Goal: Task Accomplishment & Management: Complete application form

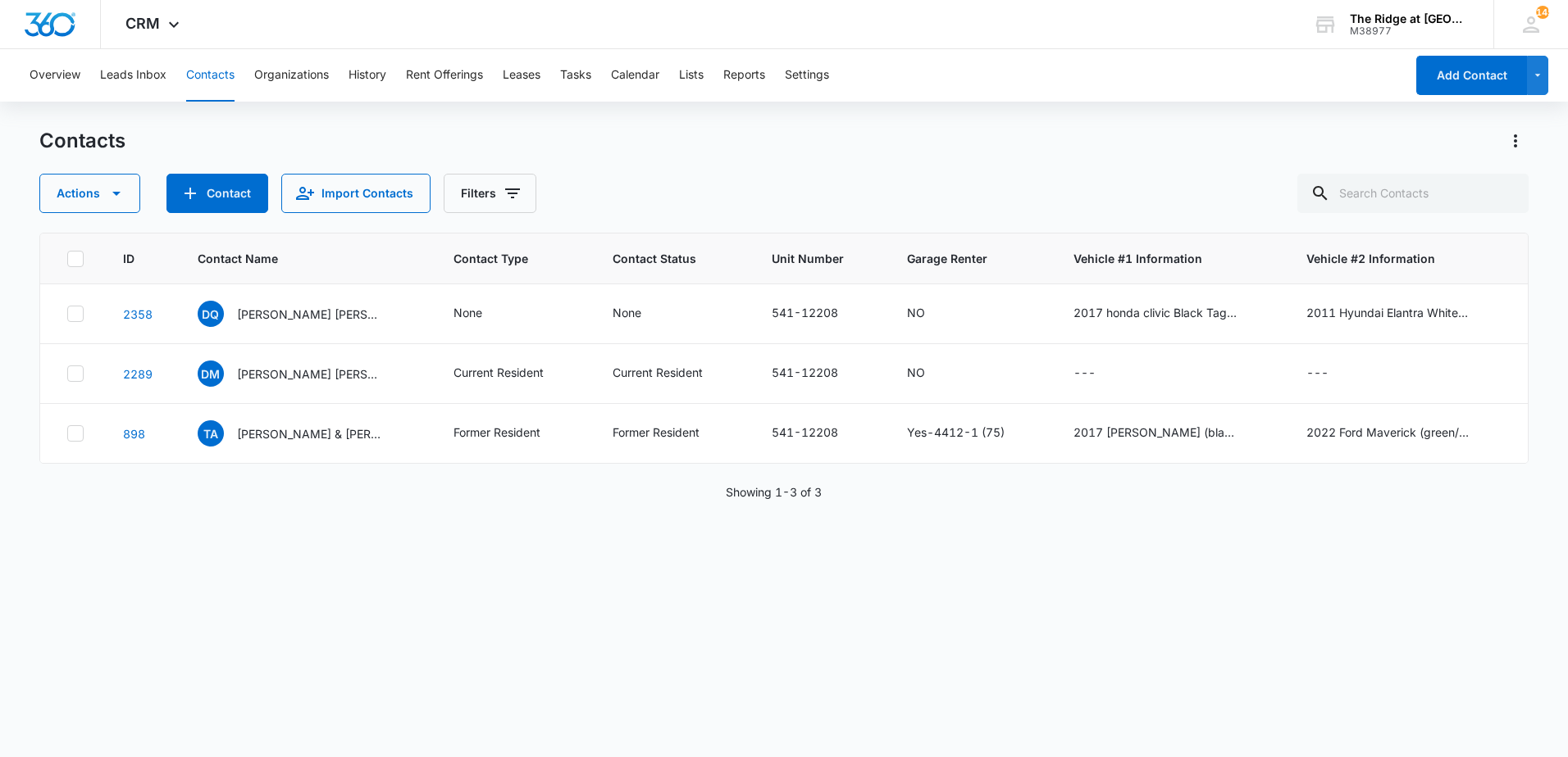
click at [201, 75] on button "Contacts" at bounding box center [210, 75] width 49 height 52
click at [1386, 192] on input "text" at bounding box center [1413, 193] width 231 height 39
click at [571, 80] on button "Tasks" at bounding box center [576, 75] width 31 height 52
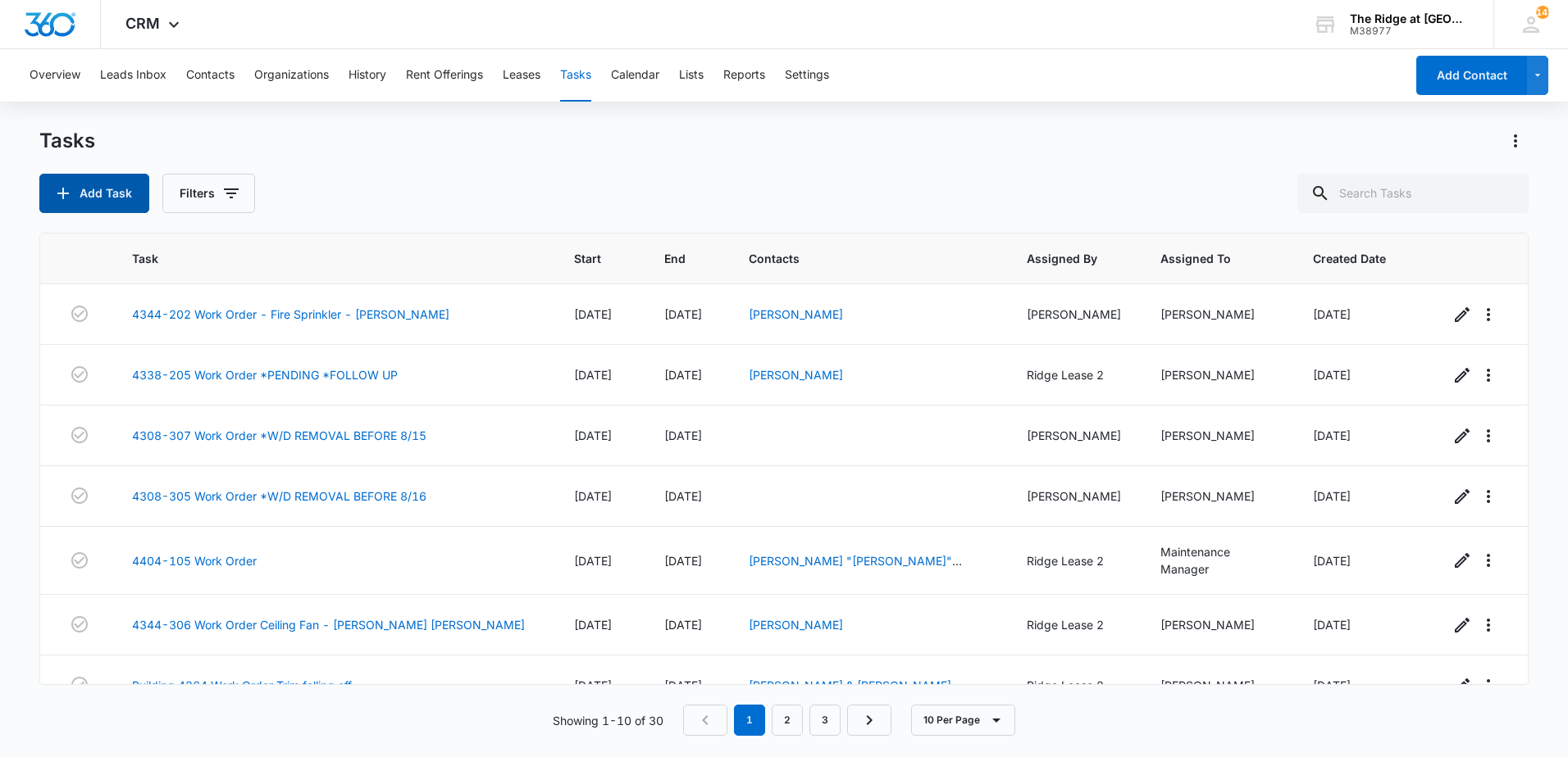
click at [124, 193] on button "Add Task" at bounding box center [94, 193] width 110 height 39
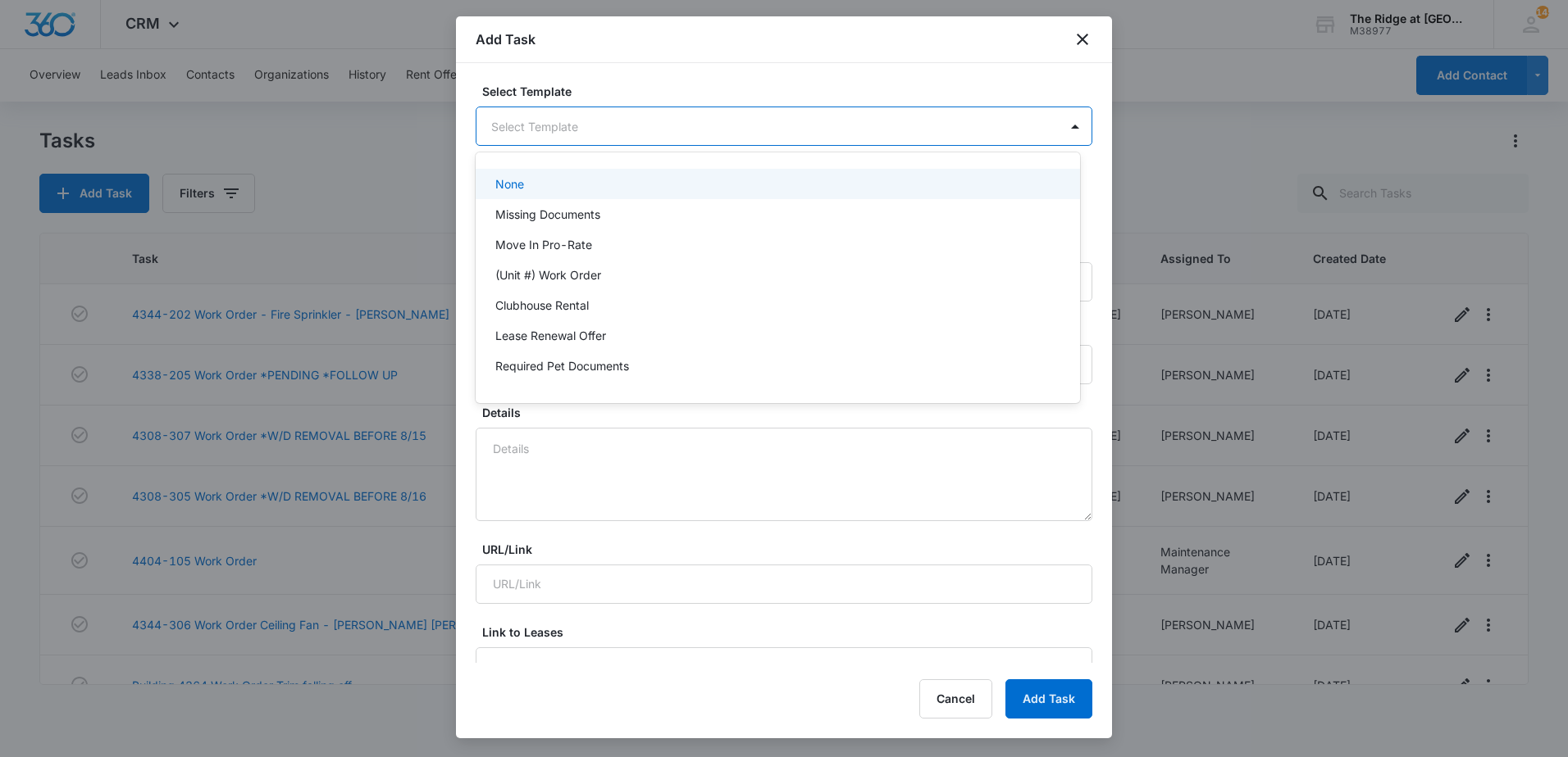
click at [684, 131] on body "CRM Apps Reputation Websites Forms CRM Email Social Shop Payments POS Content A…" at bounding box center [784, 378] width 1568 height 757
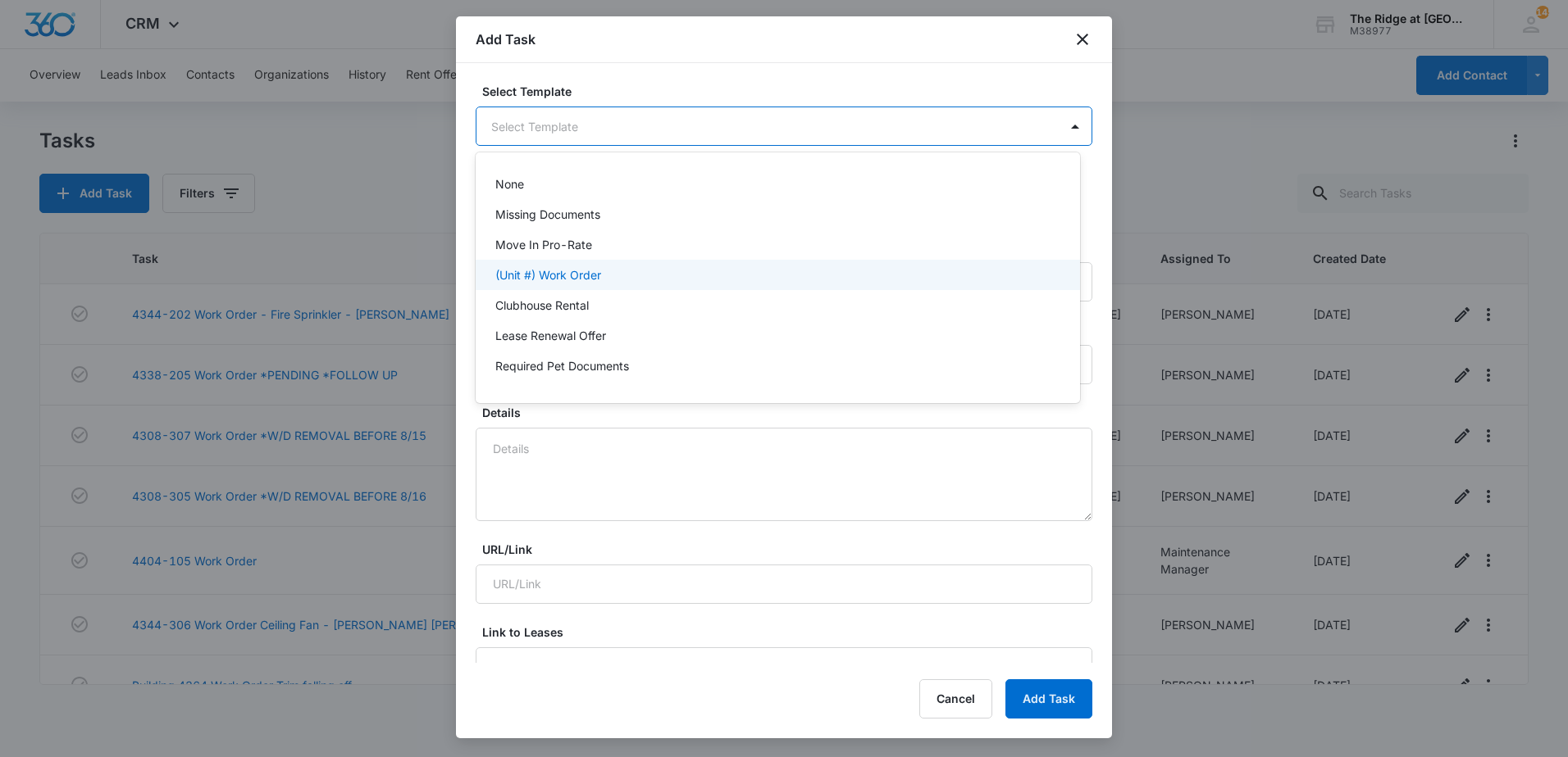
click at [580, 276] on p "(Unit #) Work Order" at bounding box center [547, 275] width 105 height 17
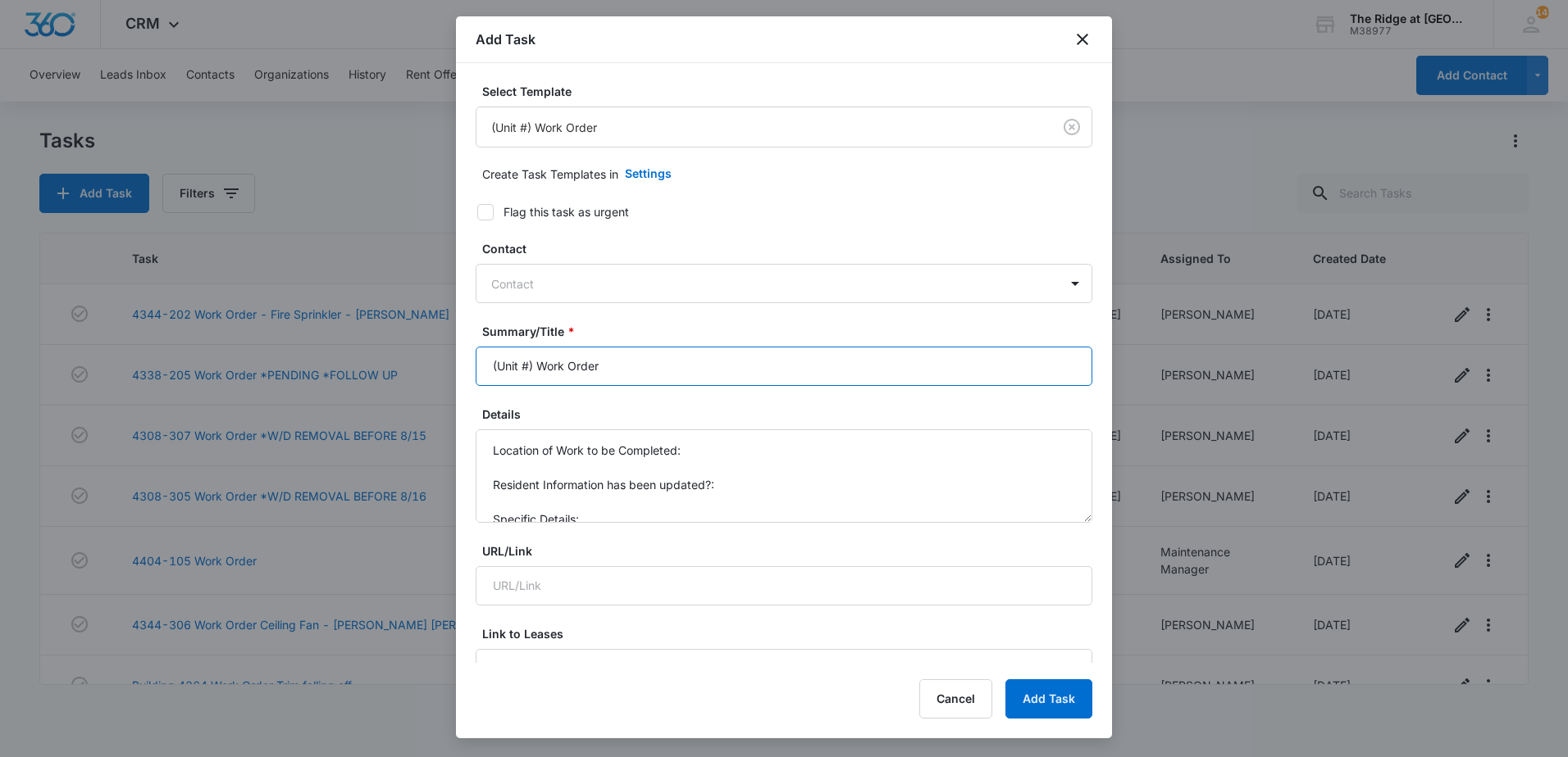
drag, startPoint x: 528, startPoint y: 363, endPoint x: 465, endPoint y: 369, distance: 63.3
click at [465, 369] on div "Select Template (Unit #) Work Order Create Task Templates in Settings Flag this…" at bounding box center [784, 363] width 657 height 600
type input "4498-103 Work Order"
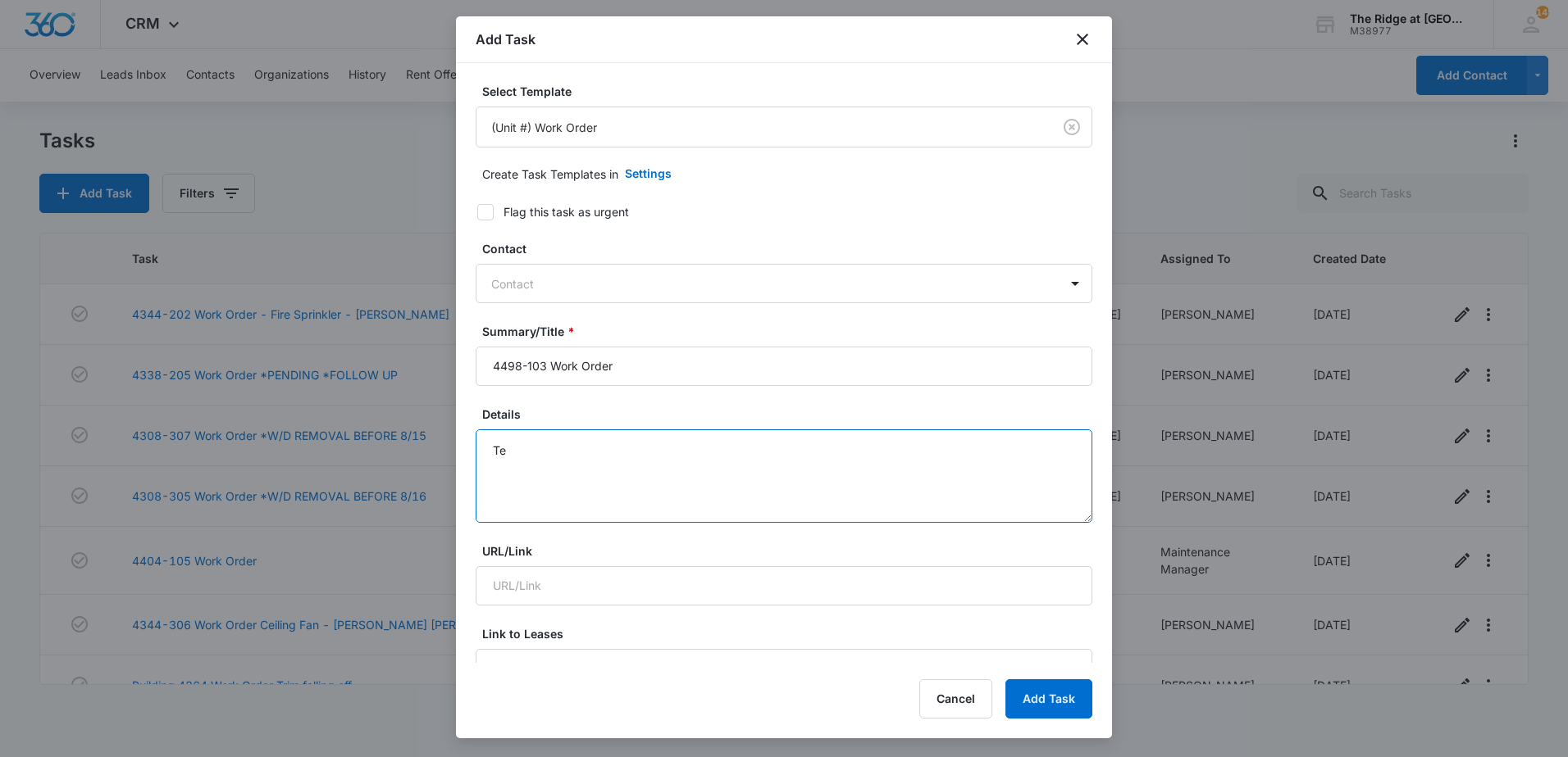
type textarea "T"
click at [867, 498] on textarea "Unit: 4498-103 Tenant: [PERSON_NAME] Phone: [PHONE_NUMBER] Issue: A/C is not wo…" at bounding box center [784, 477] width 617 height 93
type textarea "Unit: 4498-103 Tenant: [PERSON_NAME] Phone: [PHONE_NUMBER] Issue: A/C is not wo…"
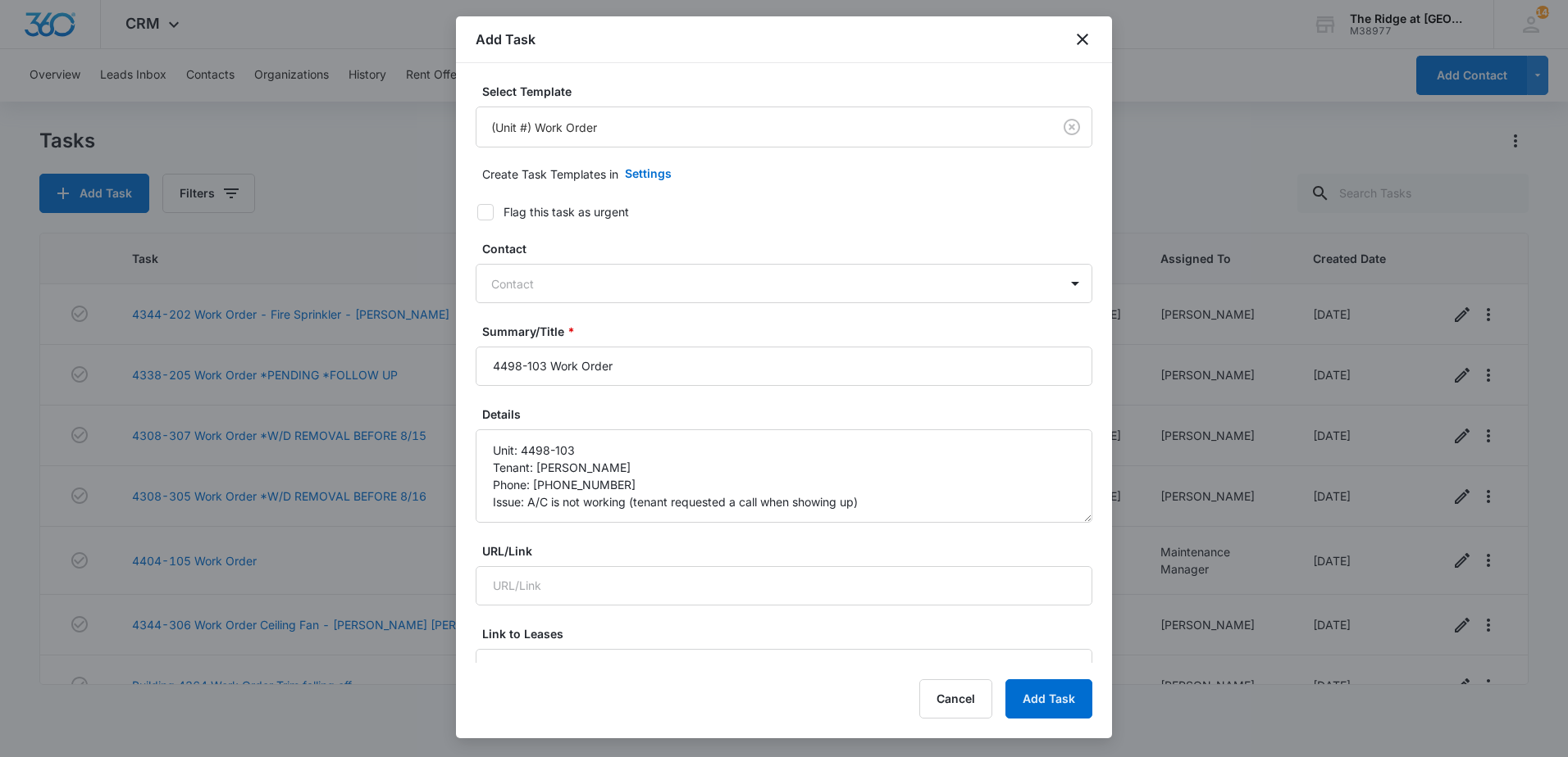
click at [513, 215] on div "Flag this task as urgent" at bounding box center [566, 212] width 126 height 17
click at [478, 215] on input "Flag this task as urgent" at bounding box center [471, 212] width 12 height 12
checkbox input "true"
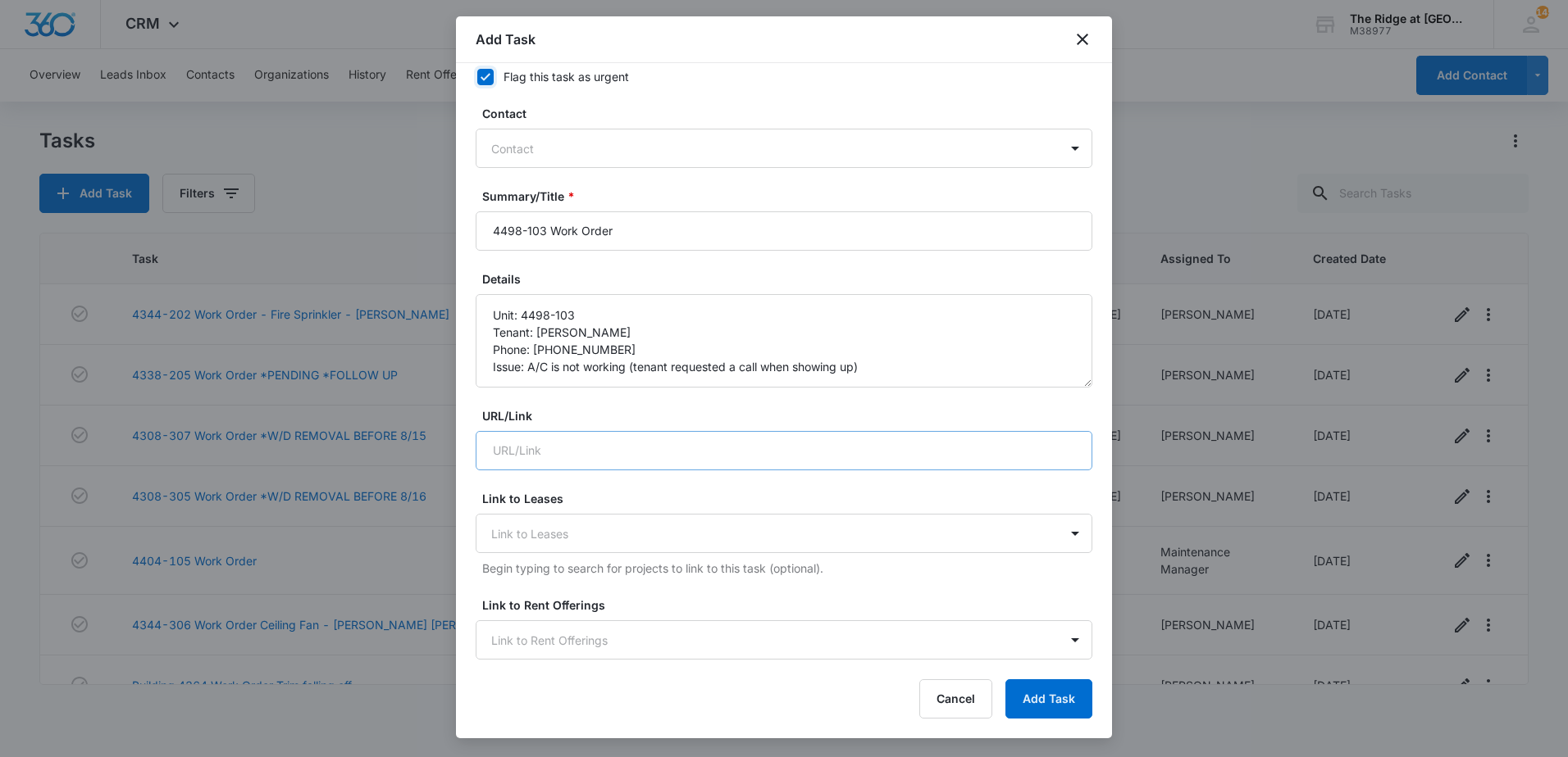
scroll to position [164, 0]
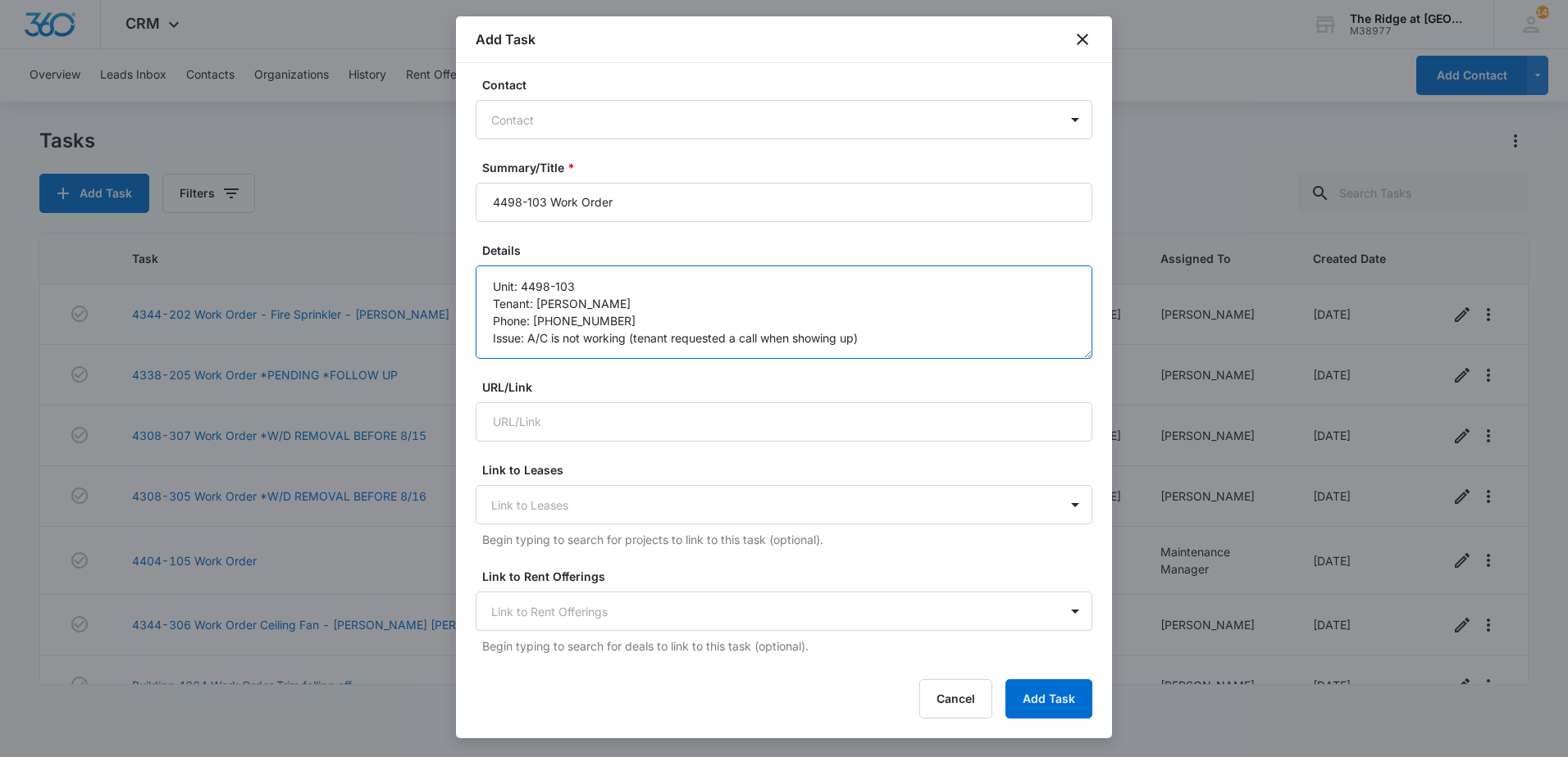
click at [820, 330] on textarea "Unit: 4498-103 Tenant: Phillip Robinson Phone: 970-836-4755 Issue: A/C is not w…" at bounding box center [784, 313] width 617 height 93
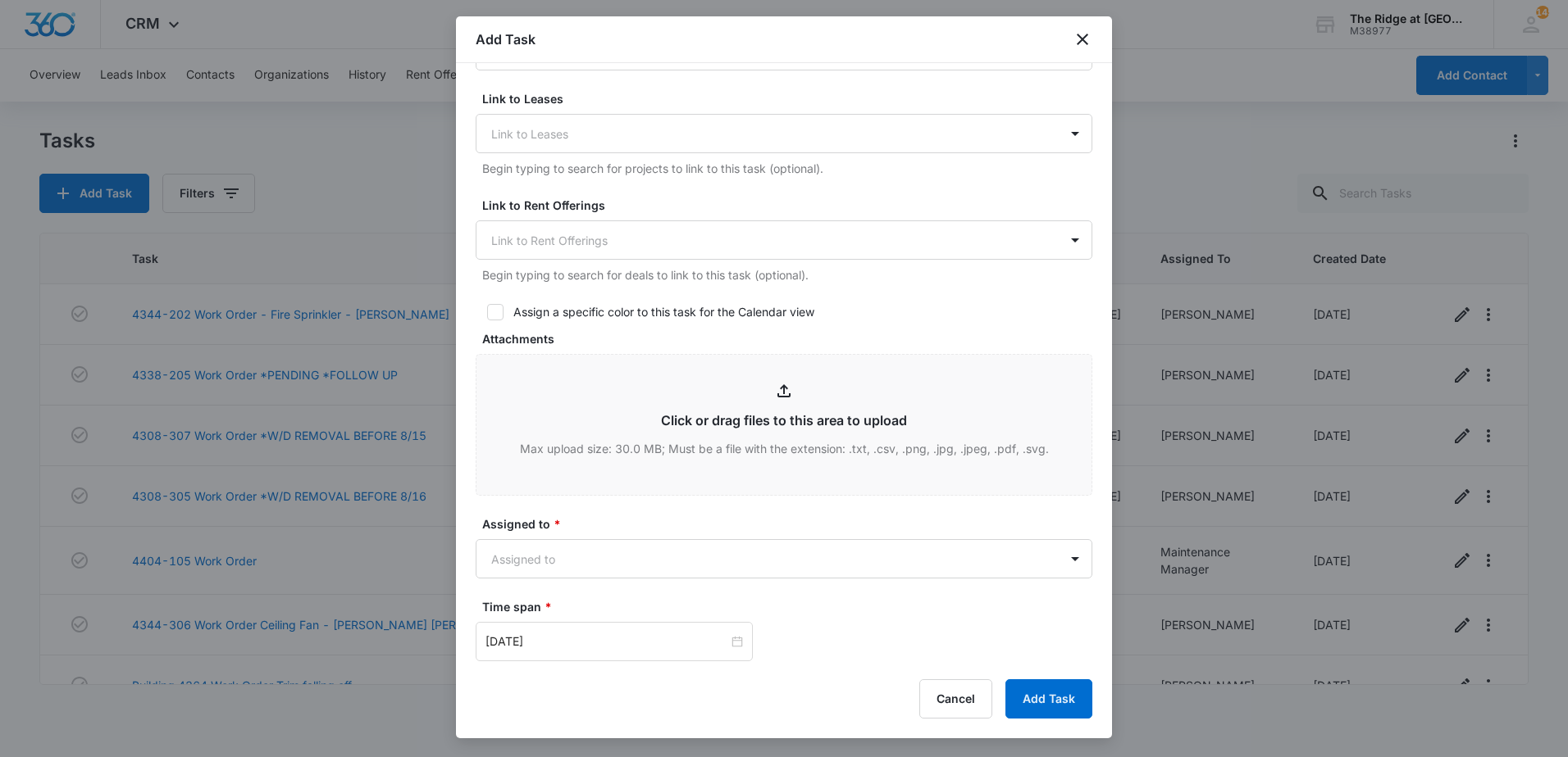
scroll to position [574, 0]
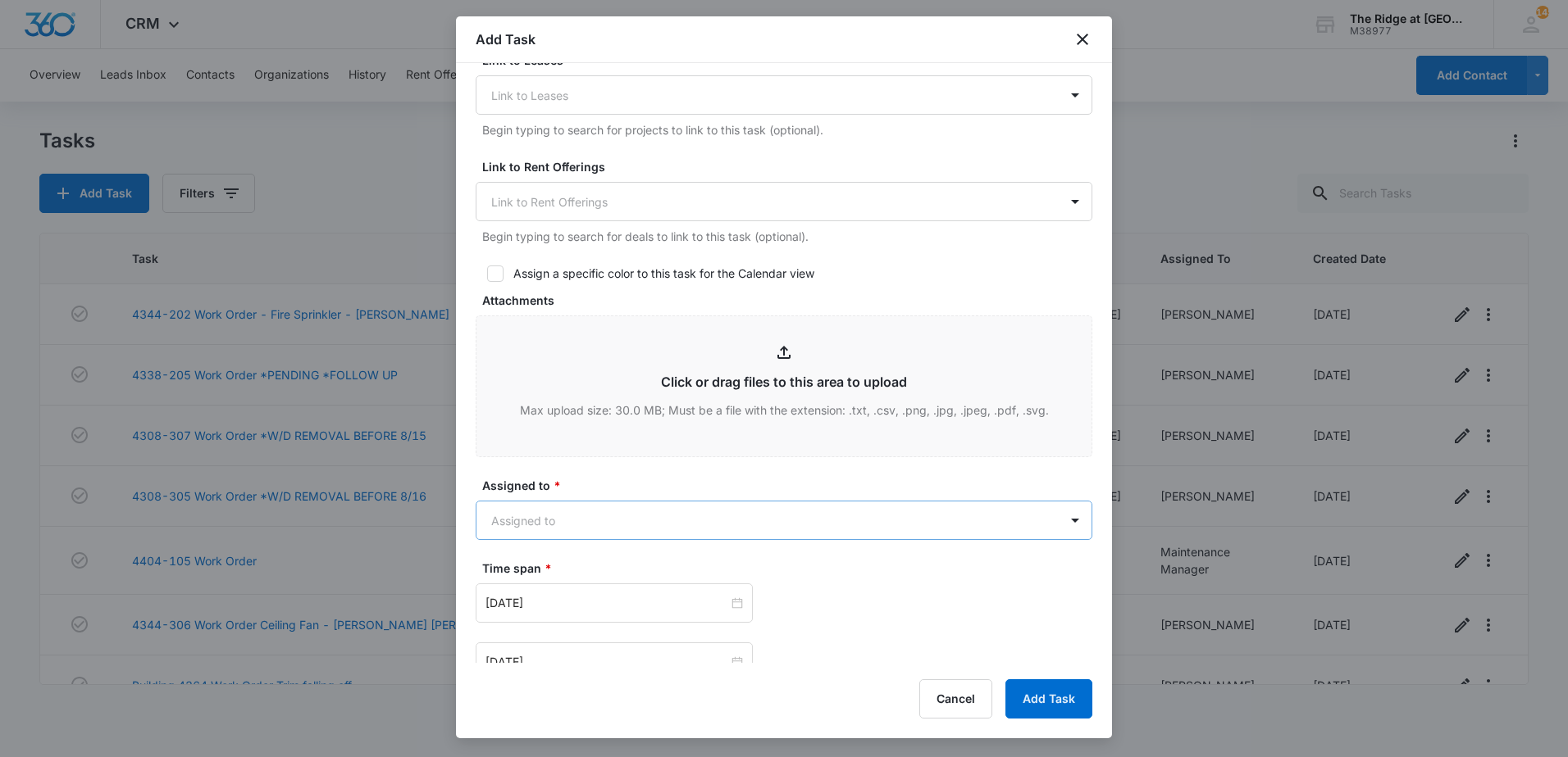
type textarea "Unit: 4498-103 Tenant: Phillip Robinson Phone: 970-836-4755 Issue: A/C is not w…"
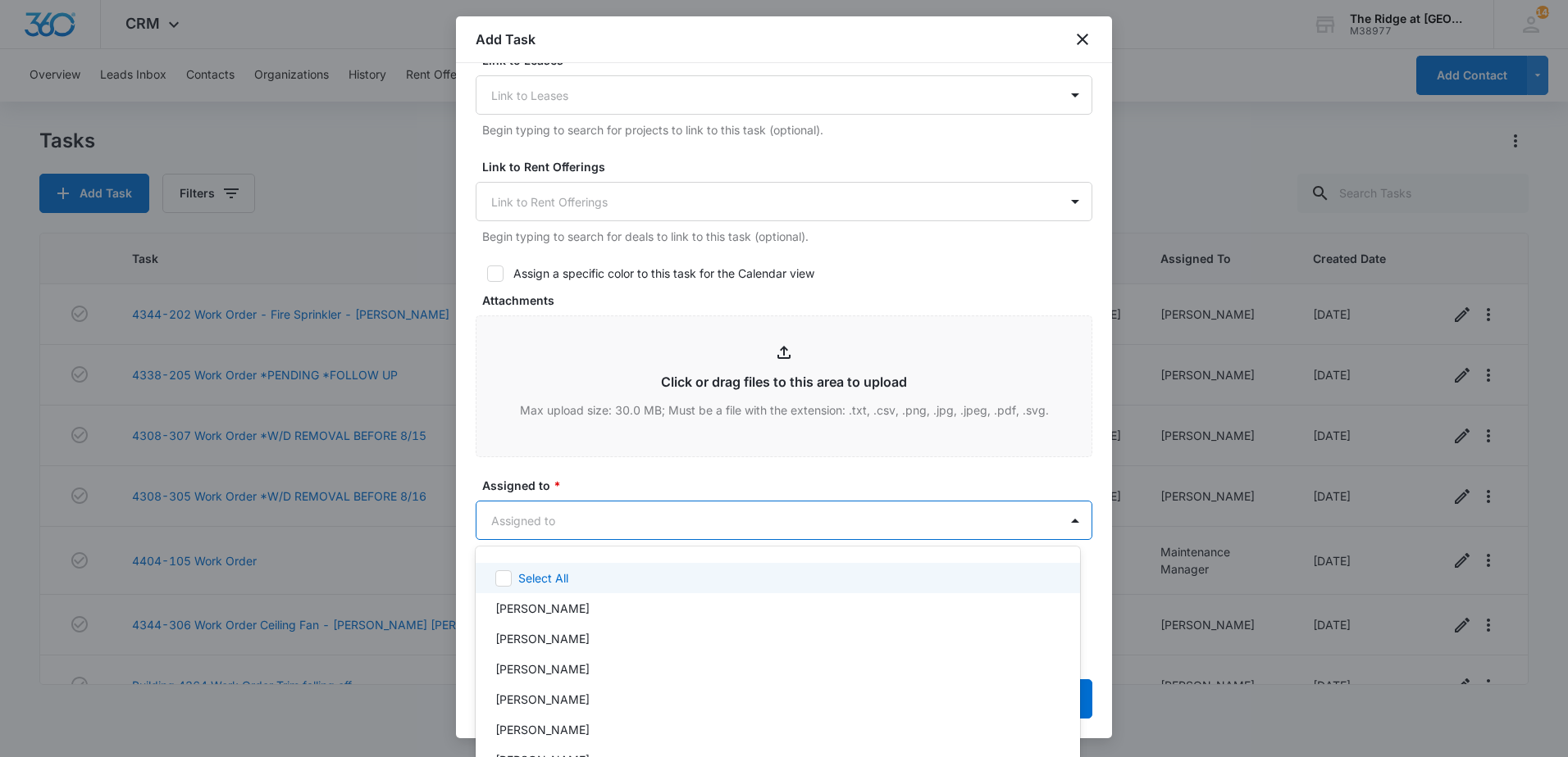
click at [703, 507] on body "CRM Apps Reputation Websites Forms CRM Email Social Shop Payments POS Content A…" at bounding box center [784, 378] width 1568 height 757
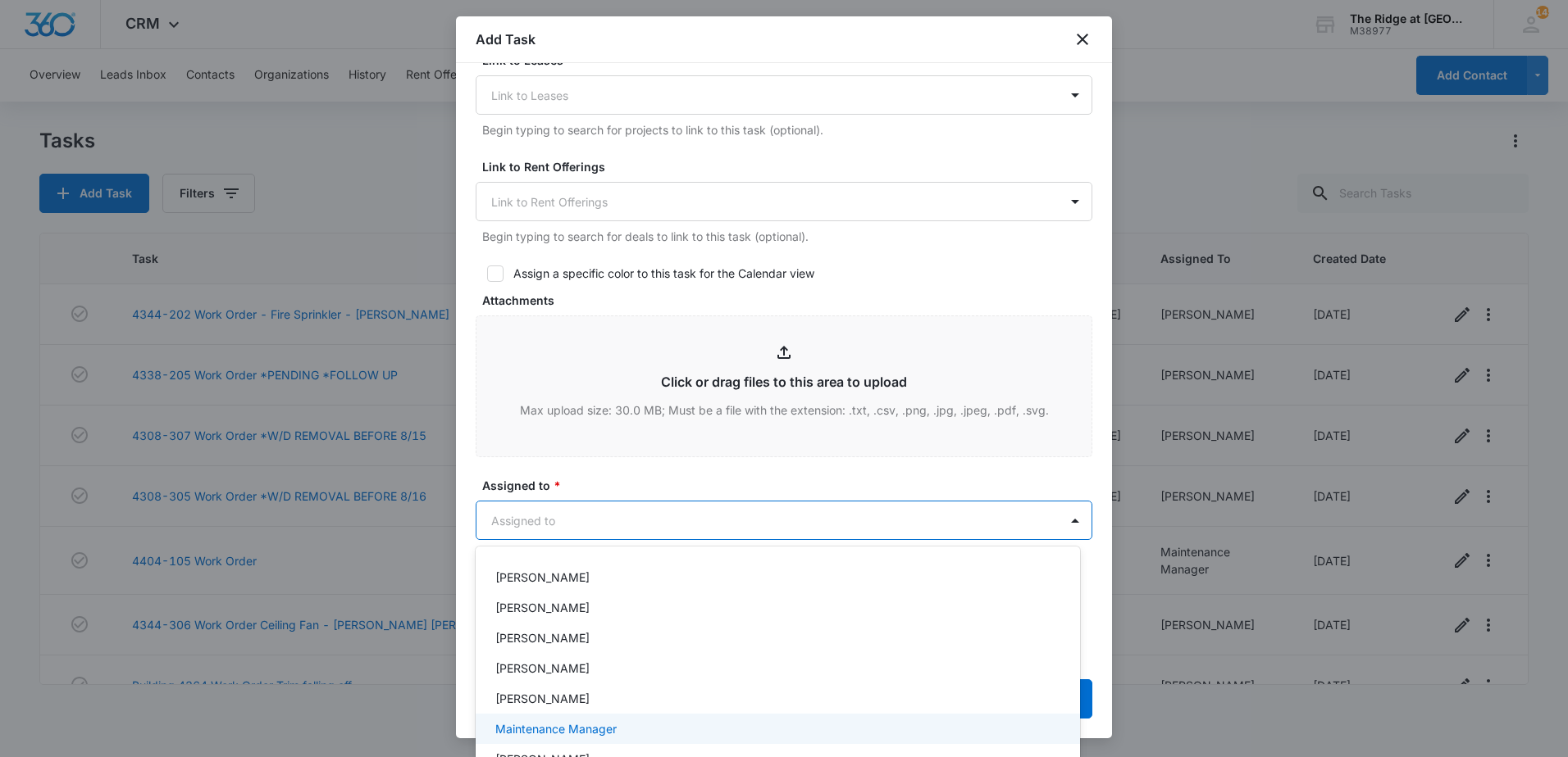
scroll to position [197, 0]
click at [566, 713] on p "Ricardo Marin" at bounding box center [542, 715] width 94 height 17
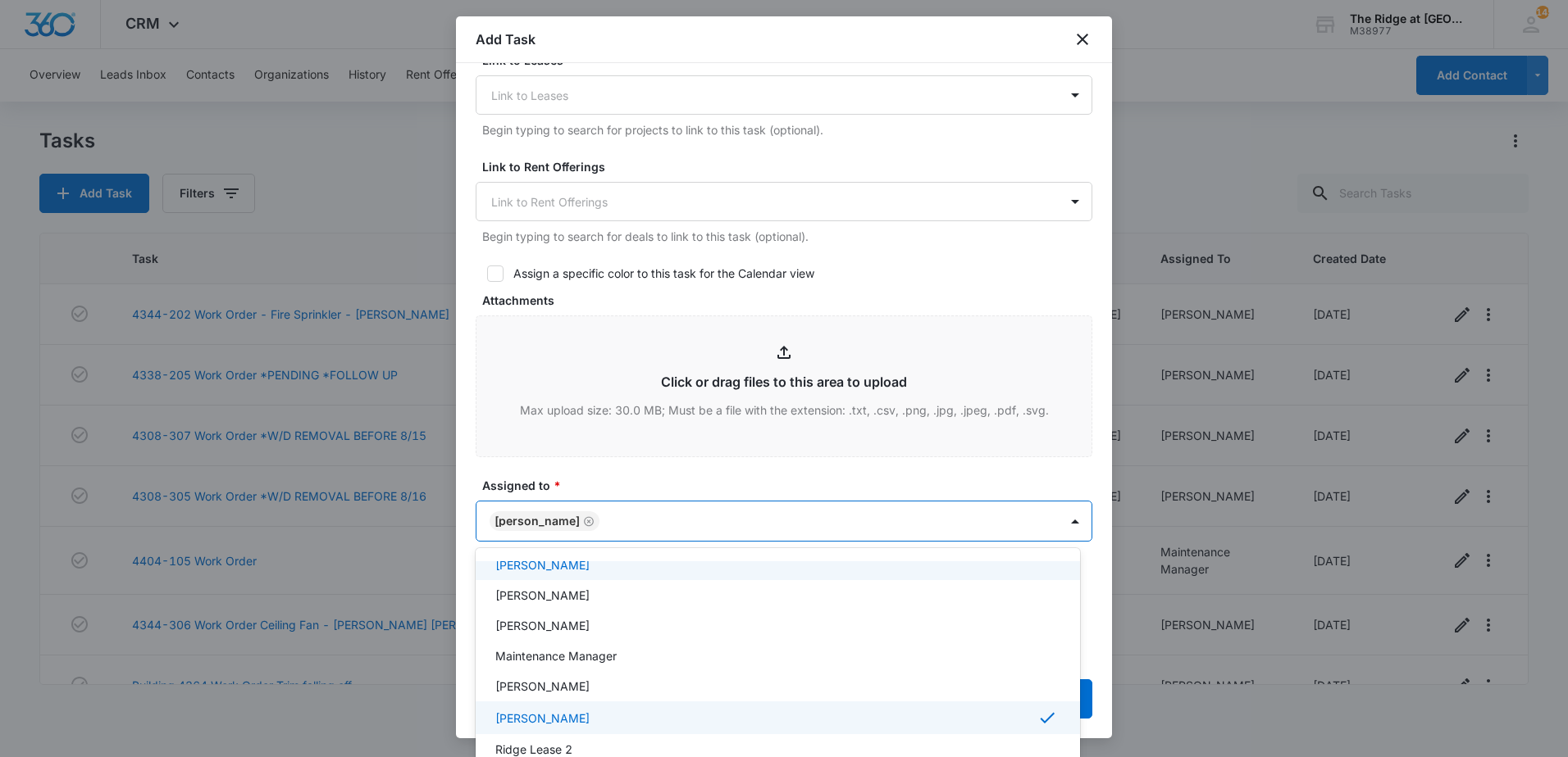
click at [684, 528] on div at bounding box center [784, 378] width 1568 height 757
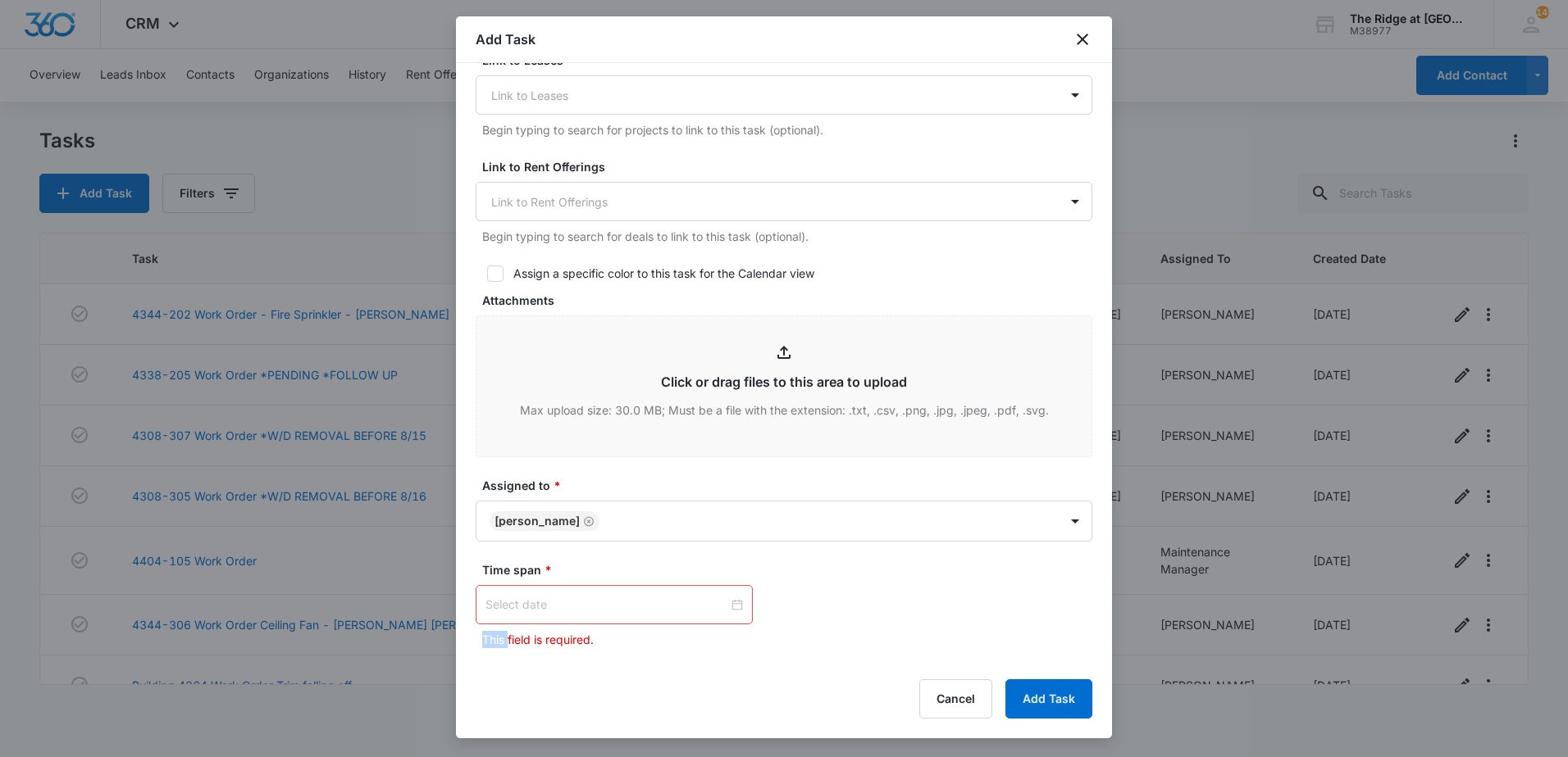
click at [732, 608] on div at bounding box center [614, 605] width 258 height 18
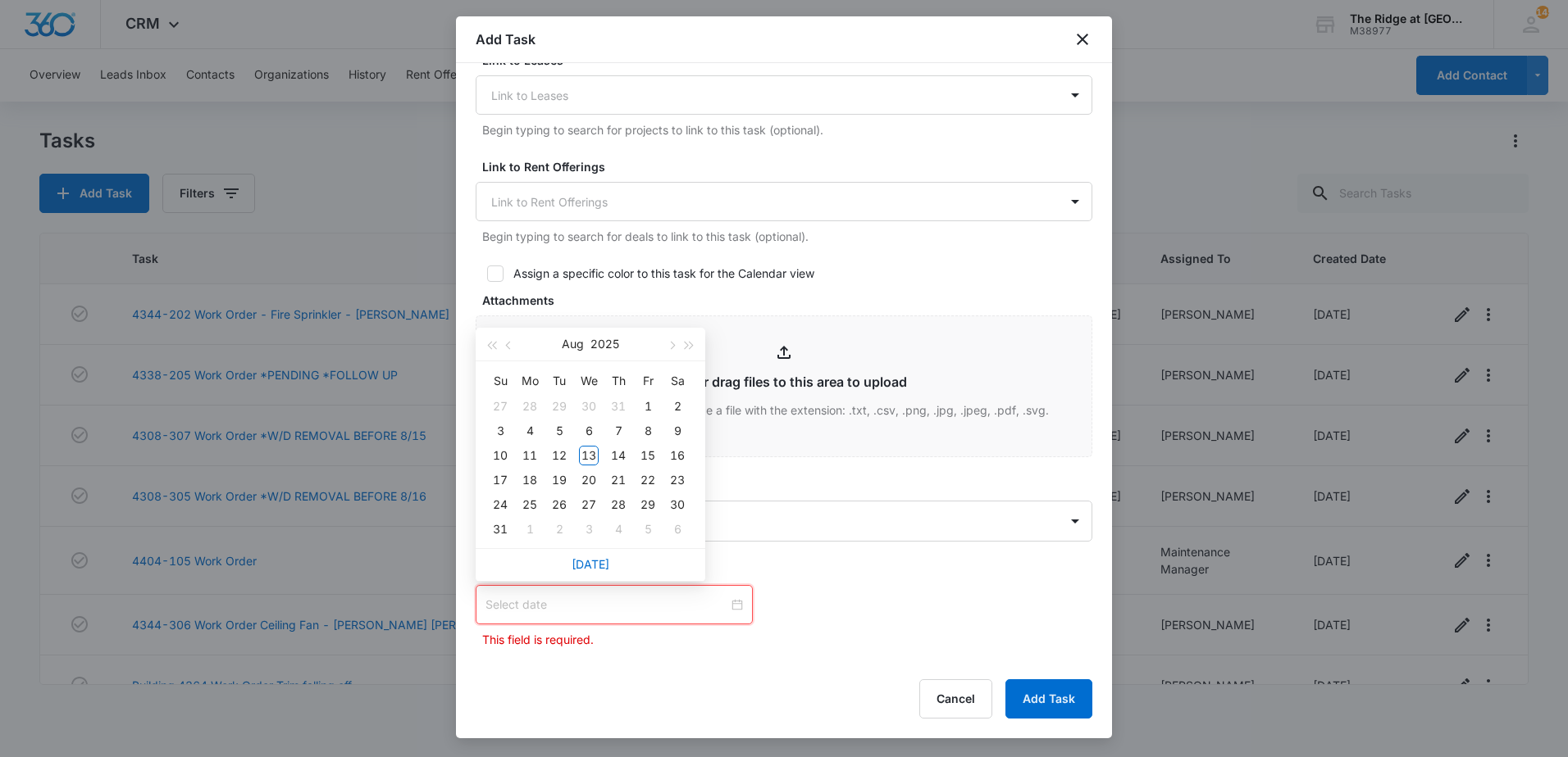
click at [602, 571] on div "Today" at bounding box center [591, 565] width 229 height 33
click at [604, 559] on link "Today" at bounding box center [590, 564] width 38 height 14
type input "Aug 13, 2025"
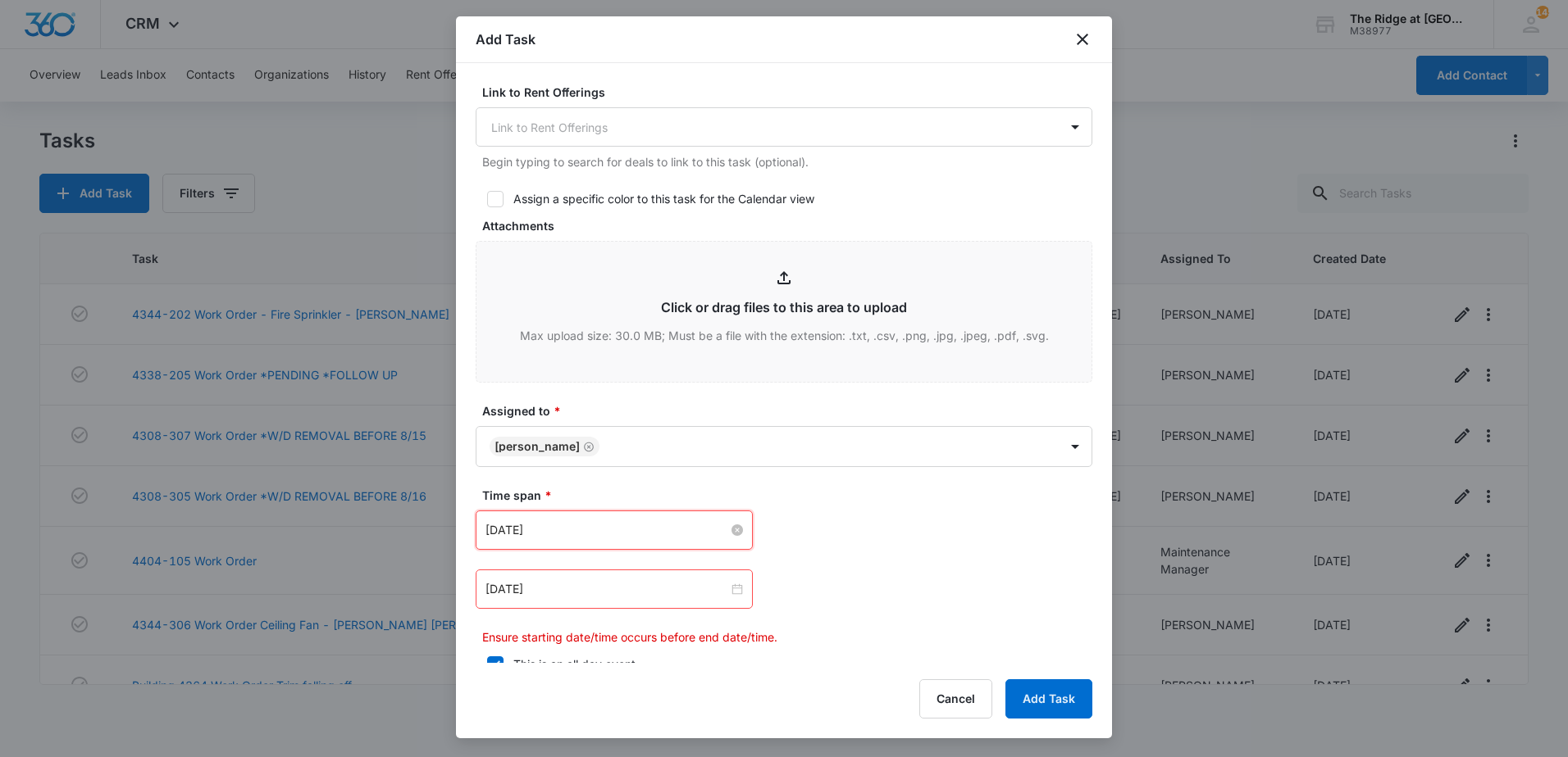
scroll to position [738, 0]
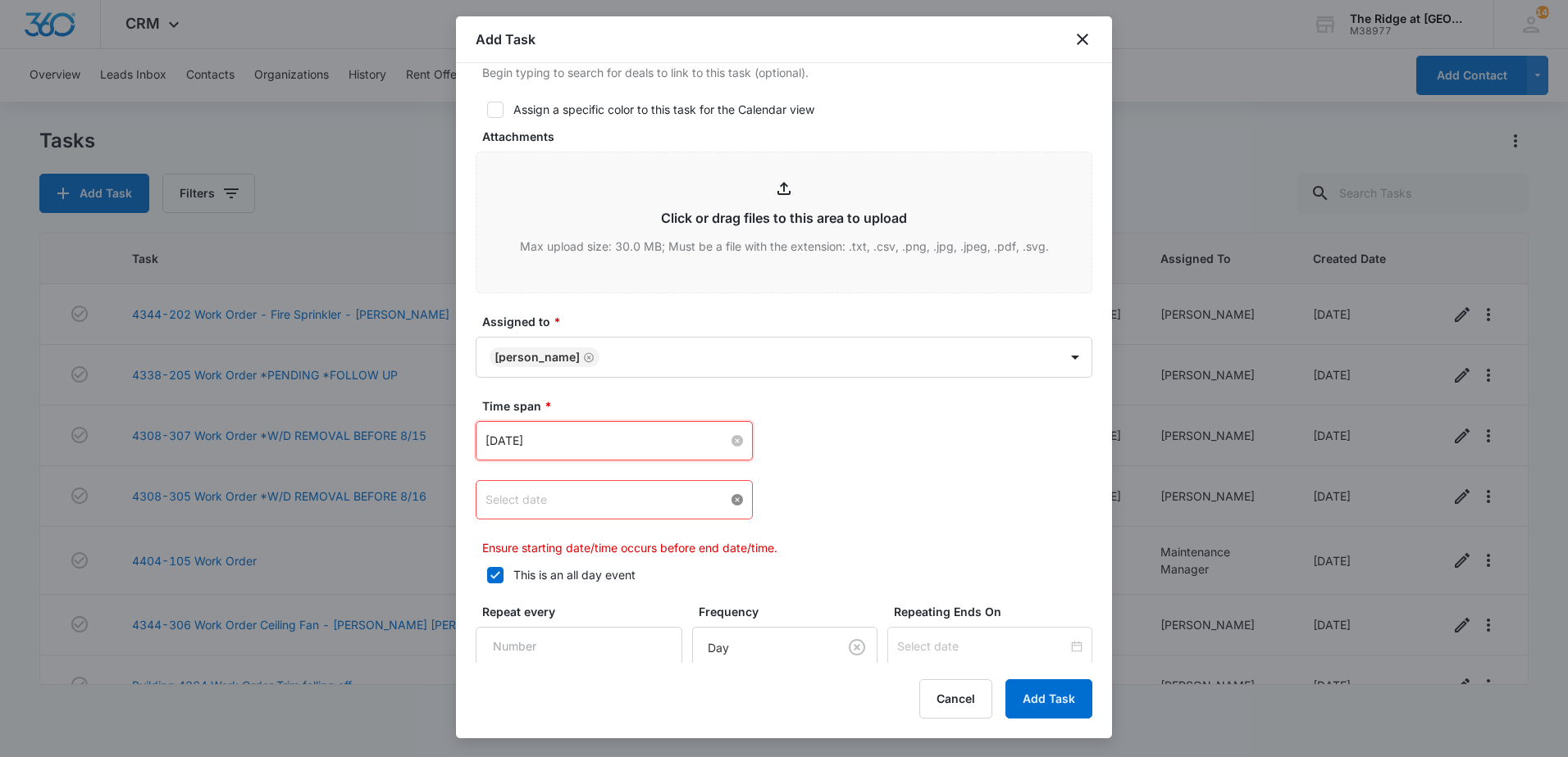
click at [734, 505] on div at bounding box center [614, 500] width 258 height 18
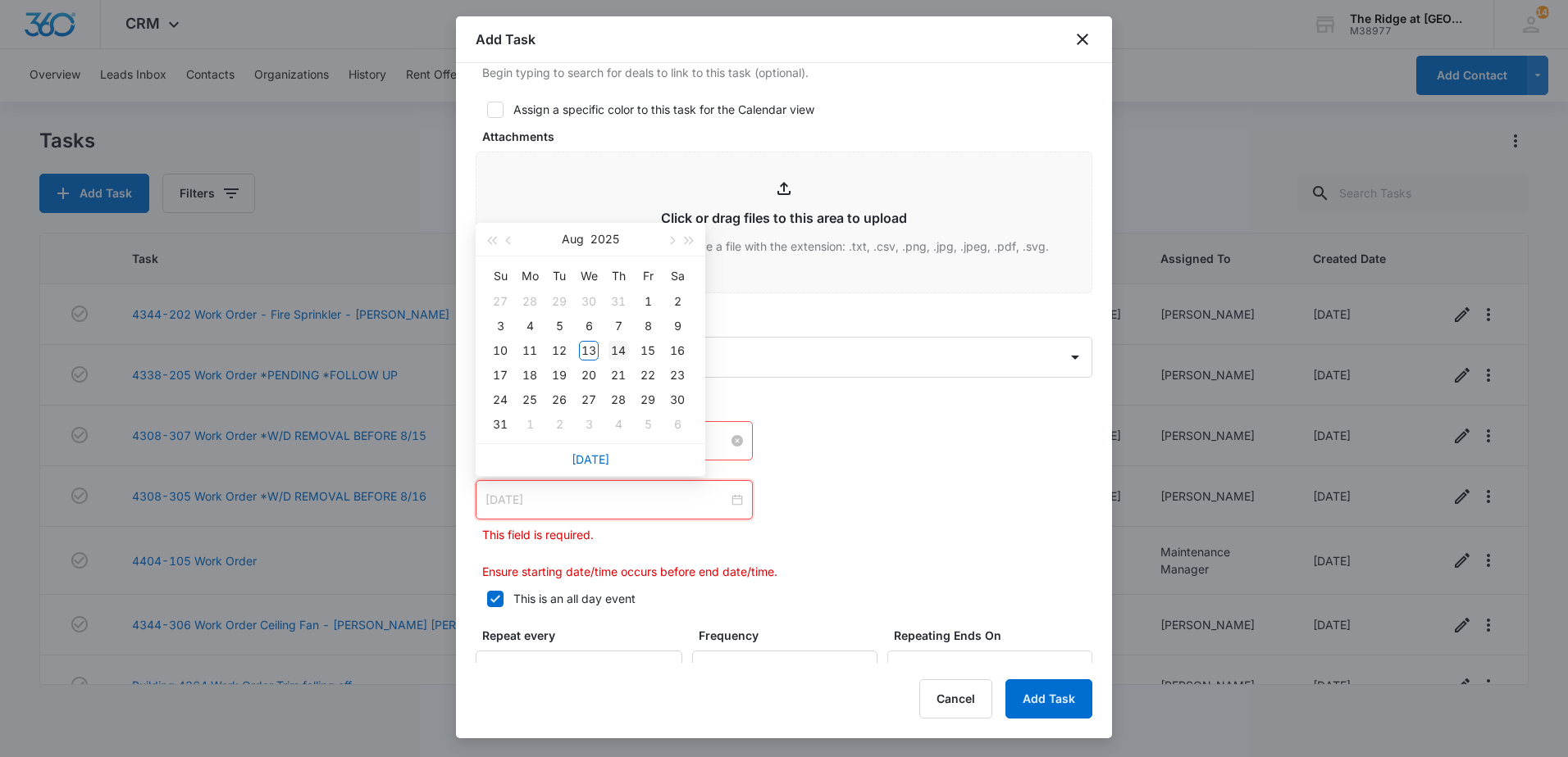
type input "Aug 14, 2025"
click at [619, 354] on div "14" at bounding box center [618, 350] width 19 height 19
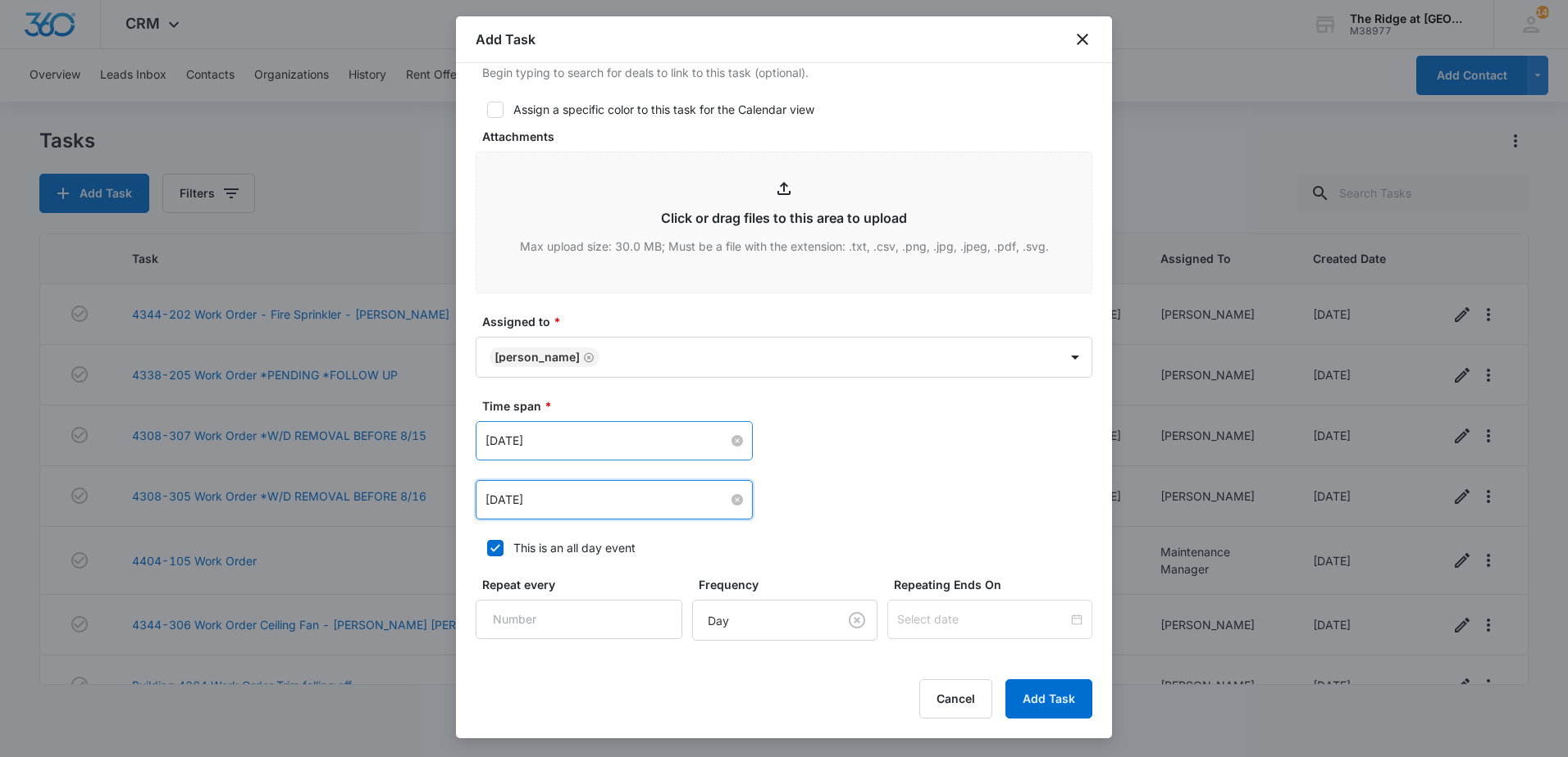
click at [882, 507] on div "Aug 14, 2025 Aug 2025 Su Mo Tu We Th Fr Sa 27 28 29 30 31 1 2 3 4 5 6 7 8 9 10 …" at bounding box center [784, 499] width 617 height 39
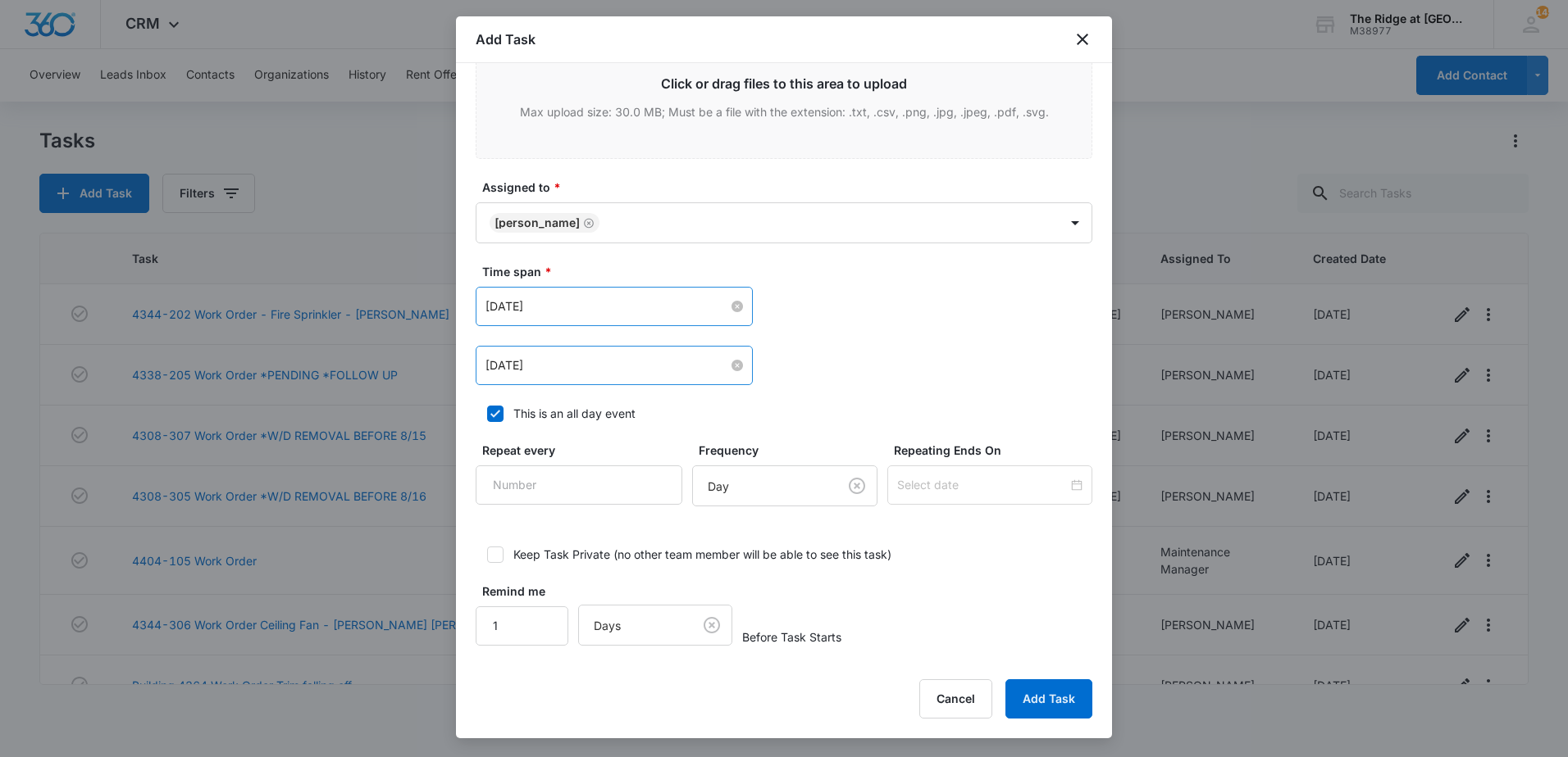
scroll to position [874, 0]
click at [1048, 704] on button "Add Task" at bounding box center [1049, 698] width 87 height 39
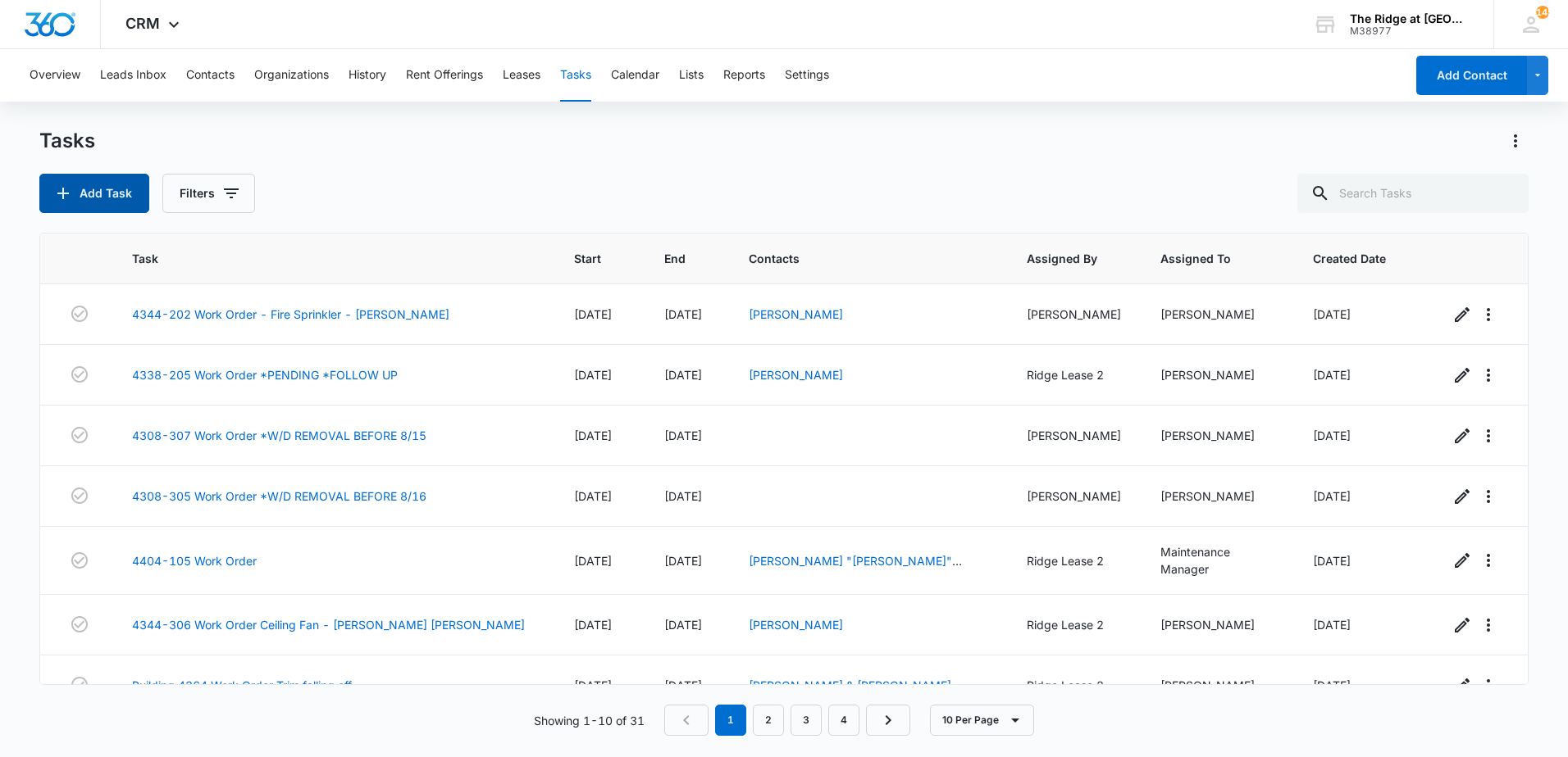
click at [89, 203] on button "Add Task" at bounding box center [94, 193] width 110 height 39
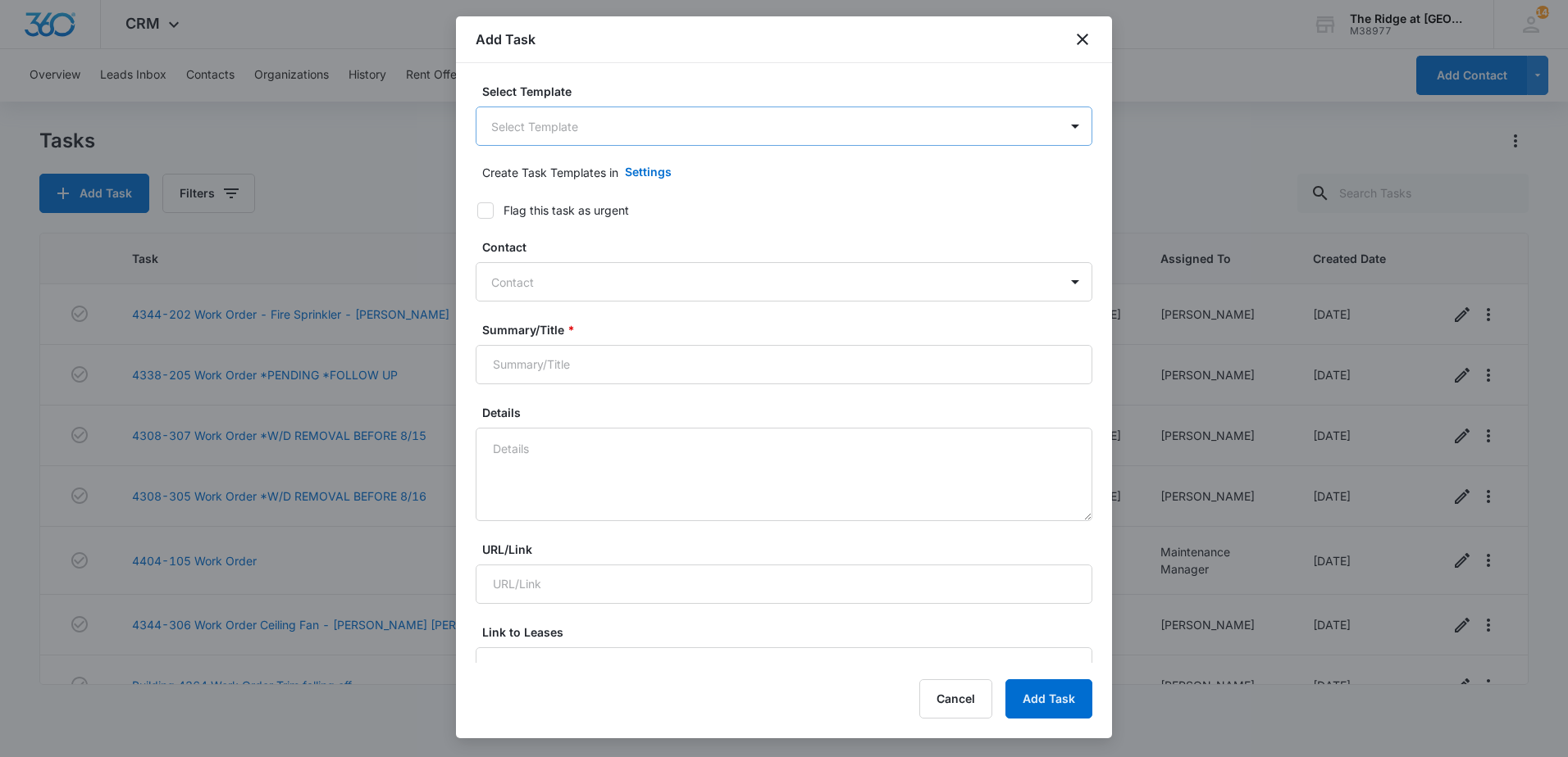
click at [780, 130] on body "CRM Apps Reputation Websites Forms CRM Email Social Shop Payments POS Content A…" at bounding box center [784, 378] width 1568 height 757
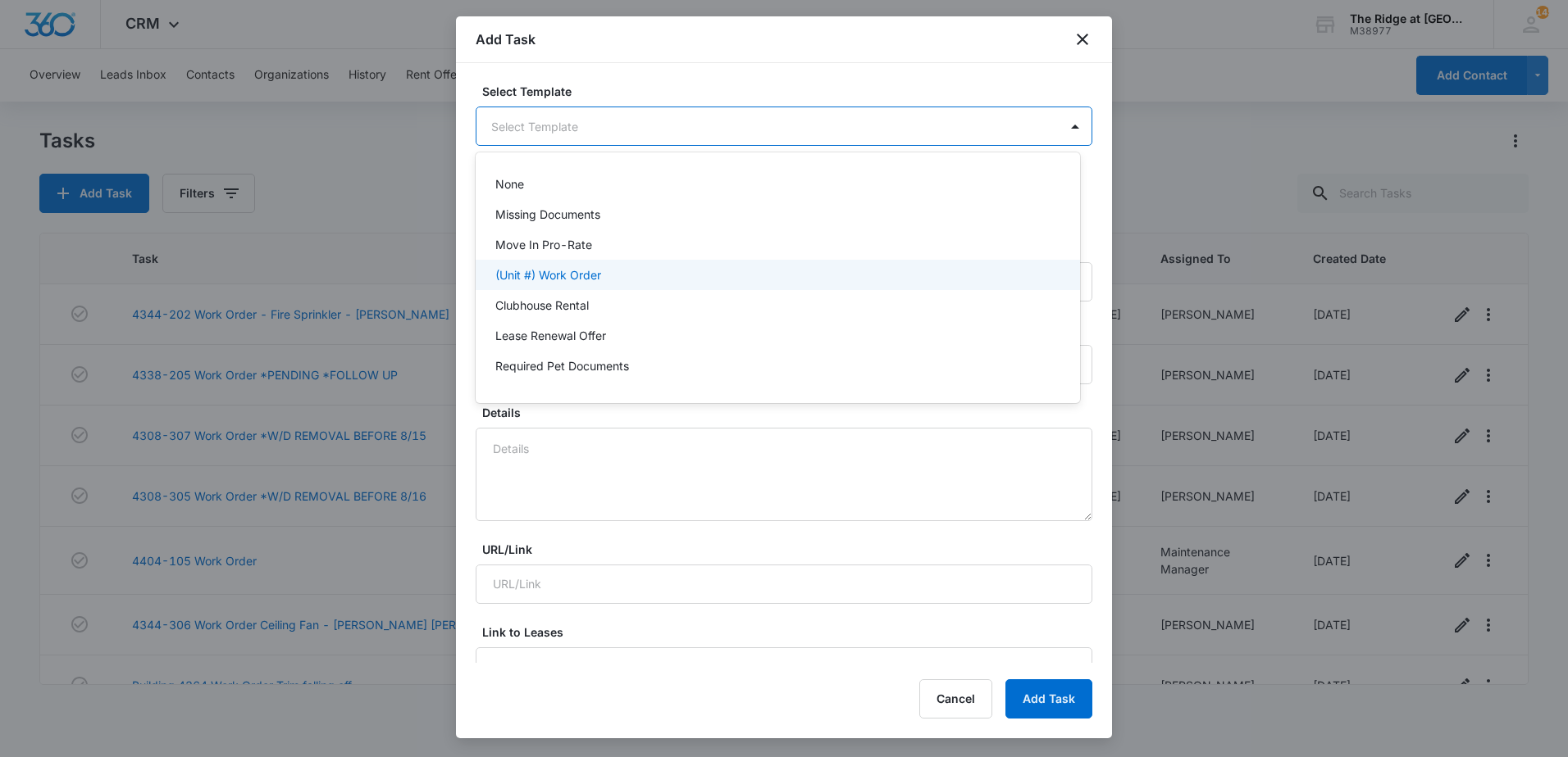
click at [615, 284] on div "(Unit #) Work Order" at bounding box center [778, 275] width 604 height 30
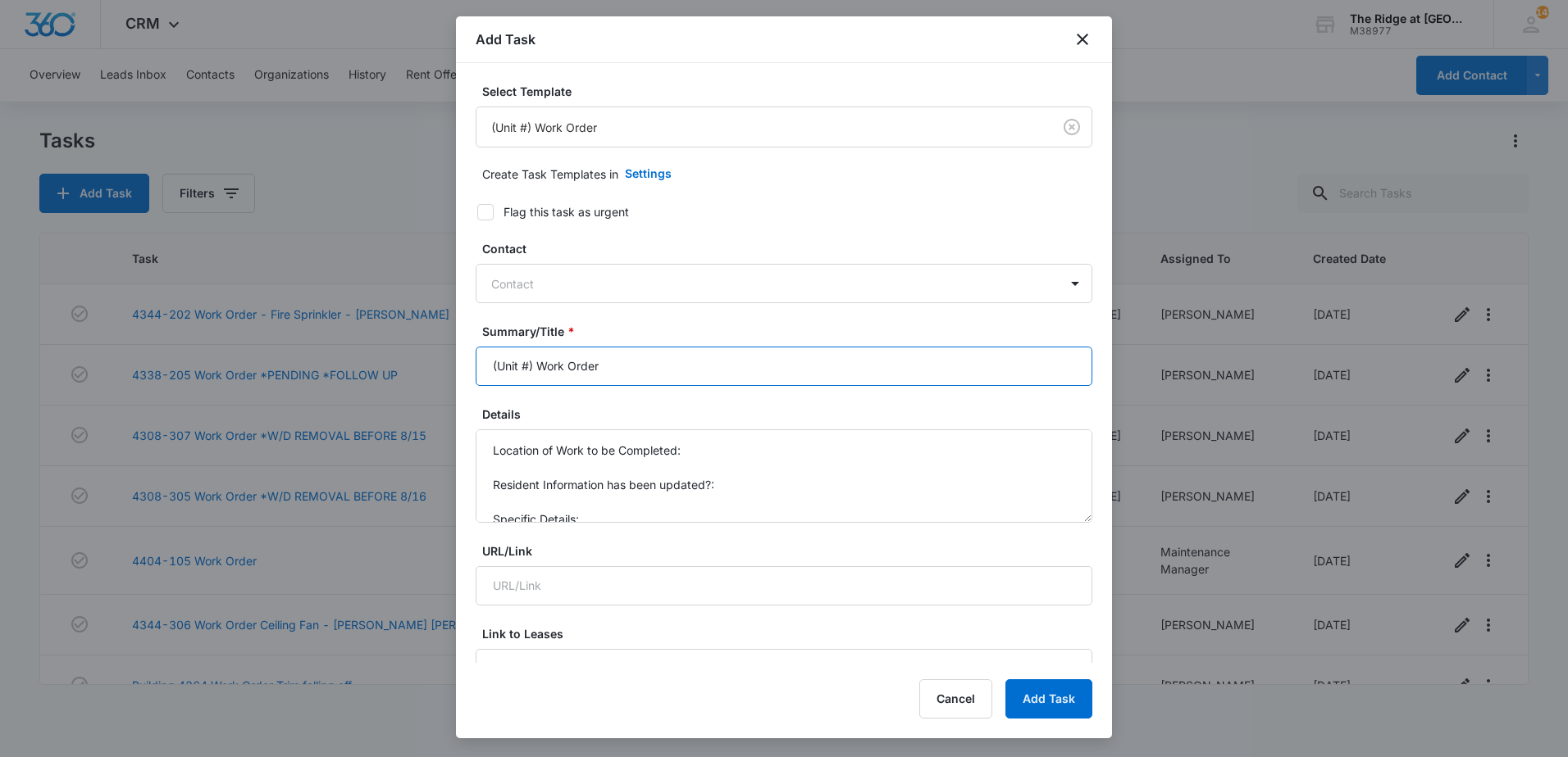
drag, startPoint x: 532, startPoint y: 362, endPoint x: 438, endPoint y: 368, distance: 94.2
click at [438, 368] on body "CRM Apps Reputation Websites Forms CRM Email Social Shop Payments POS Content A…" at bounding box center [784, 378] width 1568 height 757
type input "4344-101 Work Order"
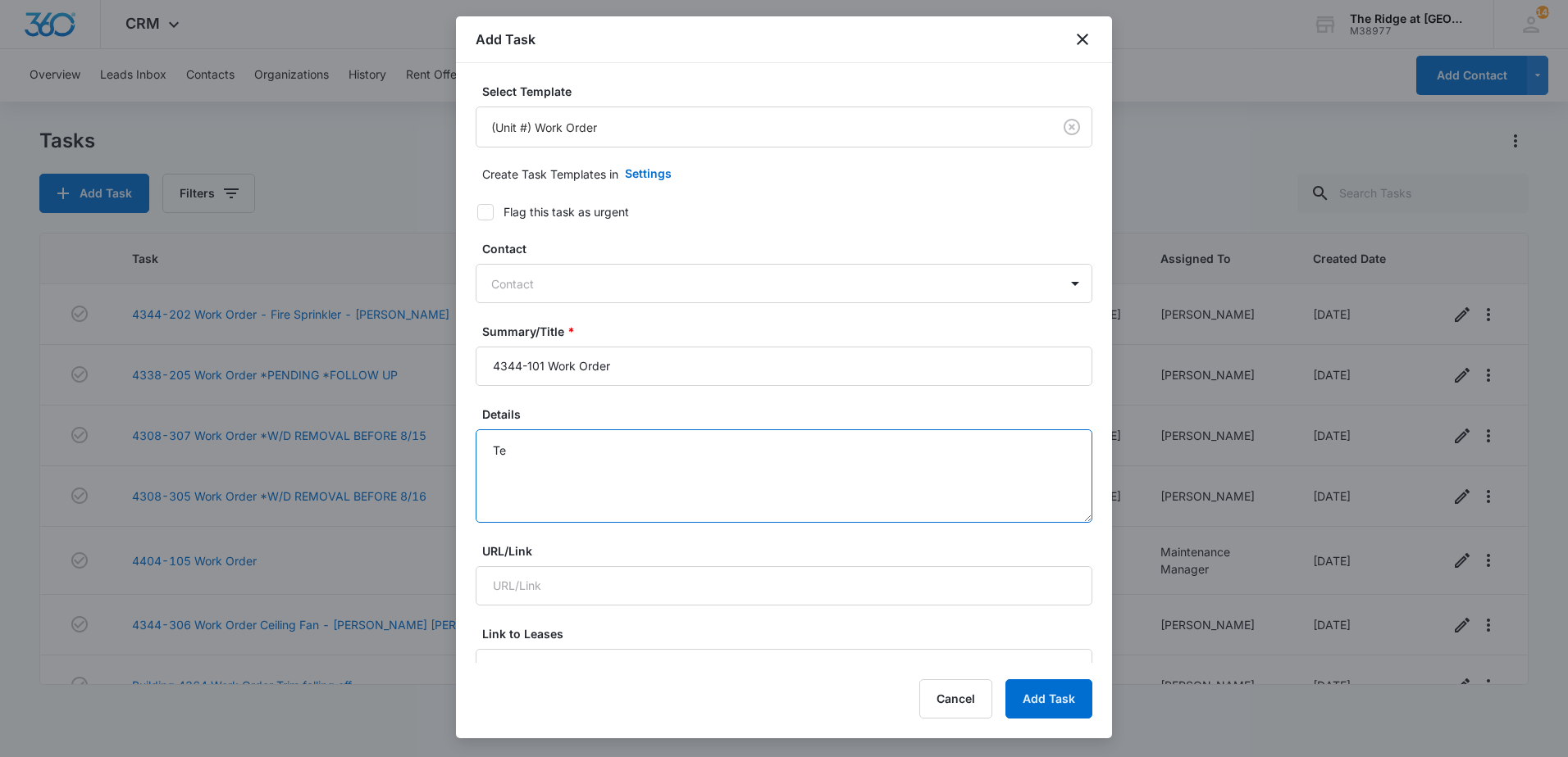
type textarea "T"
click at [544, 462] on textarea "Unit: 4344-101 Tenant: Phone: Issue: Garbage disposal is not working" at bounding box center [784, 477] width 617 height 93
type textarea "Unit: 4344-101 Tenant: Kyle Phone: Issue: Garbage disposal is not working"
click at [714, 281] on div at bounding box center [774, 284] width 566 height 20
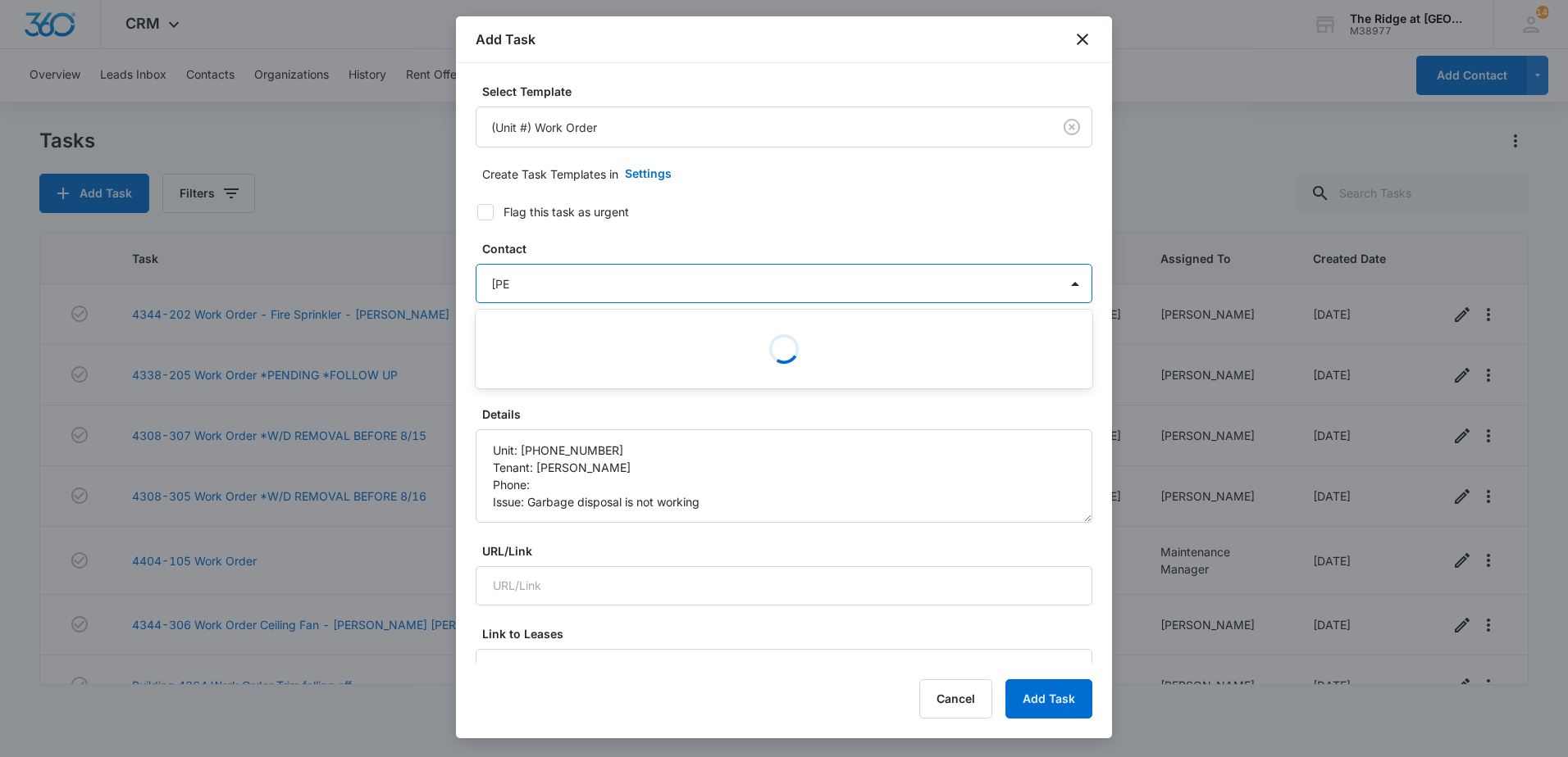
type input "kyle"
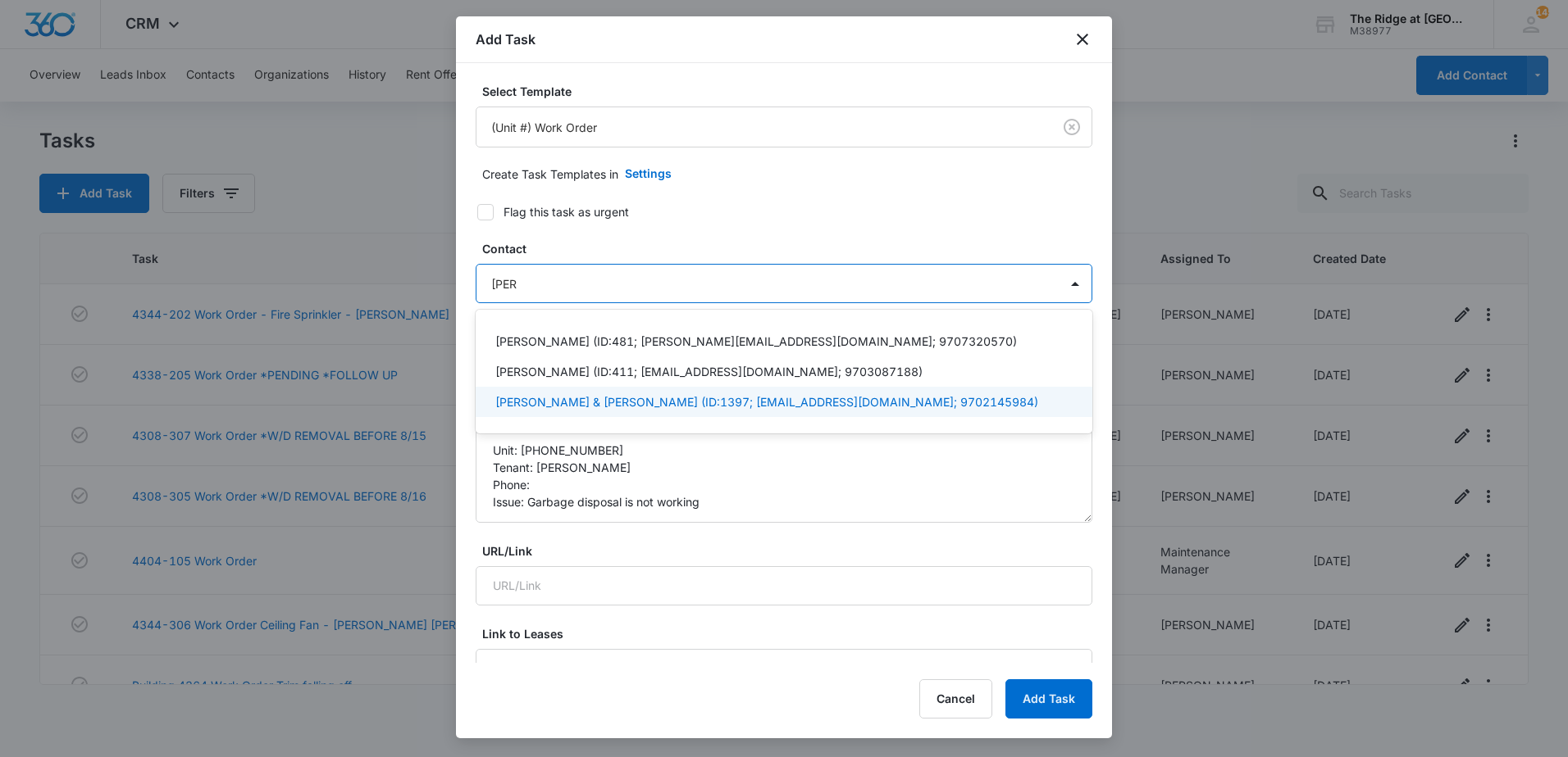
click at [668, 397] on p "Kyle Campbell & Chasity Wood (ID:1397; kaysoktr2323@gmail.com; 9702145984)" at bounding box center [767, 401] width 543 height 17
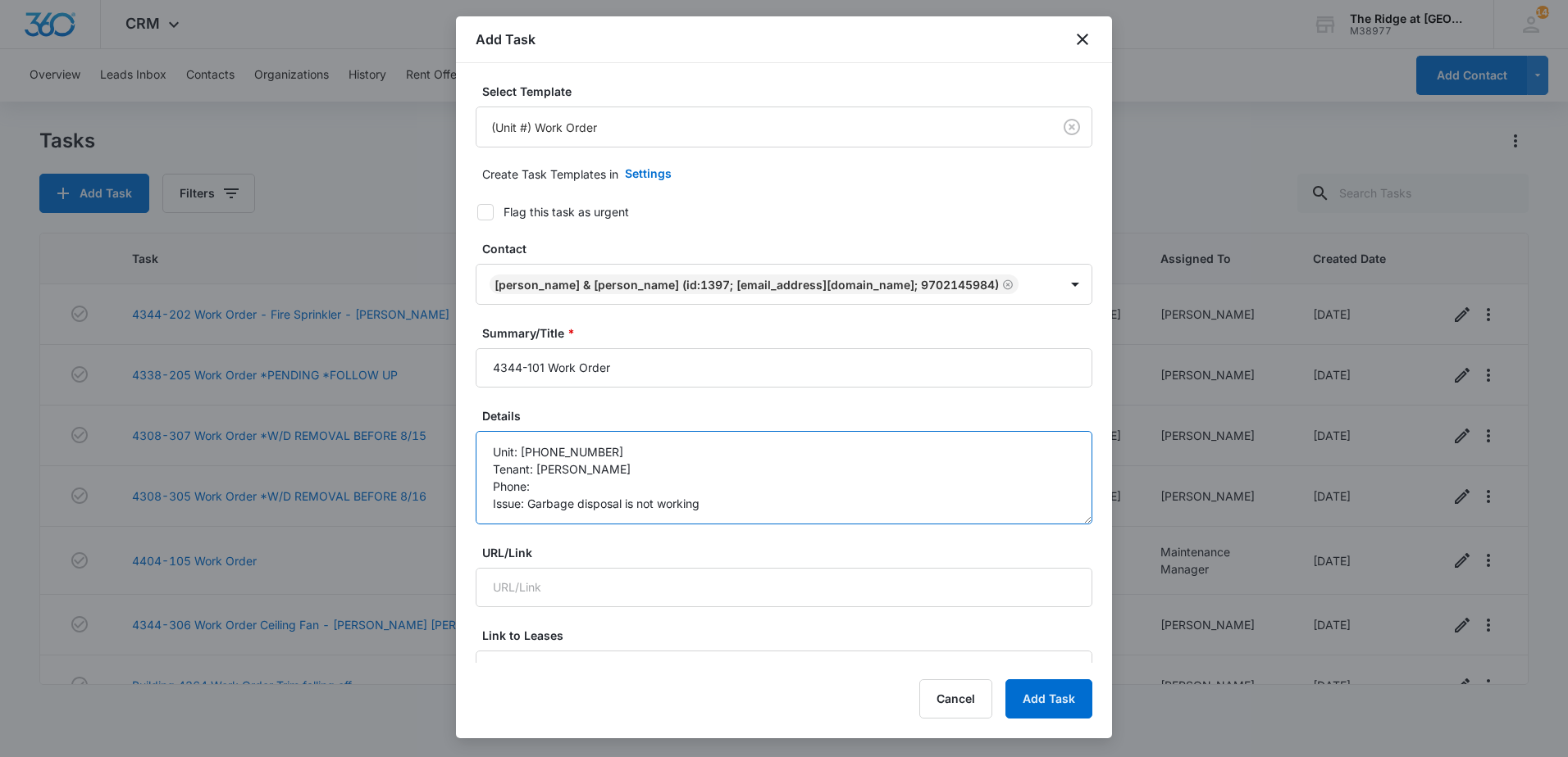
click at [675, 466] on textarea "Unit: 4344-101 Tenant: Kyle Phone: Issue: Garbage disposal is not working" at bounding box center [784, 477] width 617 height 93
click at [578, 488] on textarea "Unit: 4344-101 Tenant: Kyle Campbell & Chasity Woods Phone: Issue: Garbage disp…" at bounding box center [784, 477] width 617 height 93
click at [869, 491] on textarea "Unit: 4344-101 Tenant: Kyle Campbell & Chasity Woods Phone: 970-214 Issue: Garb…" at bounding box center [784, 477] width 617 height 93
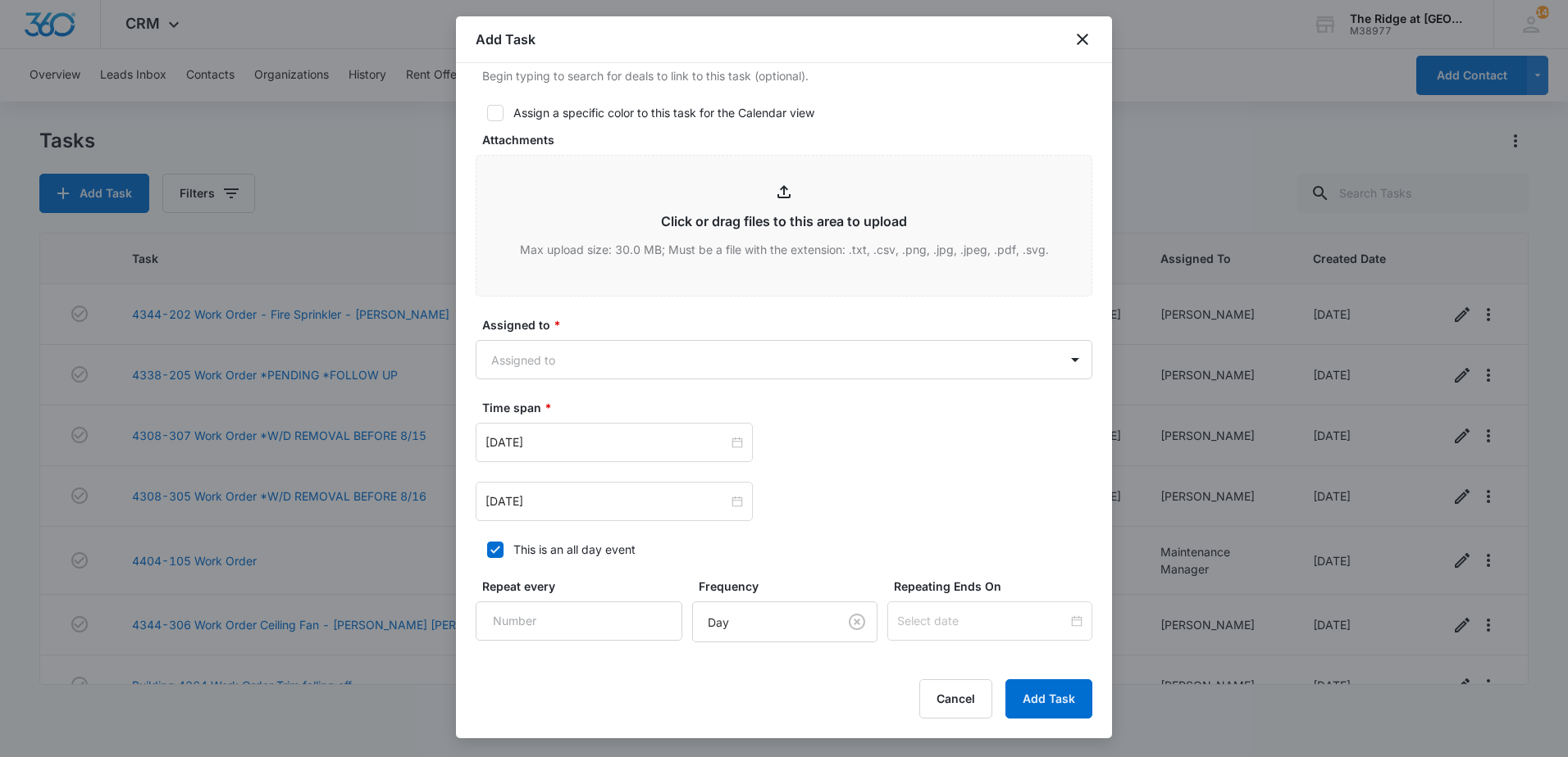
scroll to position [738, 0]
type textarea "Unit: 4344-101 Tenant: Kyle Campbell & Chasity Woods Phone: 970-214-5984 Issue:…"
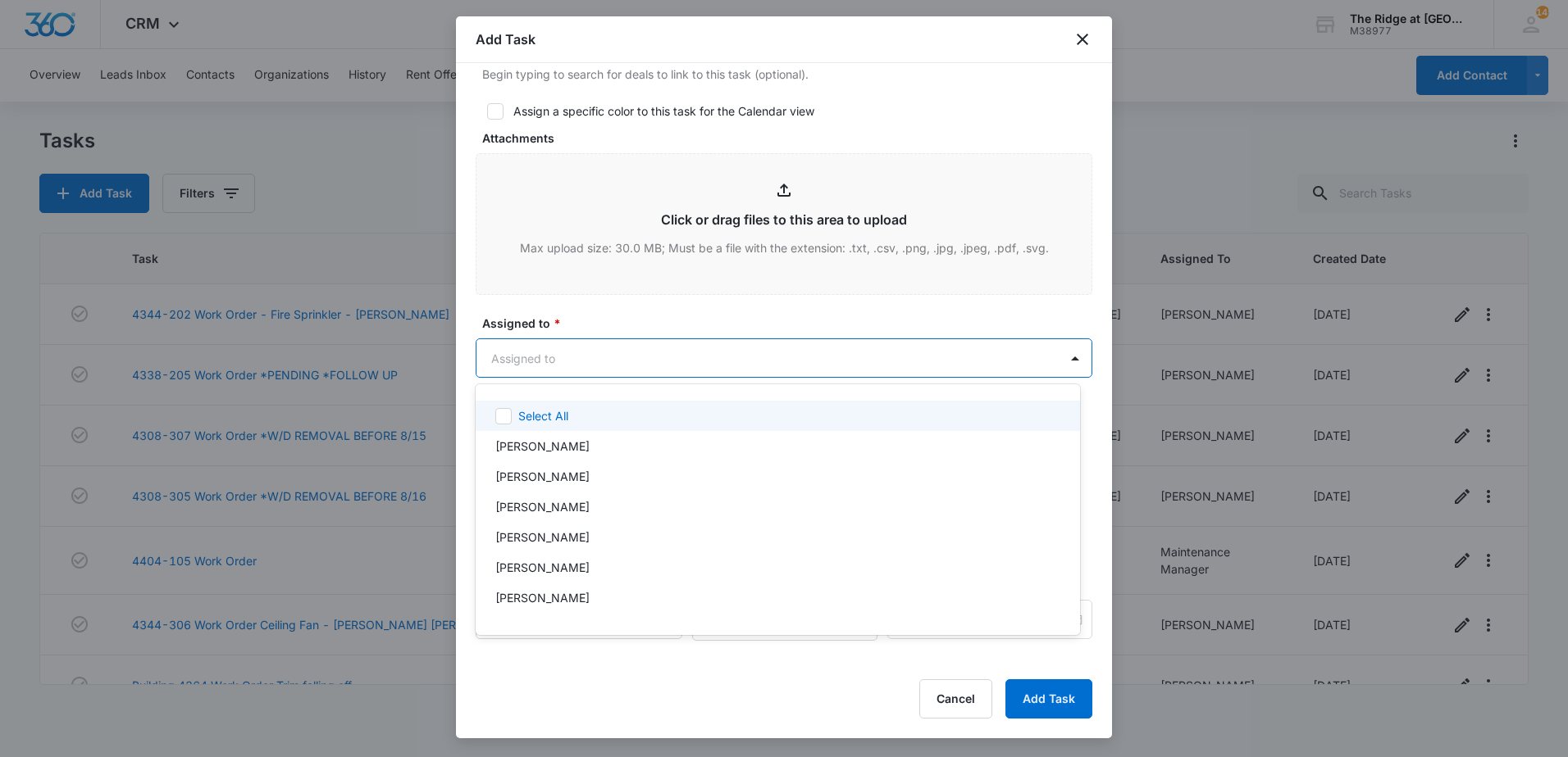
click at [679, 360] on body "CRM Apps Reputation Websites Forms CRM Email Social Shop Payments POS Content A…" at bounding box center [784, 378] width 1568 height 757
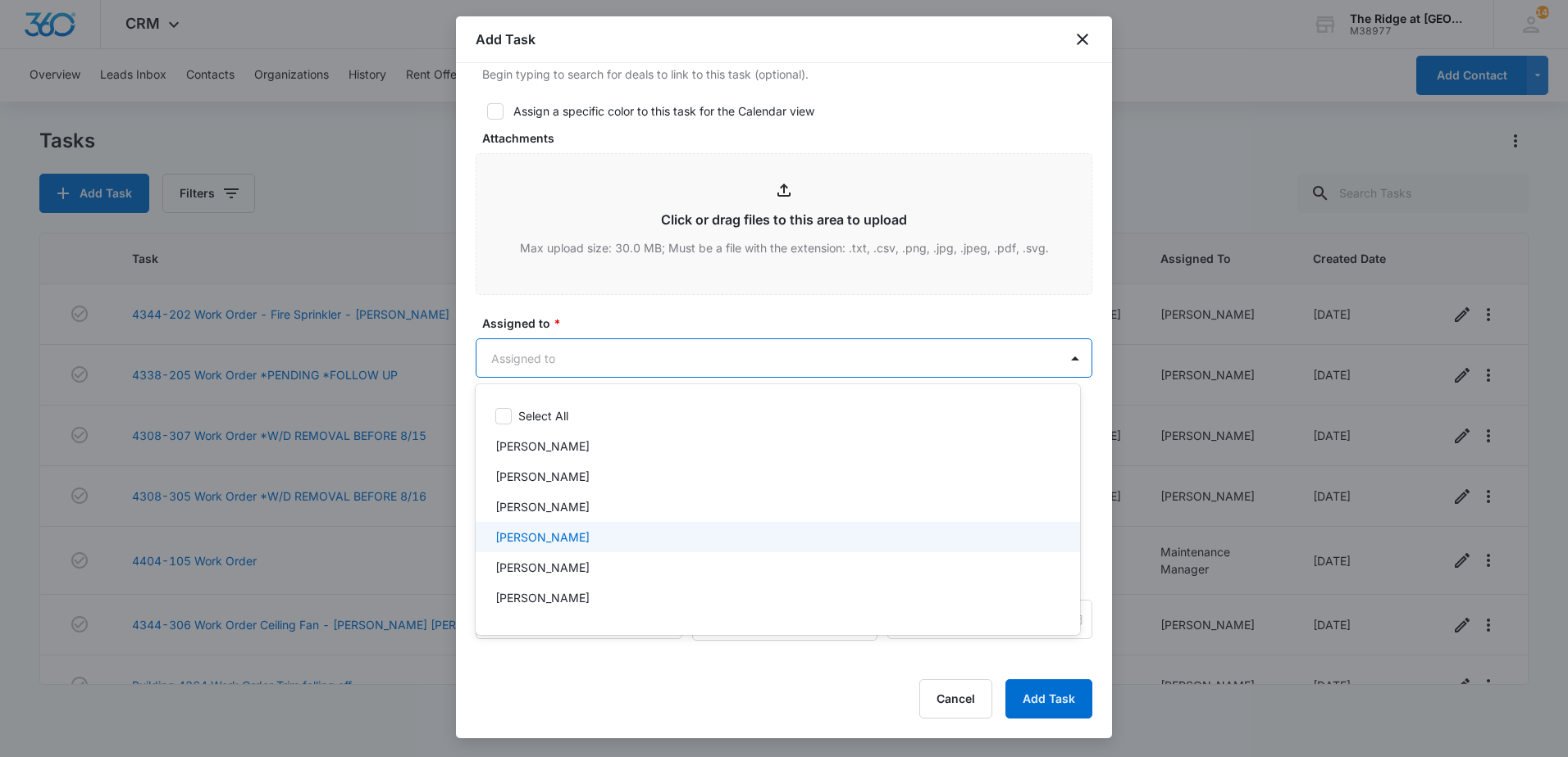
scroll to position [164, 0]
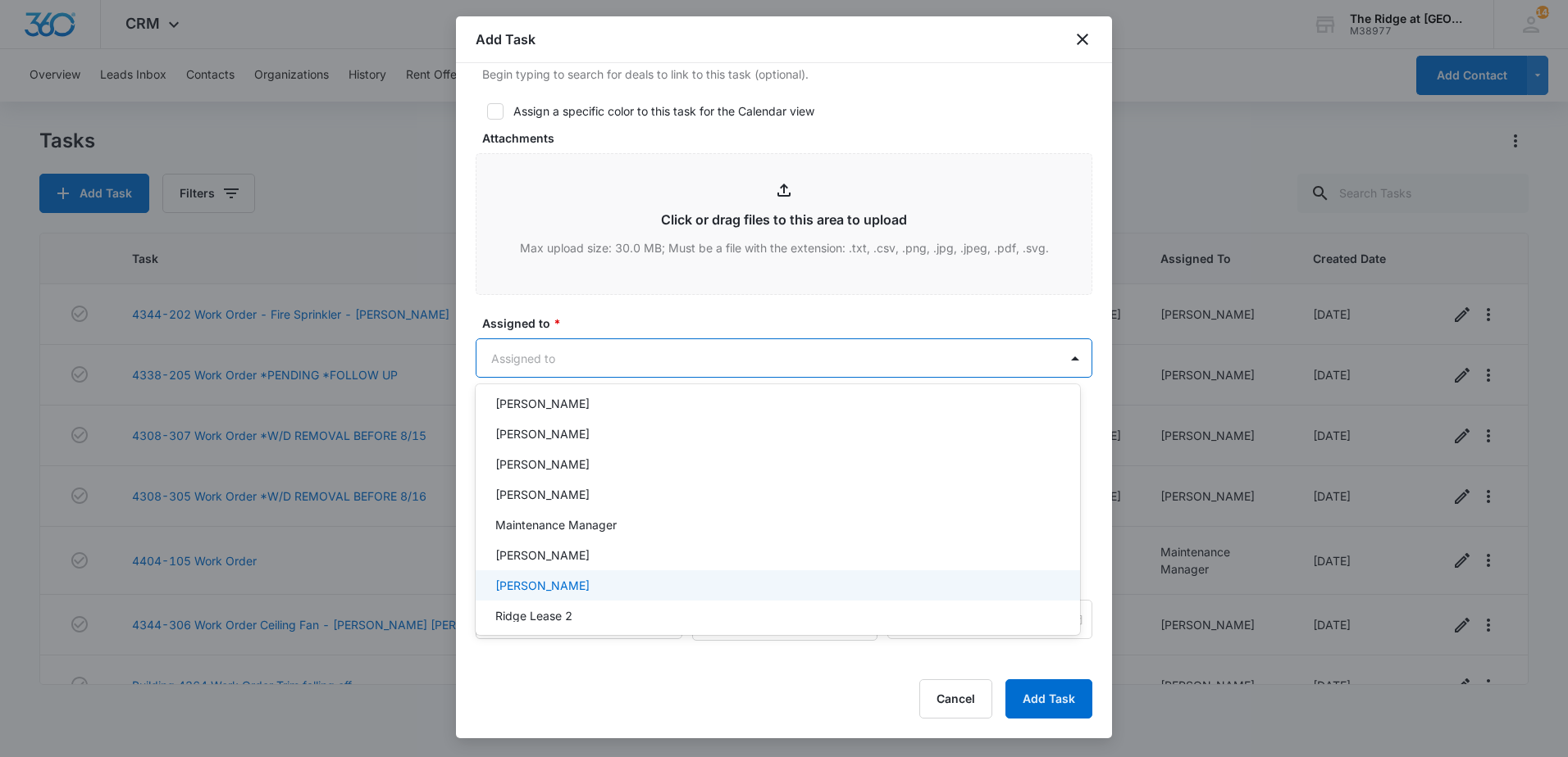
click at [596, 576] on div "Ricardo Marin" at bounding box center [778, 586] width 604 height 30
click at [853, 354] on div at bounding box center [784, 378] width 1568 height 757
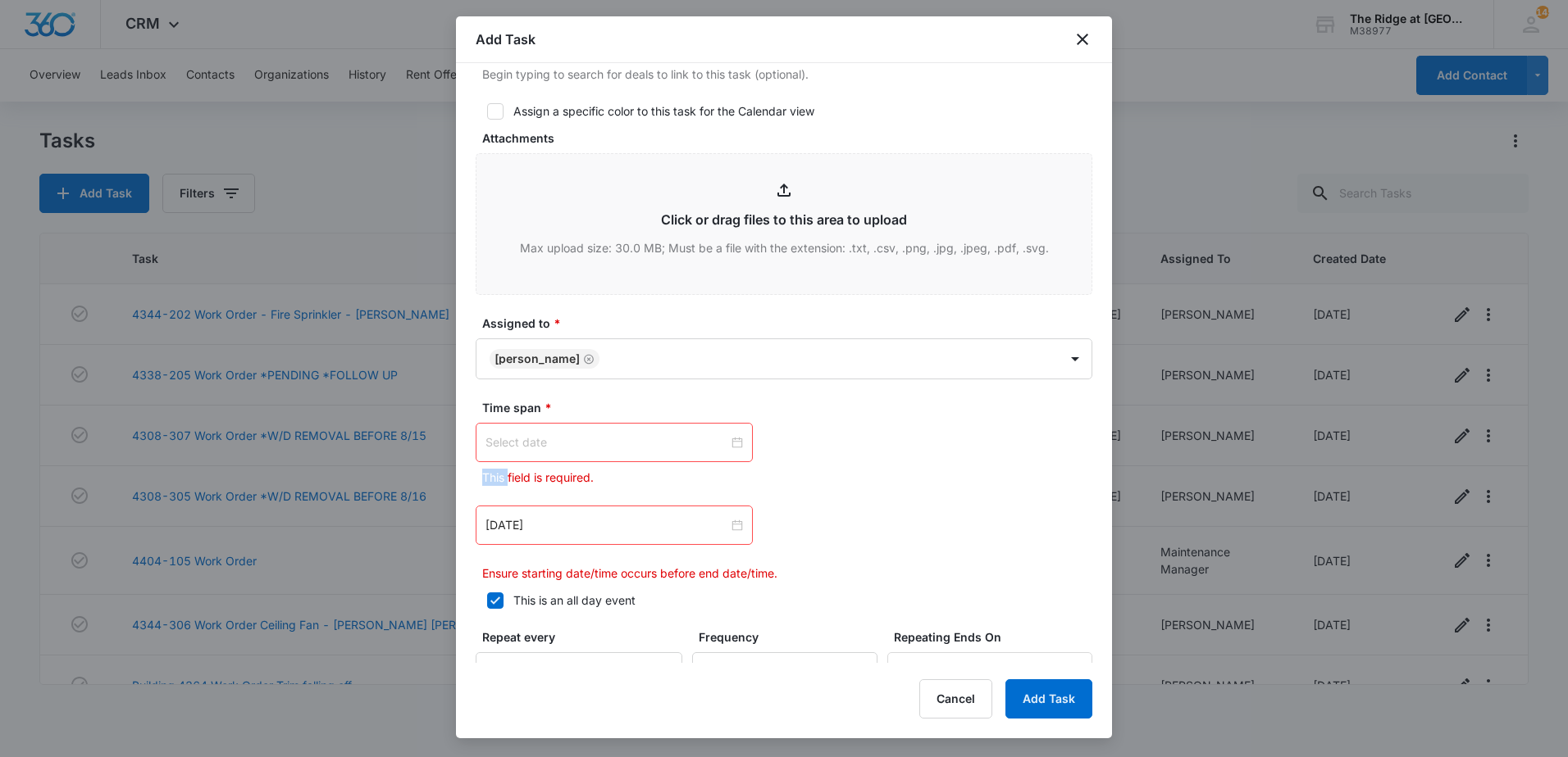
click at [734, 444] on div at bounding box center [614, 443] width 258 height 18
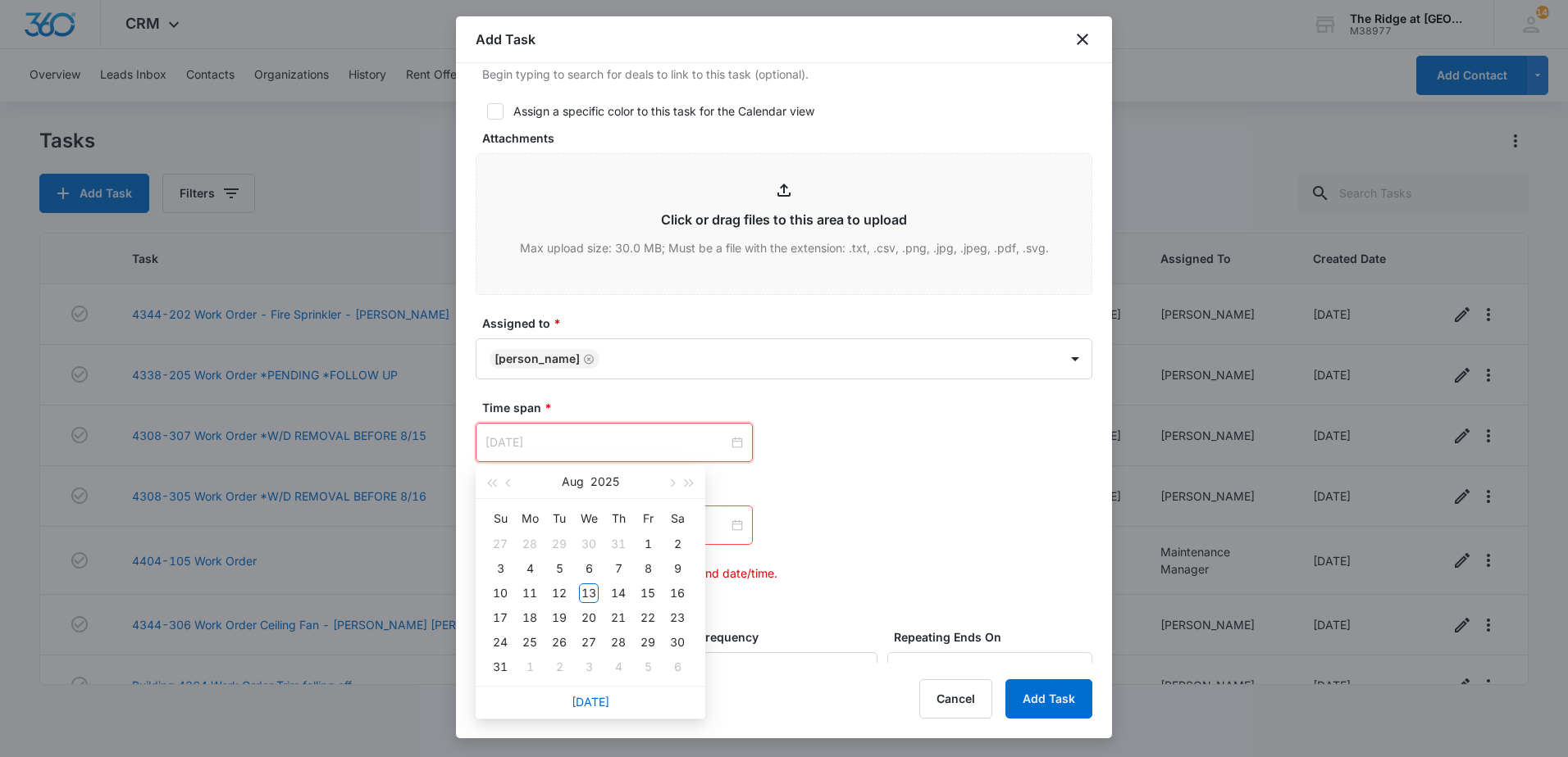
type input "Sep 3, 2025"
click at [579, 699] on link "Today" at bounding box center [590, 701] width 38 height 14
type input "Aug 13, 2025"
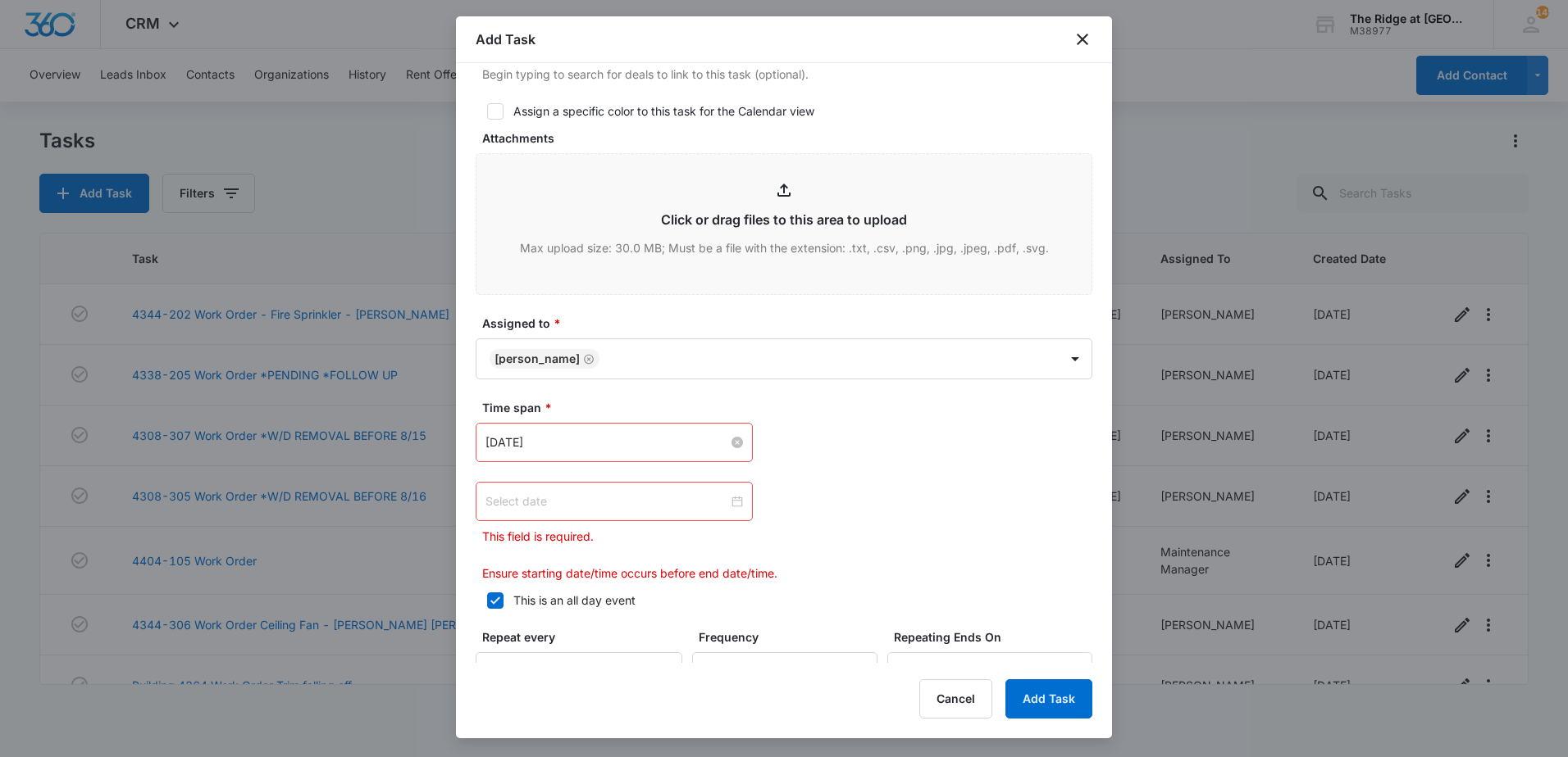
click at [735, 506] on div at bounding box center [614, 502] width 258 height 18
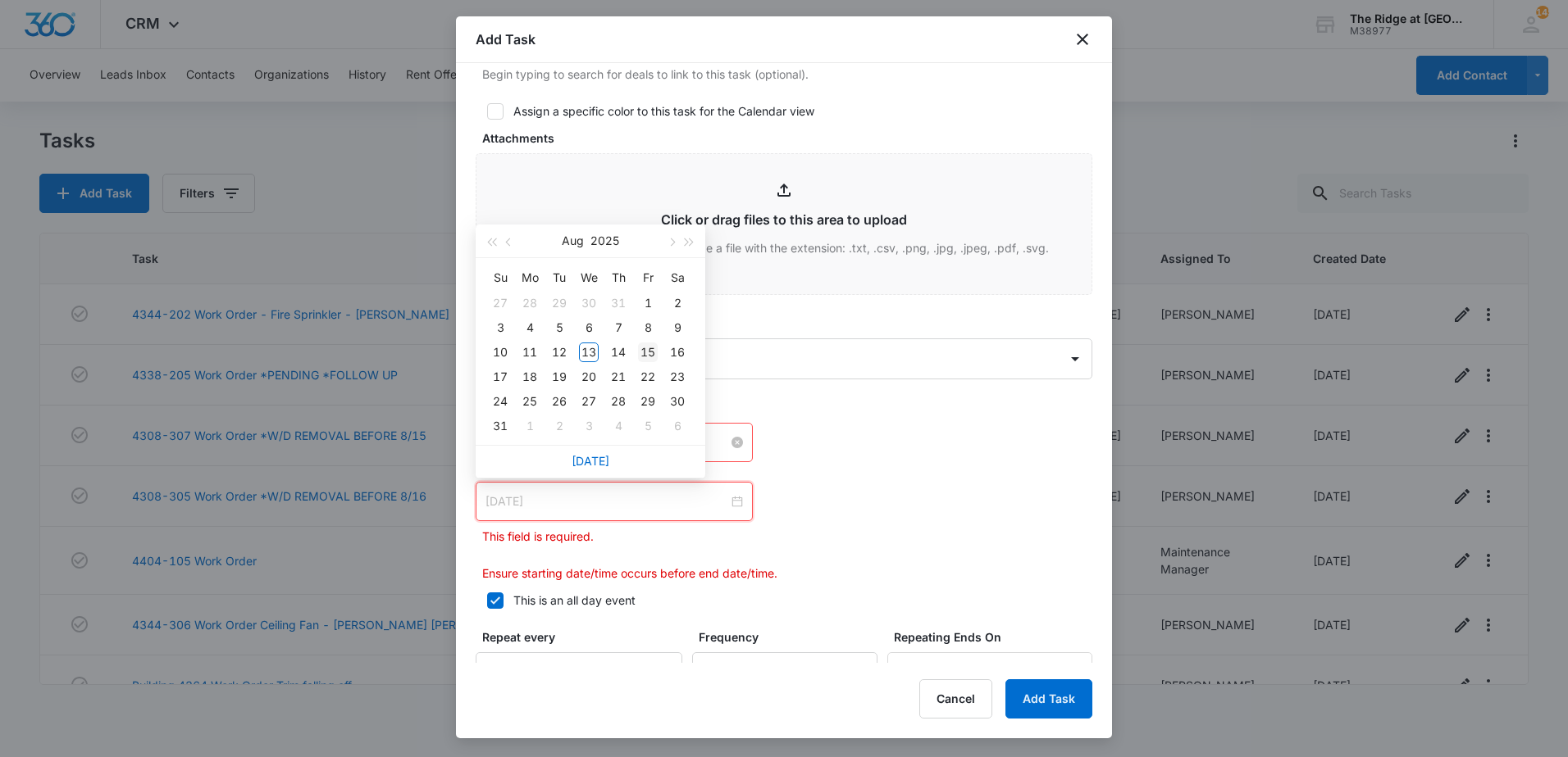
type input "Aug 15, 2025"
click at [648, 349] on div "15" at bounding box center [647, 352] width 19 height 19
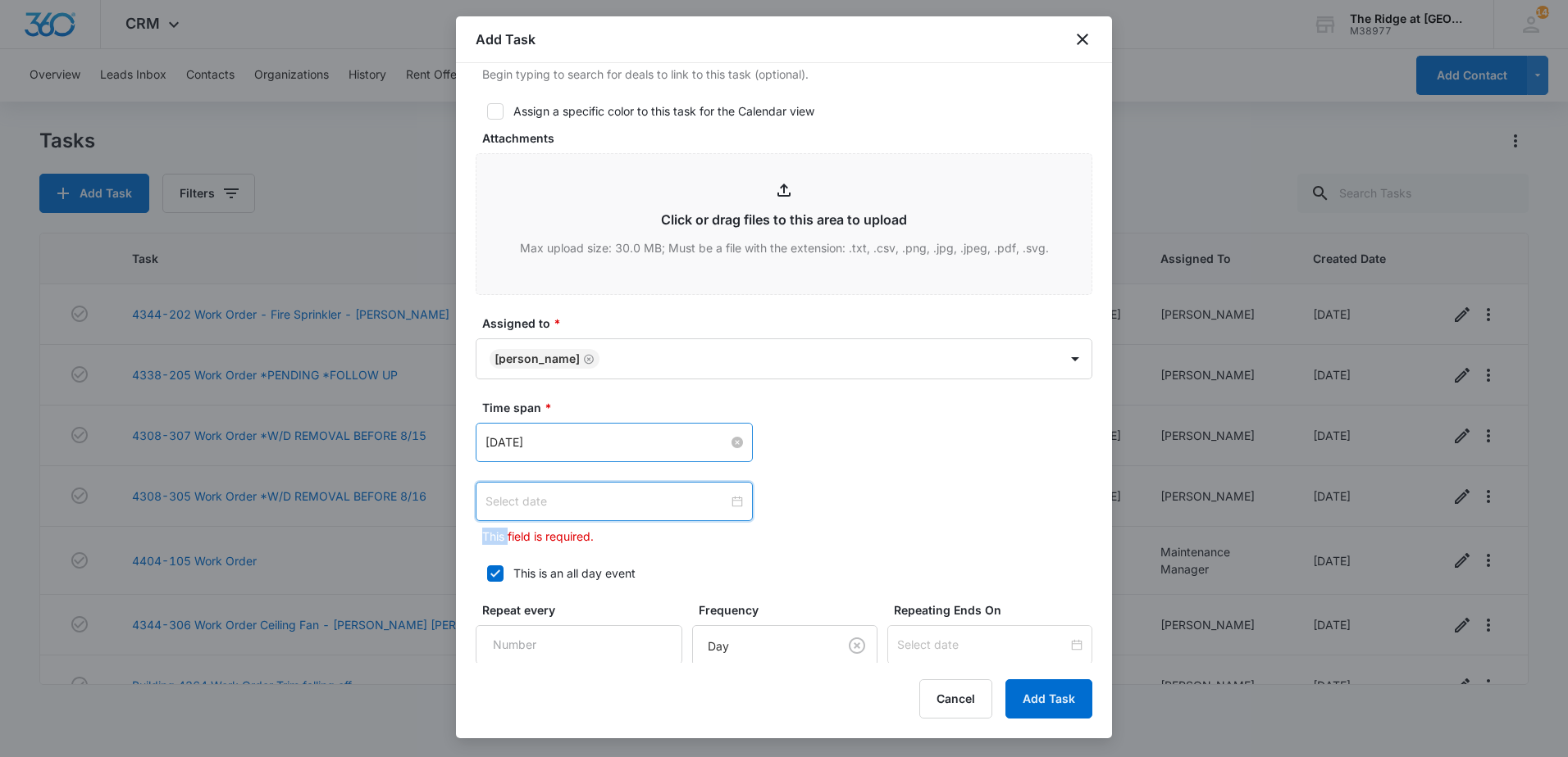
click at [731, 499] on div at bounding box center [614, 502] width 258 height 18
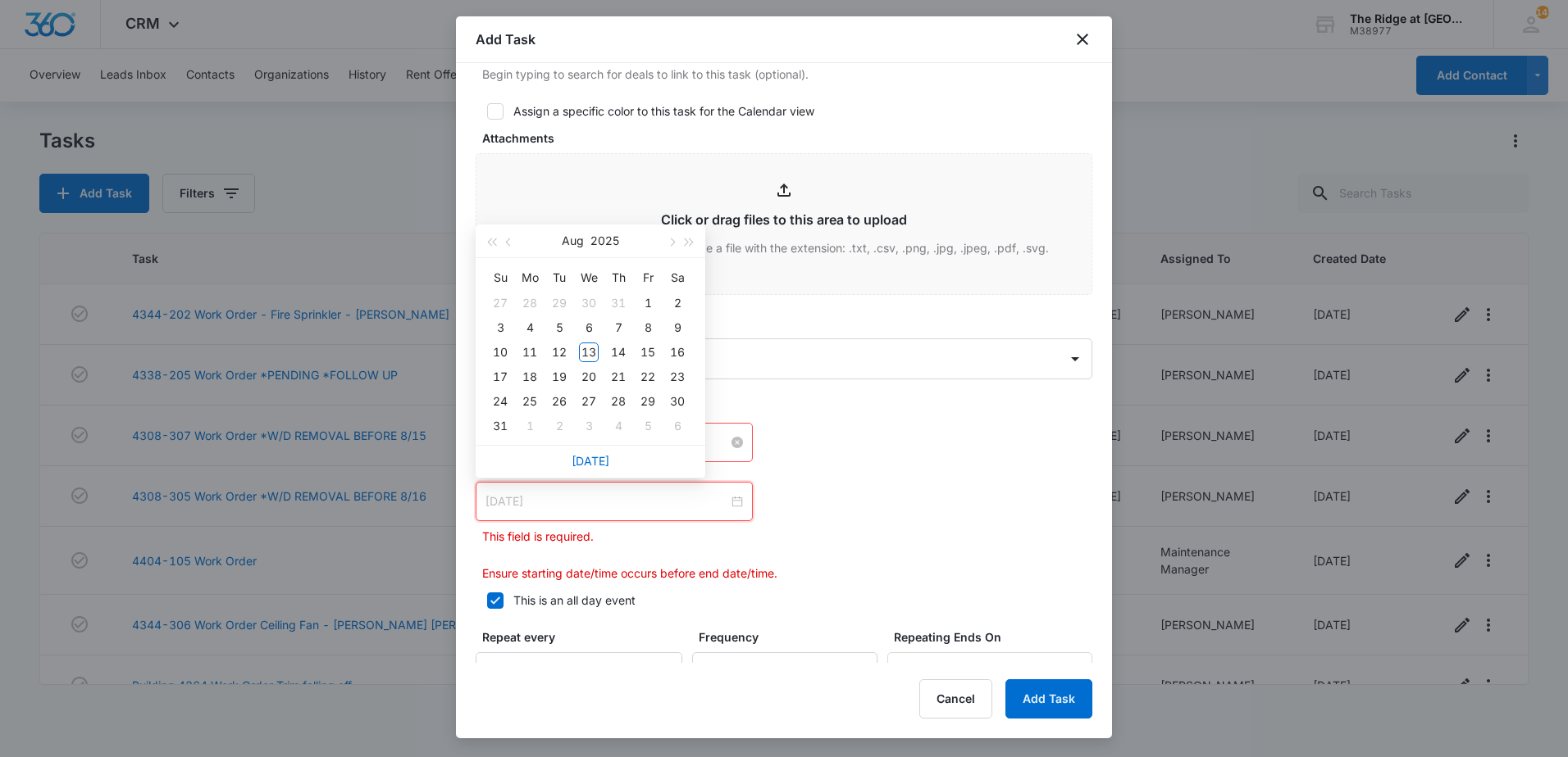
type input "Aug 23, 2025"
click at [809, 416] on div "Time span * Aug 13, 2025 Aug 2025 Su Mo Tu We Th Fr Sa 27 28 29 30 31 1 2 3 4 5…" at bounding box center [784, 490] width 617 height 182
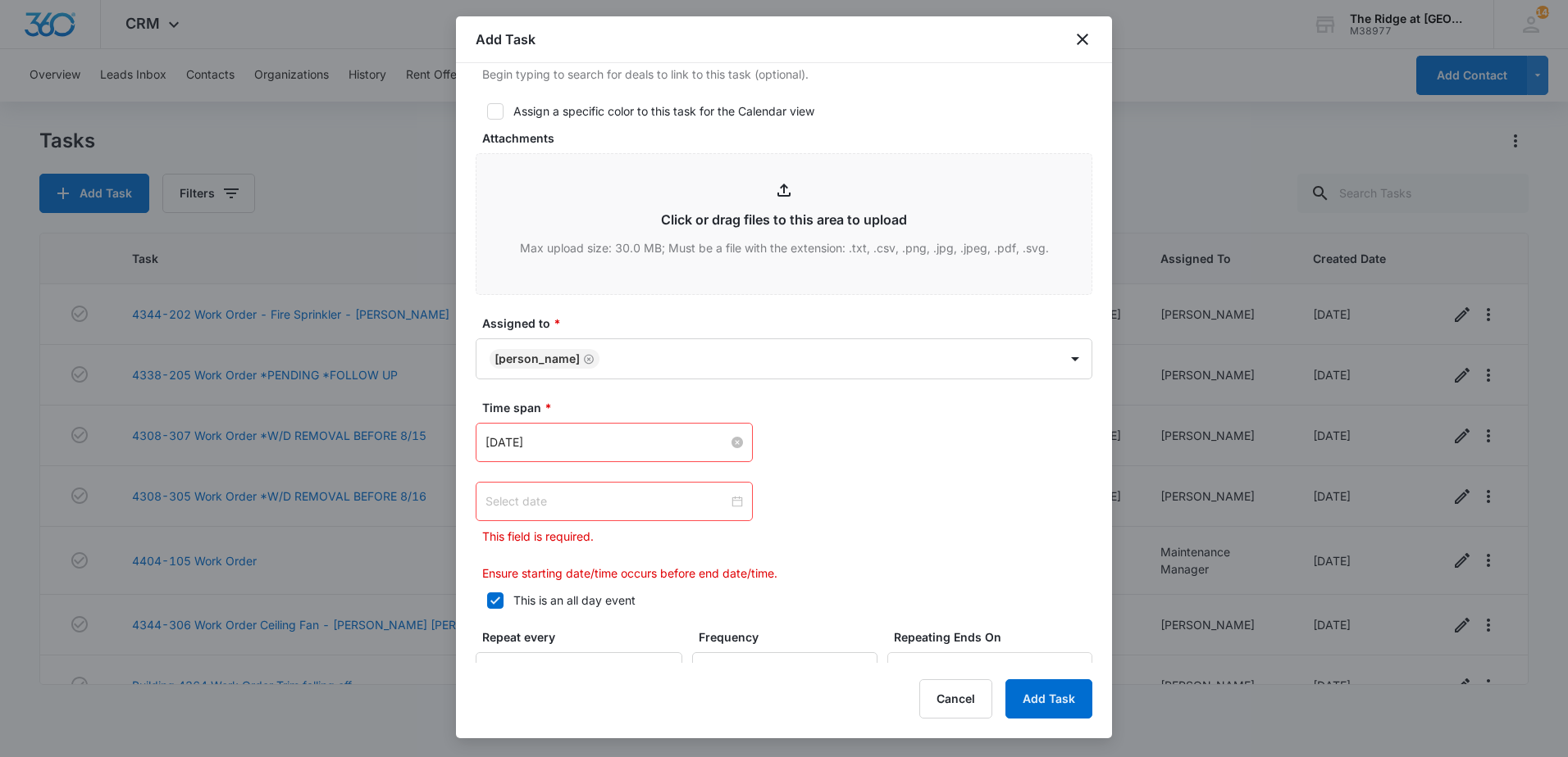
click at [783, 550] on div "Aug 13, 2025 Aug 2025 Su Mo Tu We Th Fr Sa 27 28 29 30 31 1 2 3 4 5 6 7 8 9 10 …" at bounding box center [784, 503] width 617 height 159
click at [737, 510] on div at bounding box center [614, 502] width 258 height 18
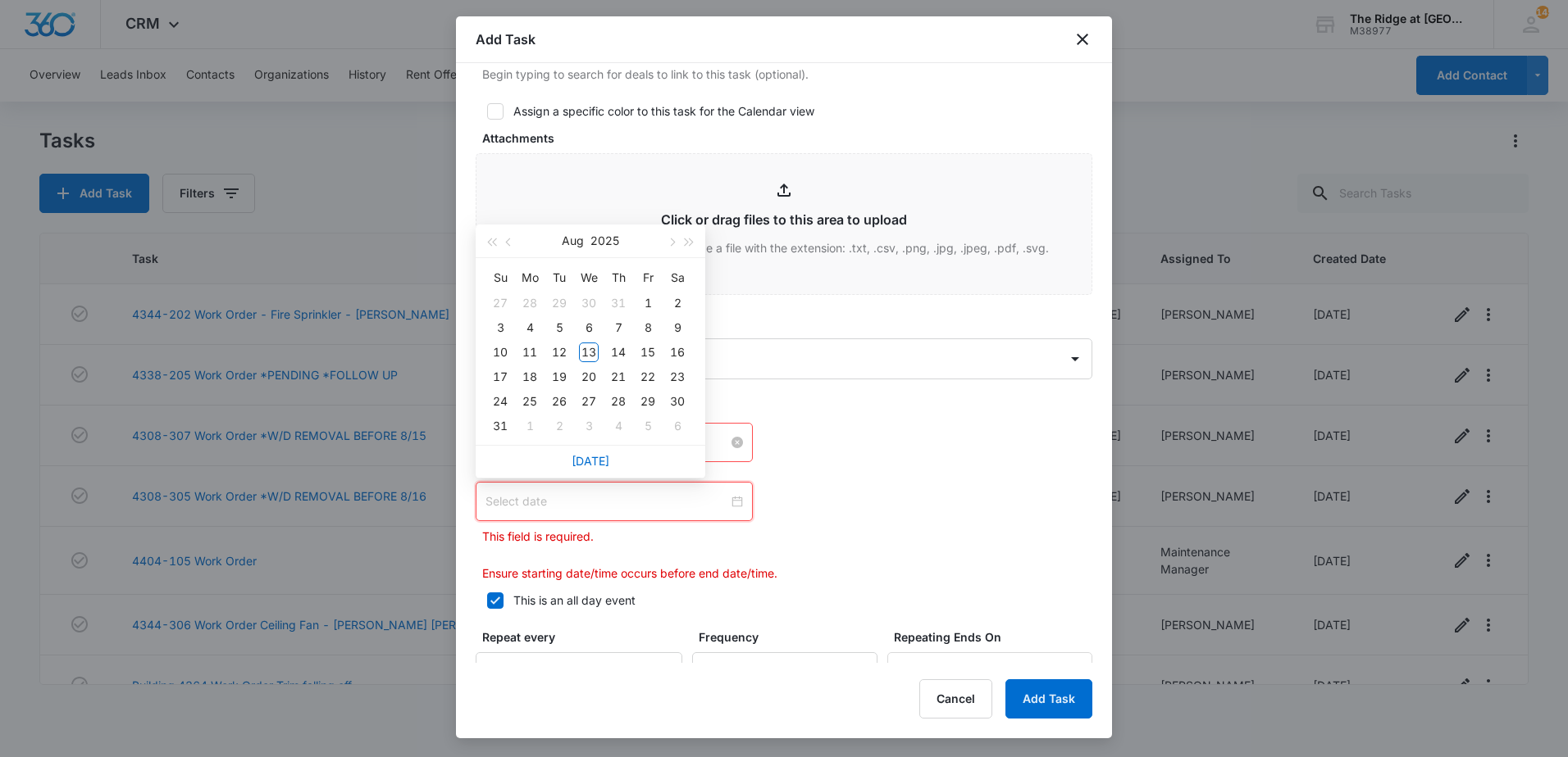
click at [727, 501] on div at bounding box center [614, 502] width 258 height 18
type input "Aug 15, 2025"
click at [642, 361] on div "15" at bounding box center [647, 352] width 19 height 19
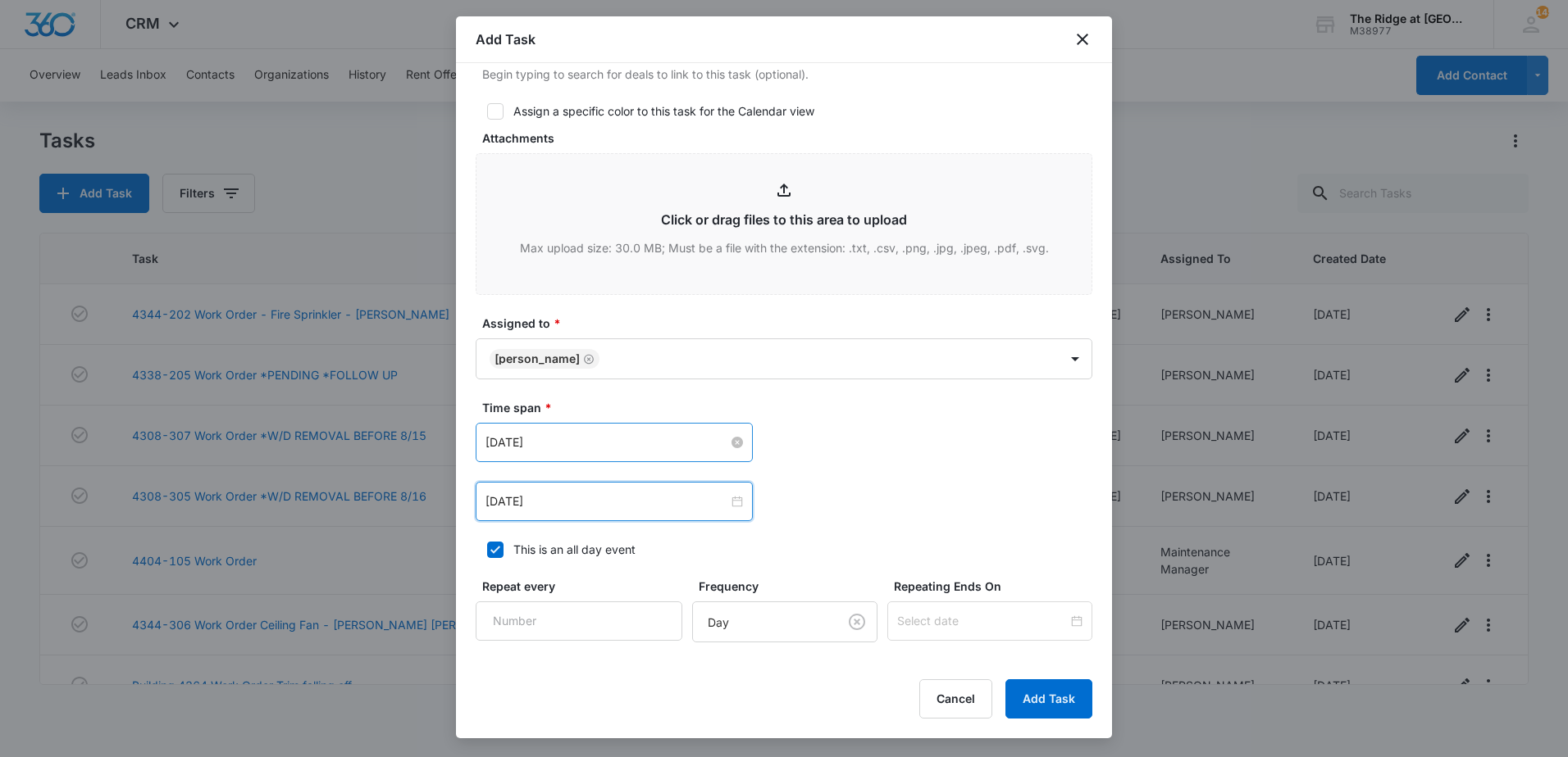
click at [929, 509] on div "Aug 15, 2025 Aug 2025 Su Mo Tu We Th Fr Sa 27 28 29 30 31 1 2 3 4 5 6 7 8 9 10 …" at bounding box center [784, 501] width 617 height 39
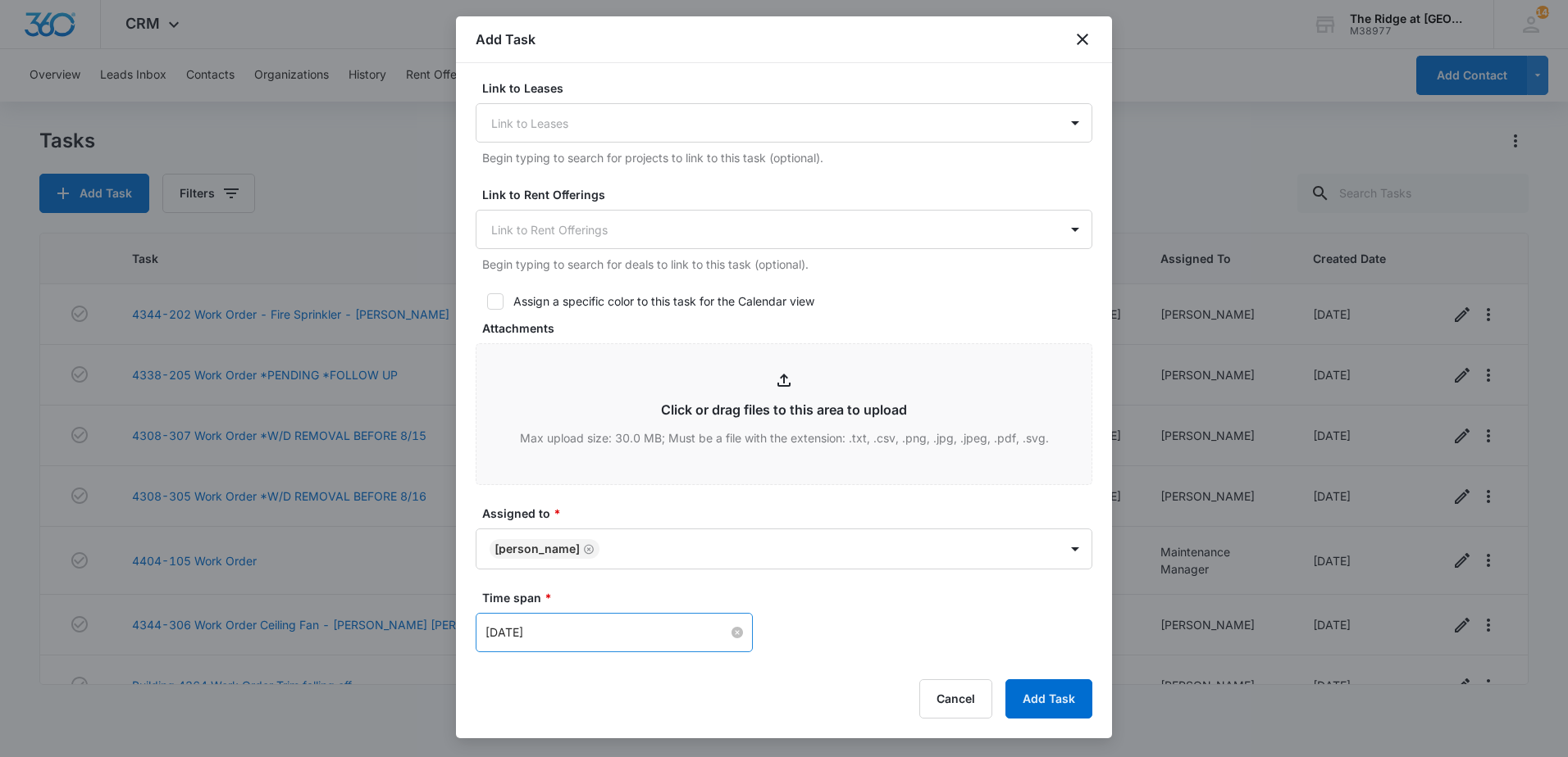
scroll to position [819, 0]
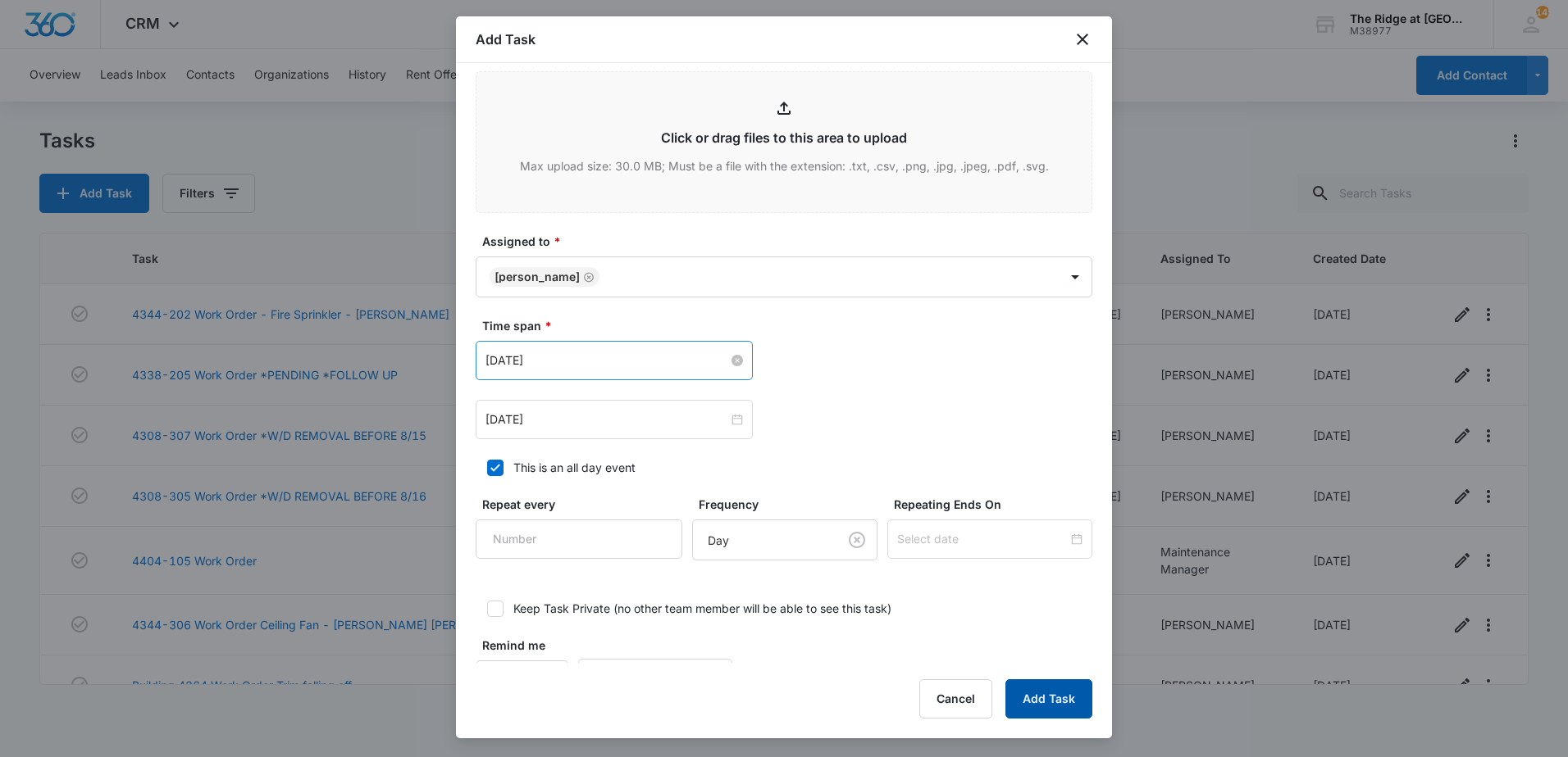
click at [1042, 700] on button "Add Task" at bounding box center [1049, 698] width 87 height 39
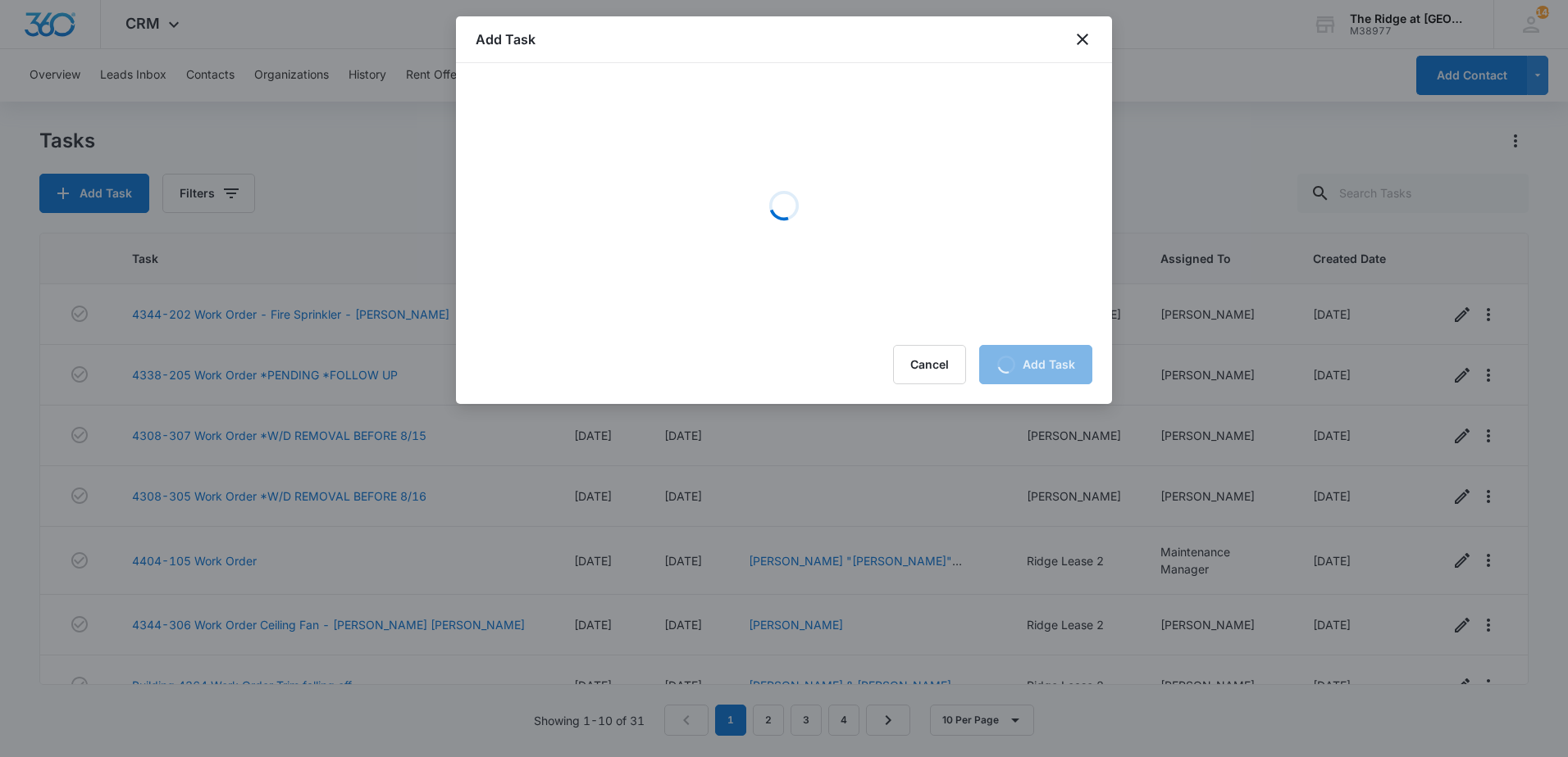
scroll to position [0, 0]
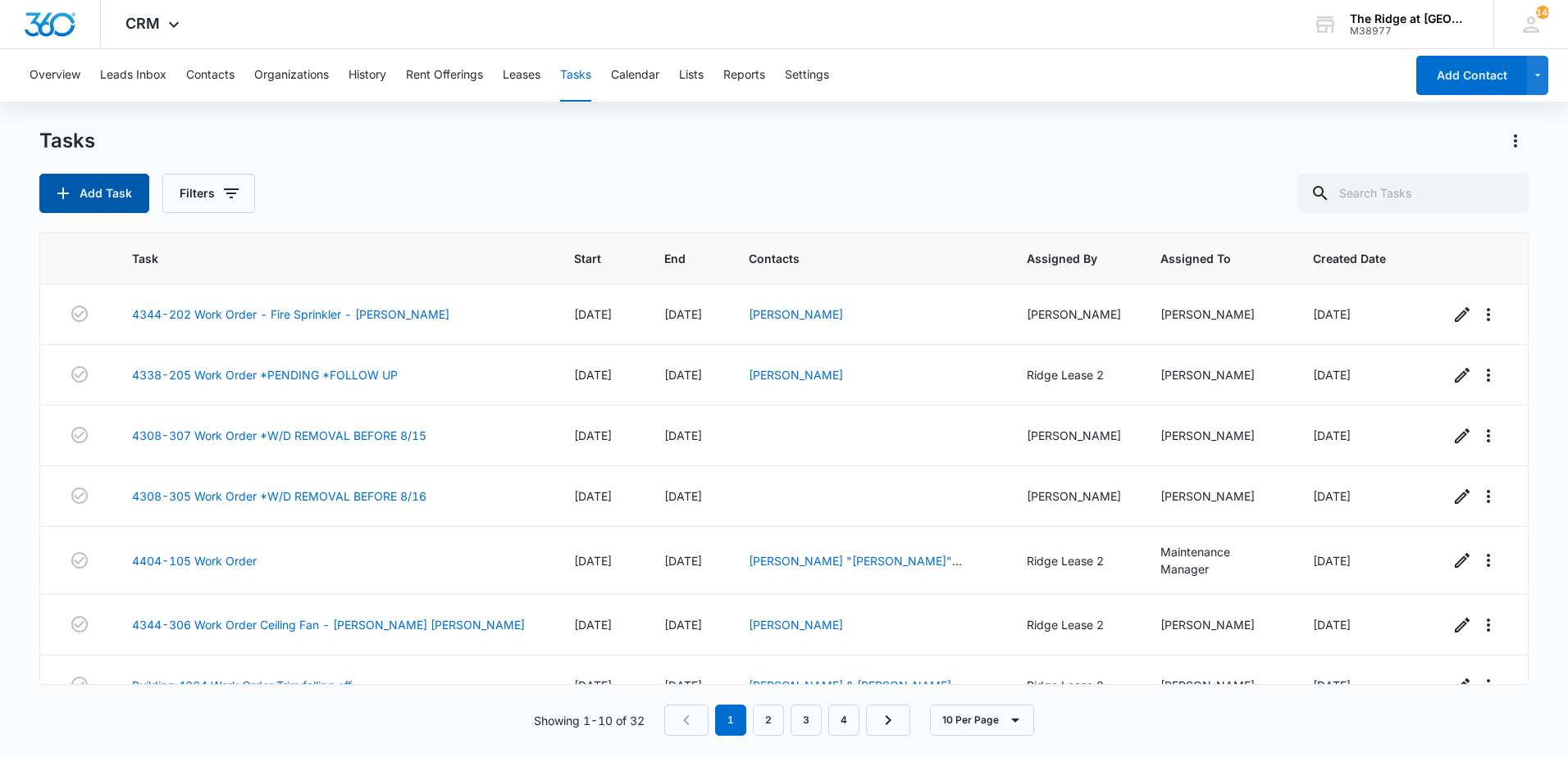
click at [81, 202] on button "Add Task" at bounding box center [94, 193] width 110 height 39
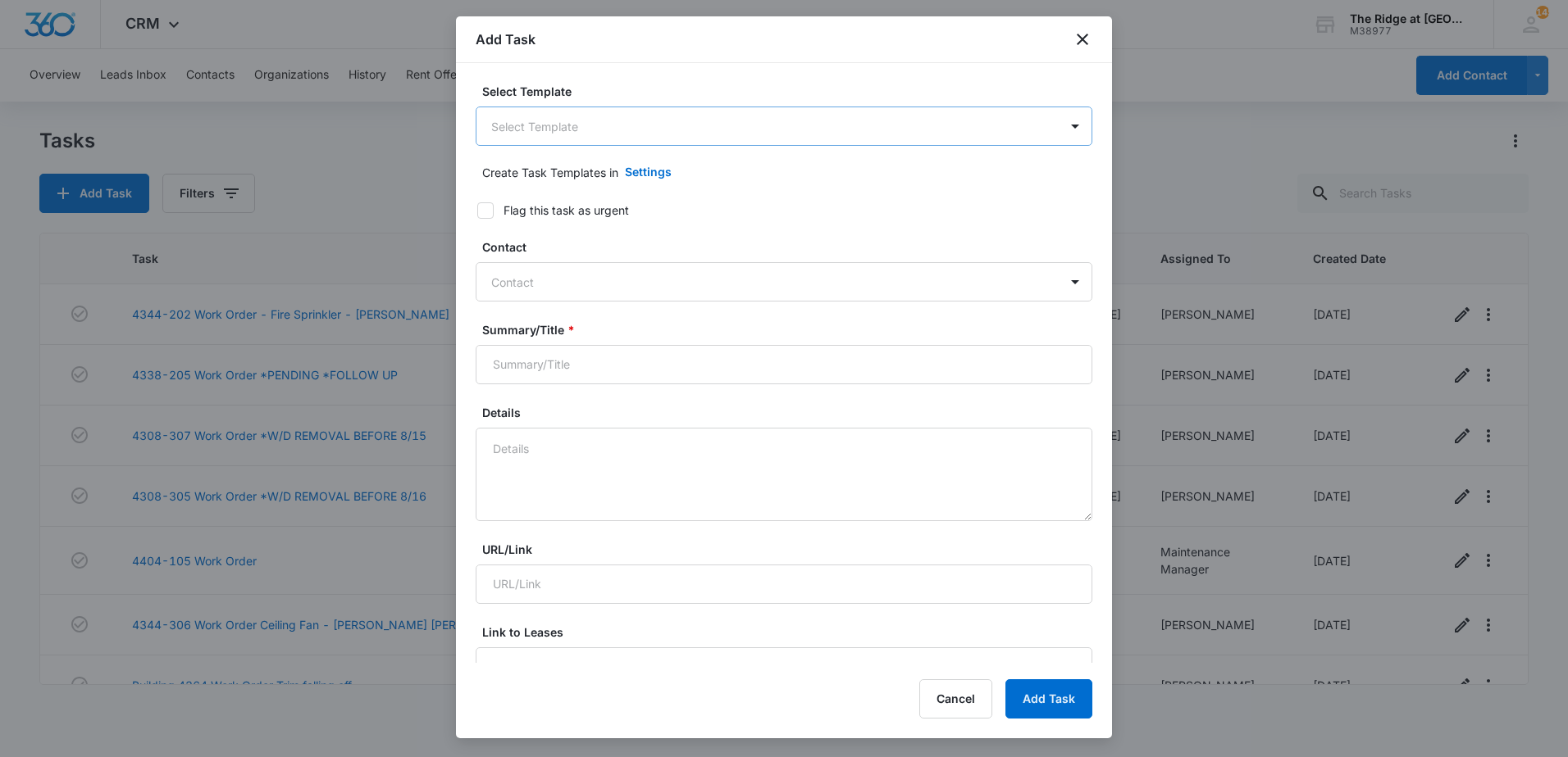
click at [643, 135] on body "CRM Apps Reputation Websites Forms CRM Email Social Shop Payments POS Content A…" at bounding box center [784, 378] width 1568 height 757
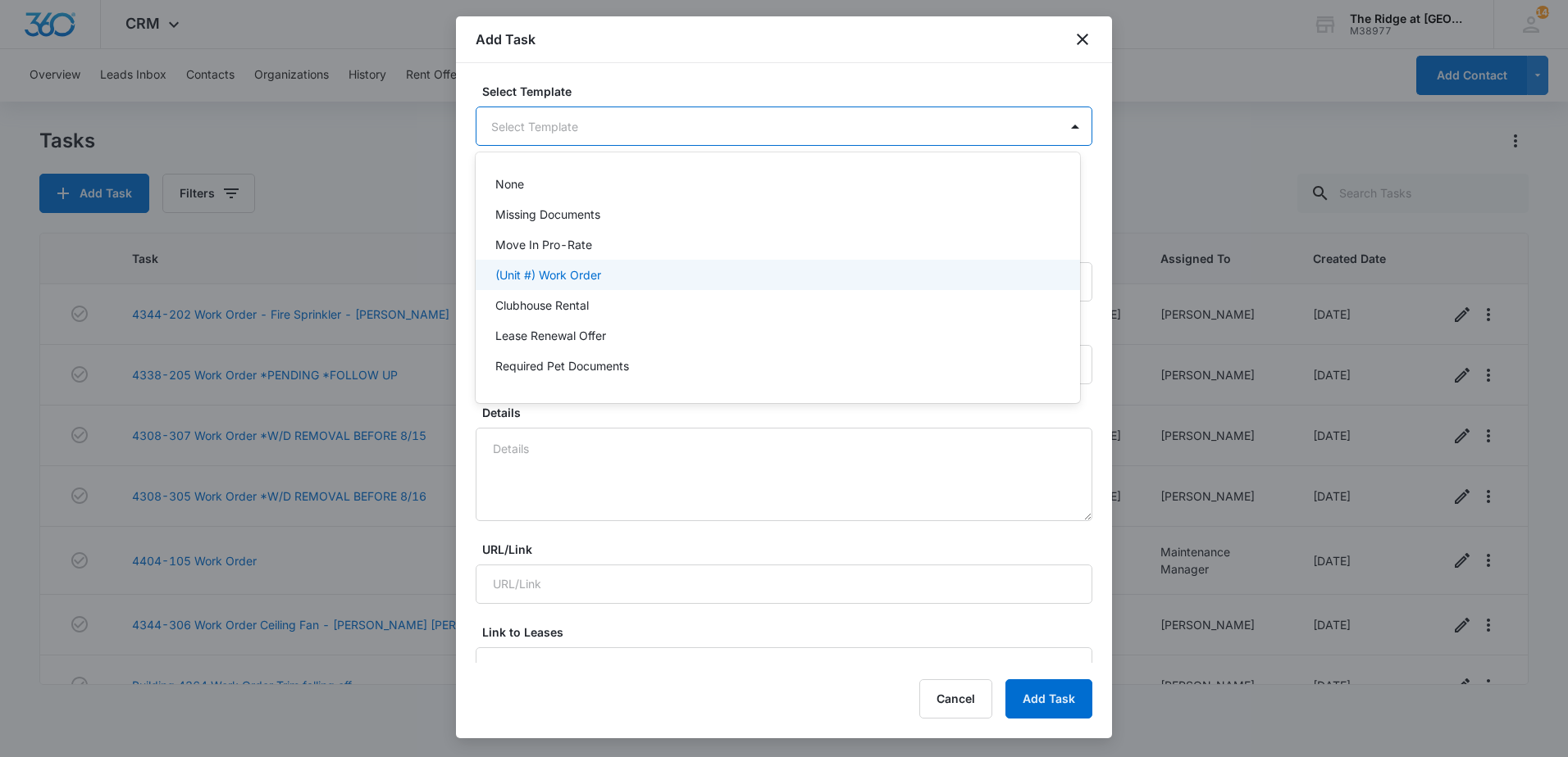
click at [589, 273] on p "(Unit #) Work Order" at bounding box center [547, 275] width 105 height 17
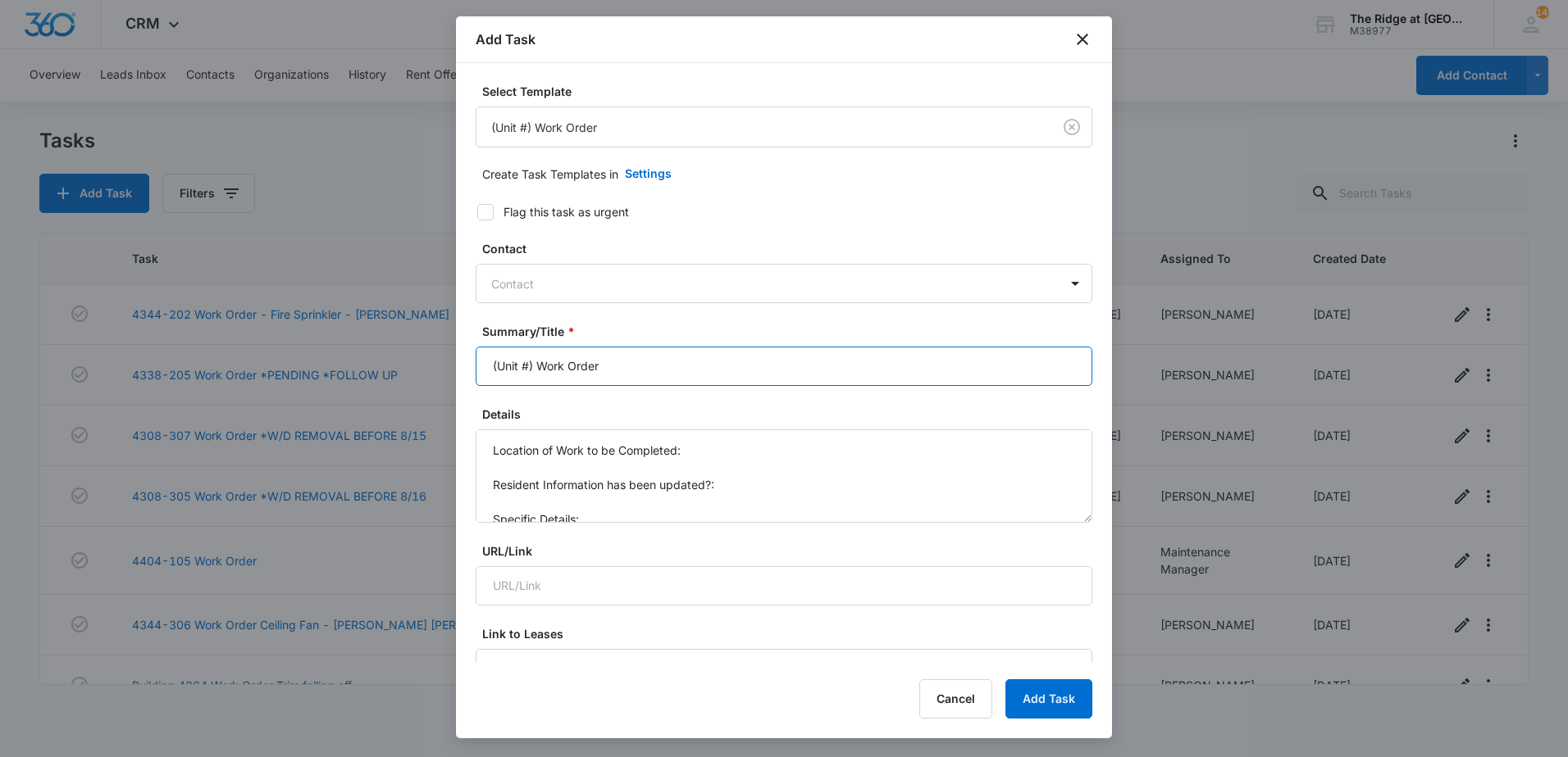
drag, startPoint x: 534, startPoint y: 366, endPoint x: 463, endPoint y: 367, distance: 71.0
click at [463, 367] on div "Select Template (Unit #) Work Order Create Task Templates in Settings Flag this…" at bounding box center [784, 363] width 657 height 600
type input "4368-203 Work Order"
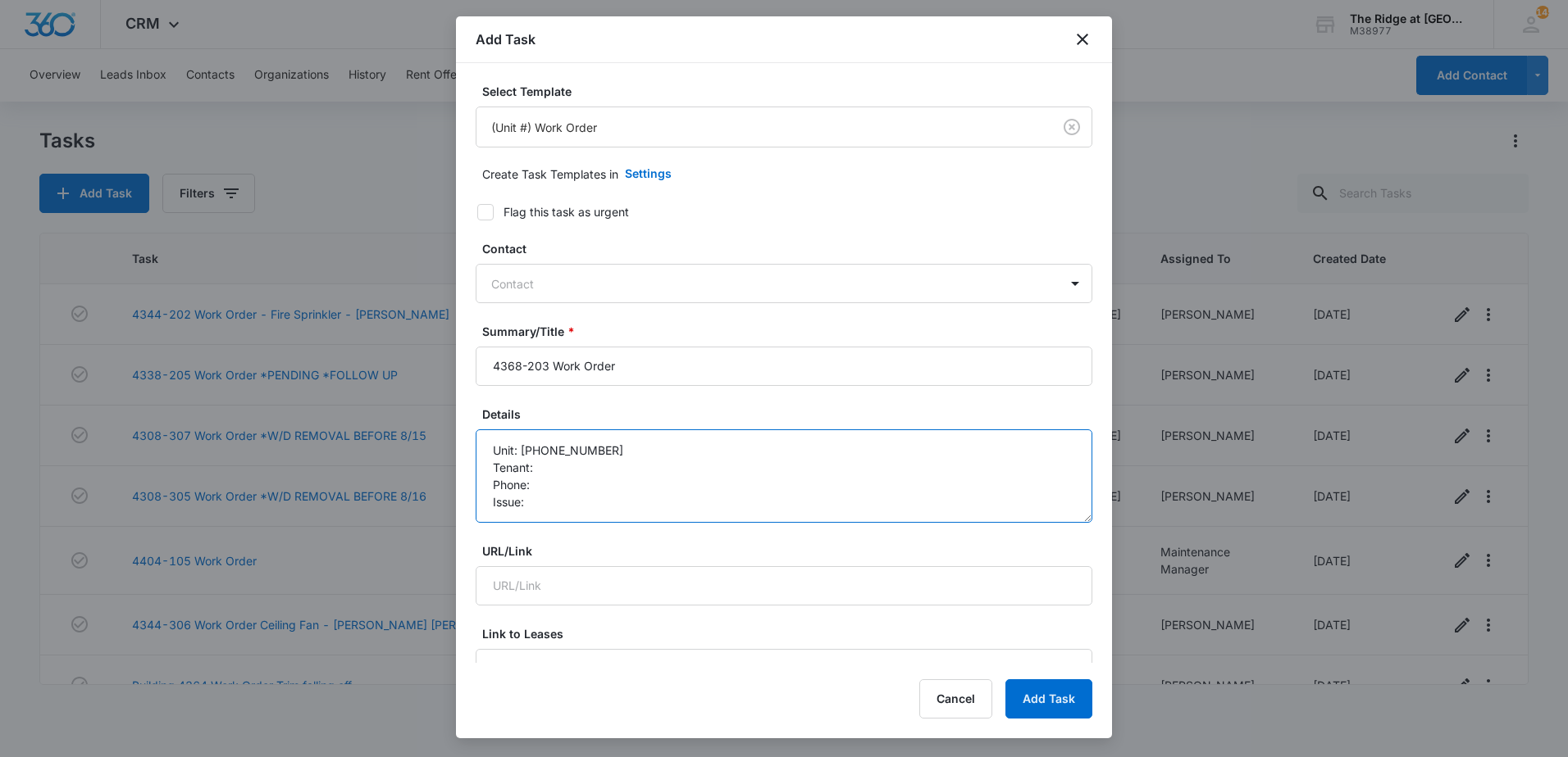
type textarea "Unit: 4368-203 Tenant: Phone: Issue:"
click at [761, 275] on div at bounding box center [774, 284] width 566 height 20
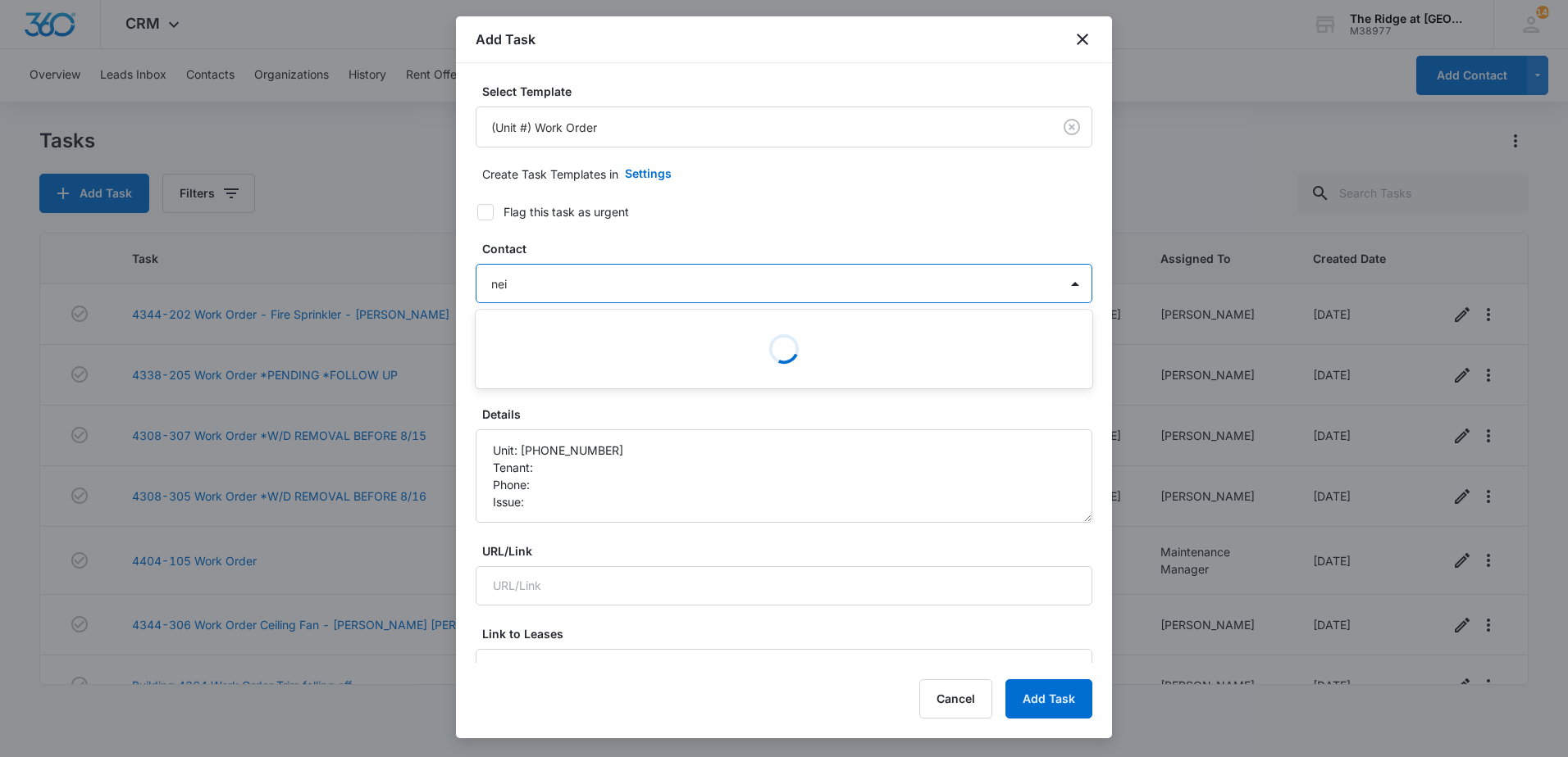
type input "neil"
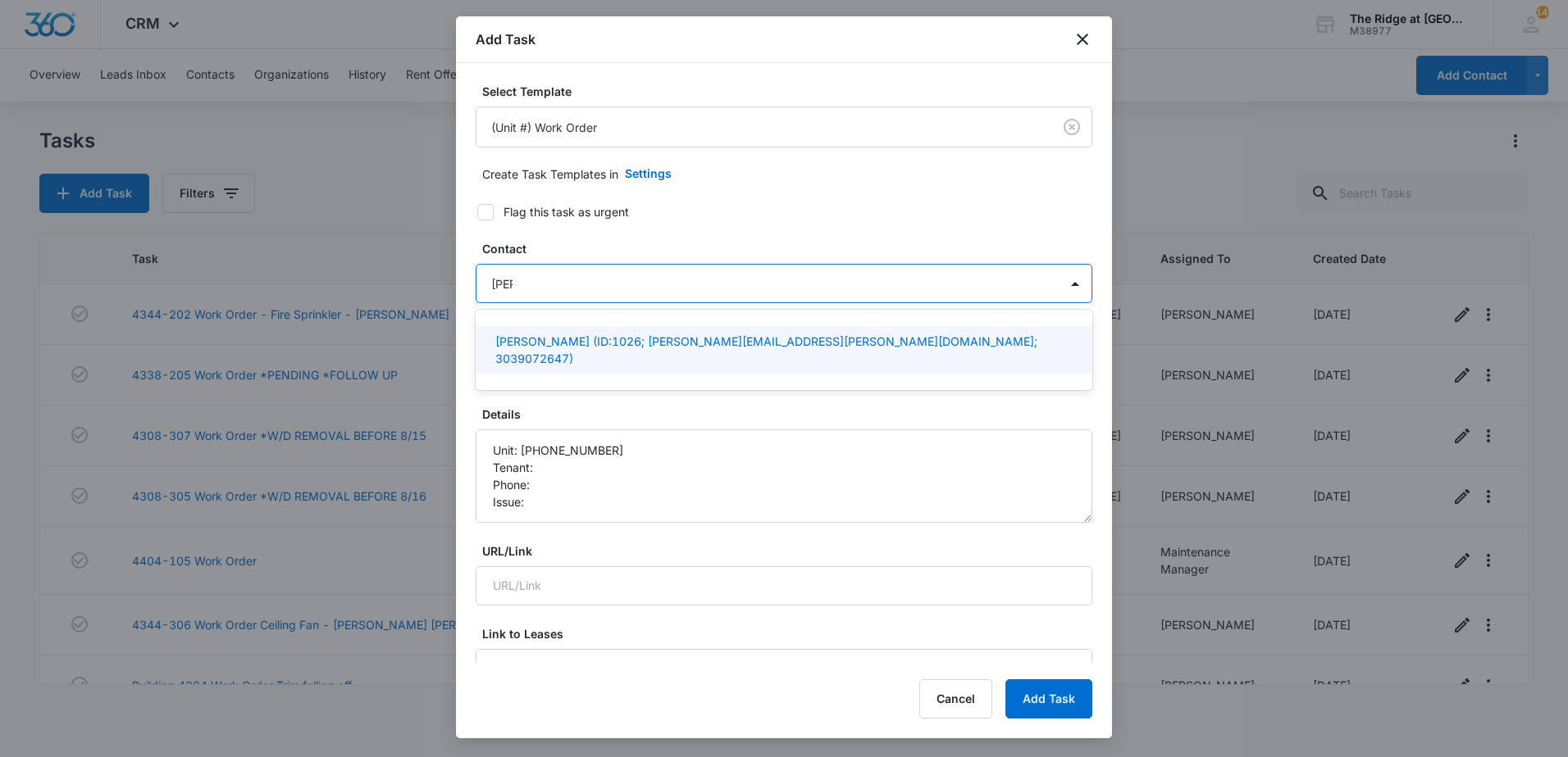
click at [630, 342] on p "Neil Peterson (ID:1026; neil.peterson@alumni.colostate.edu; 3039072647)" at bounding box center [782, 350] width 574 height 35
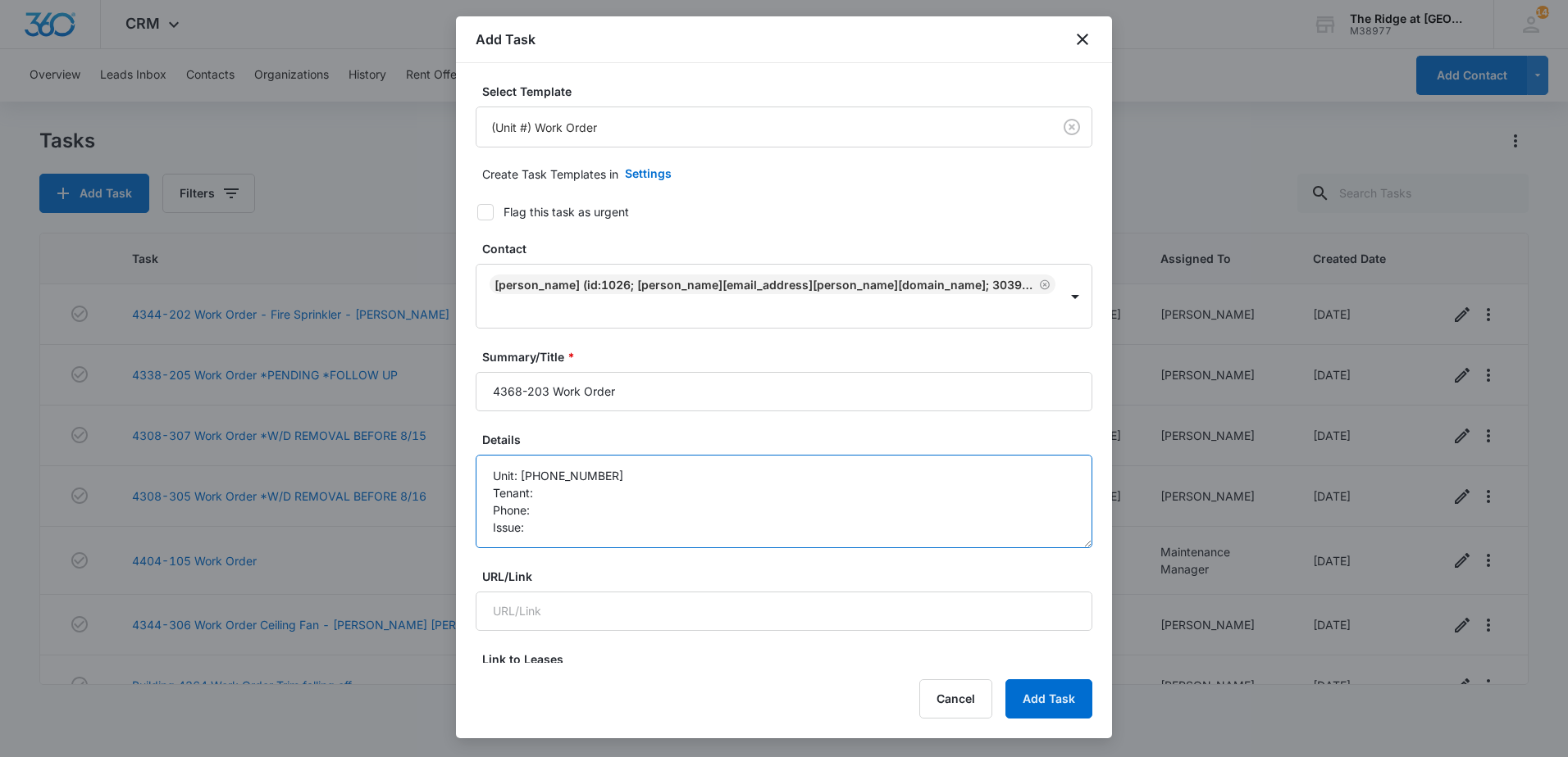
click at [605, 463] on textarea "Unit: 4368-203 Tenant: Phone: Issue:" at bounding box center [784, 501] width 617 height 93
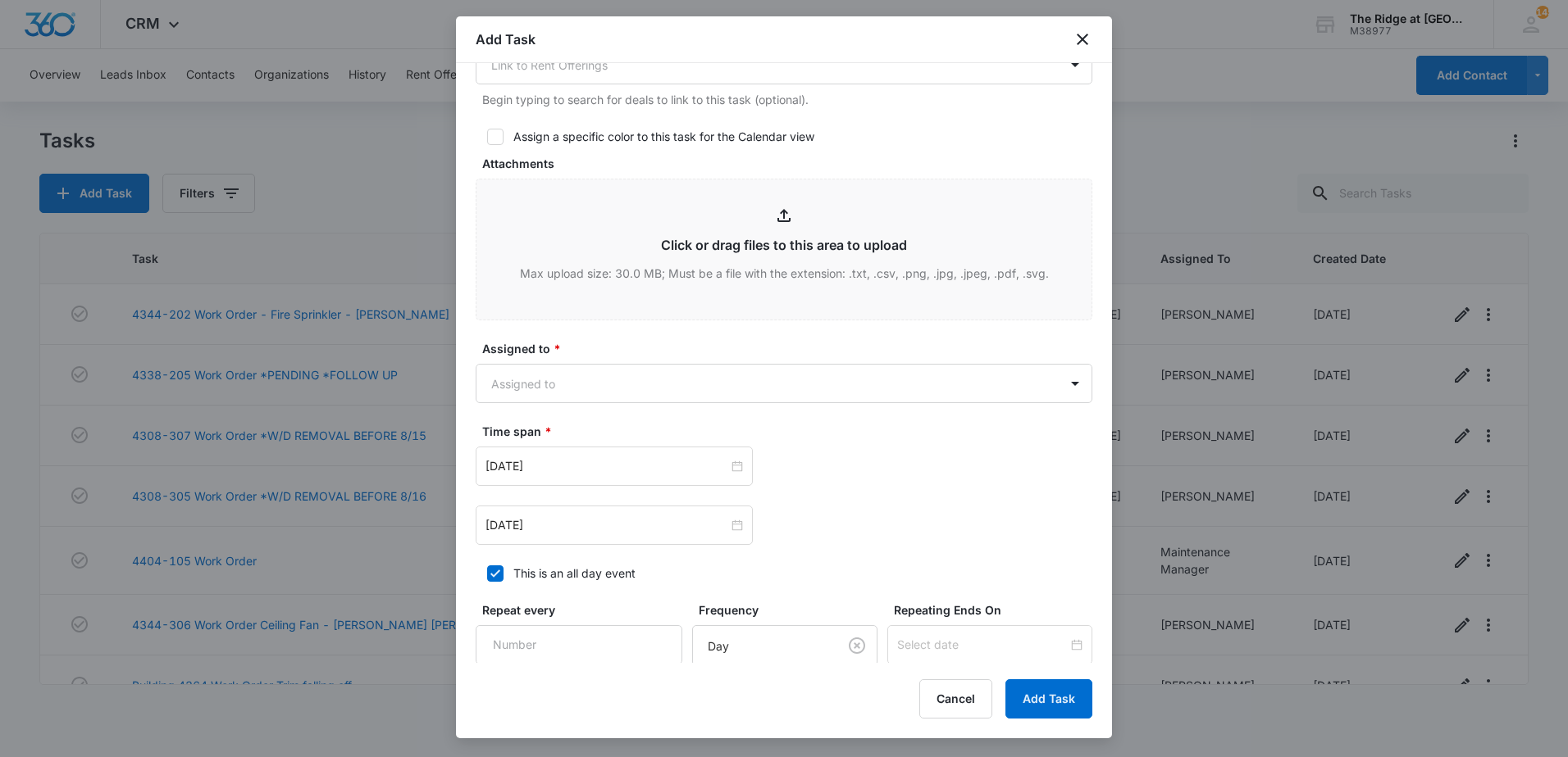
scroll to position [738, 0]
type textarea "Unit: 4368-203 Tenant: Neil Peterson Phone: 303-907-2647 Issue: A/C is not work…"
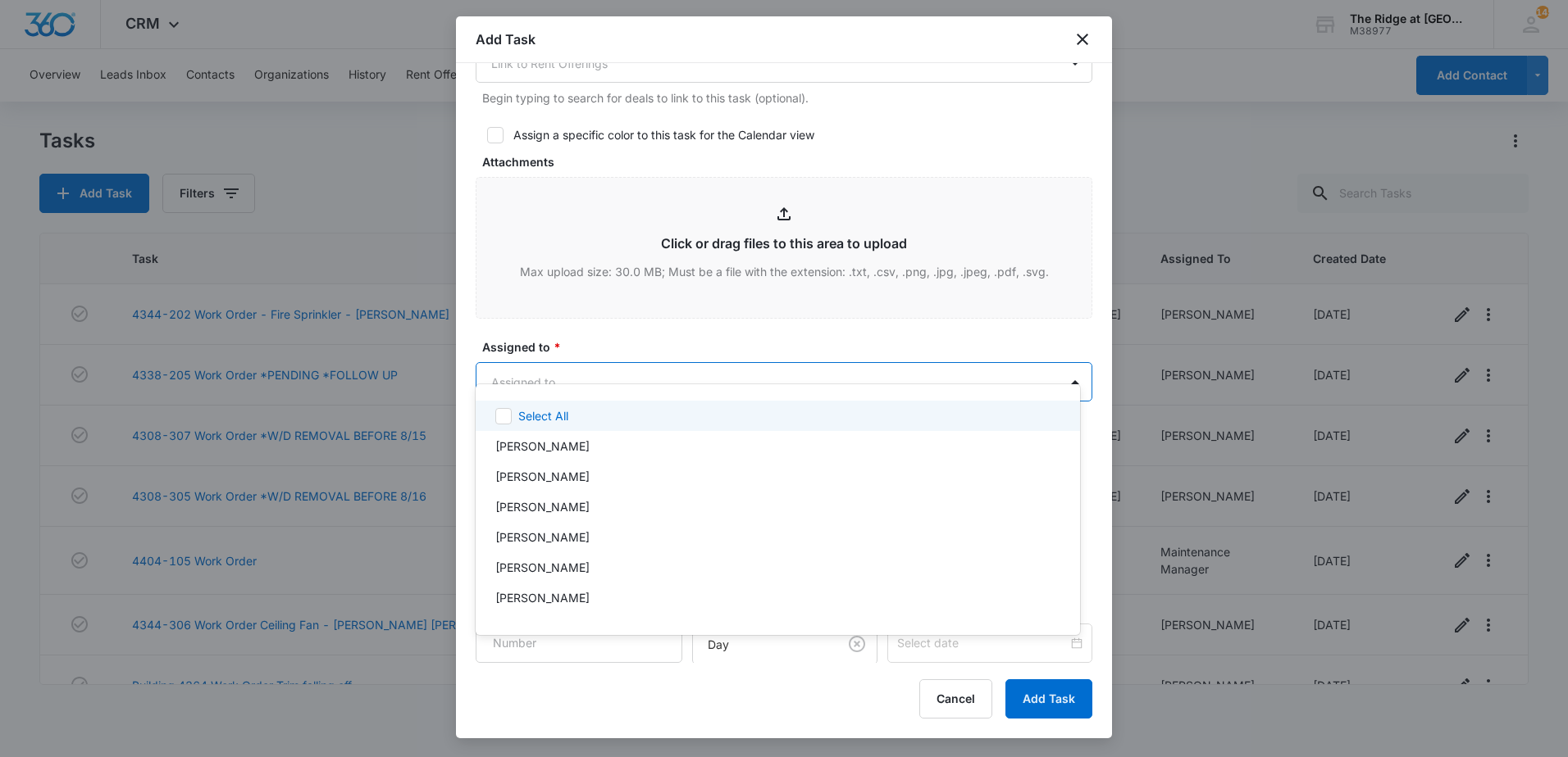
click at [558, 377] on body "CRM Apps Reputation Websites Forms CRM Email Social Shop Payments POS Content A…" at bounding box center [784, 378] width 1568 height 757
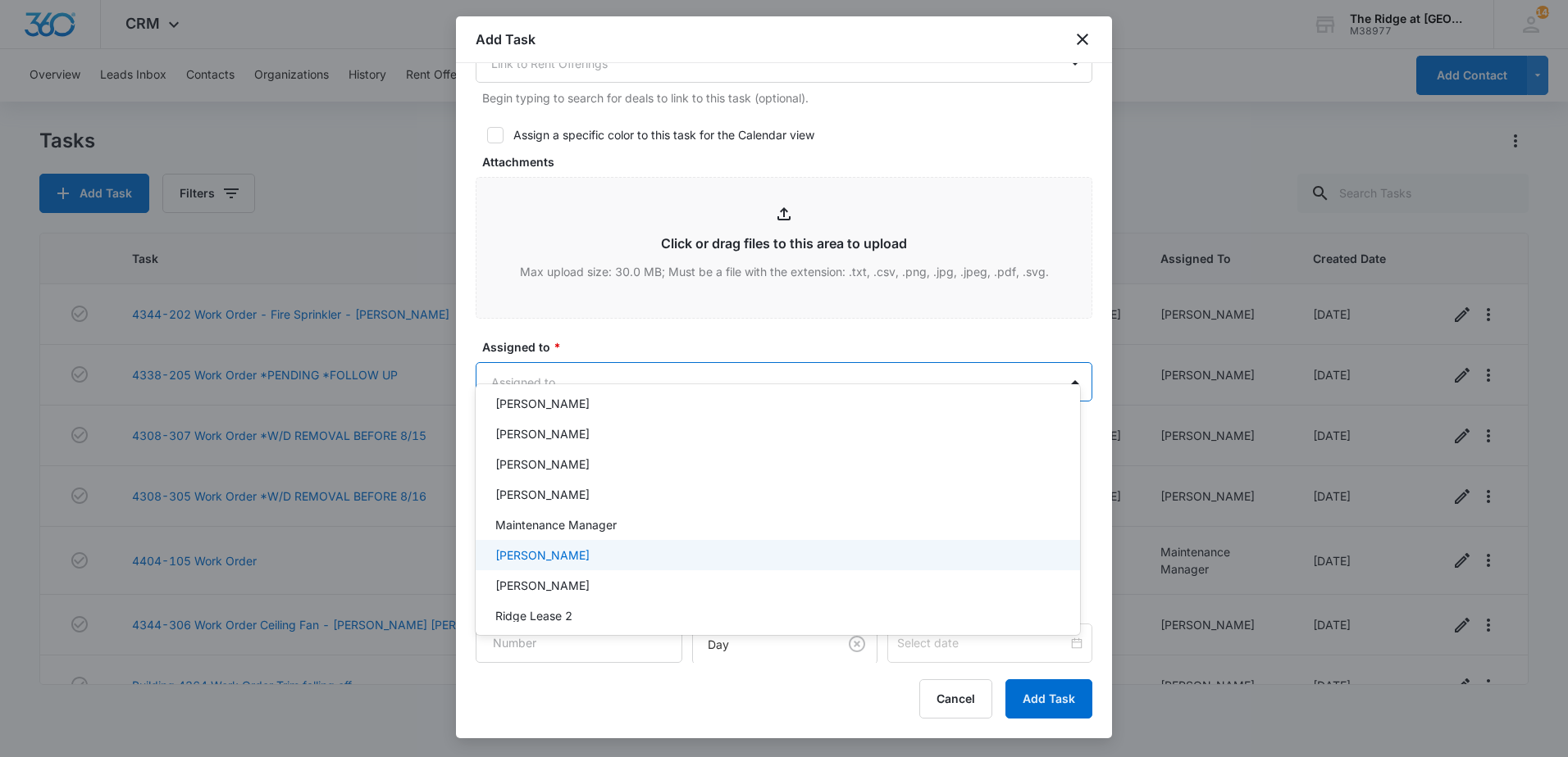
scroll to position [176, 0]
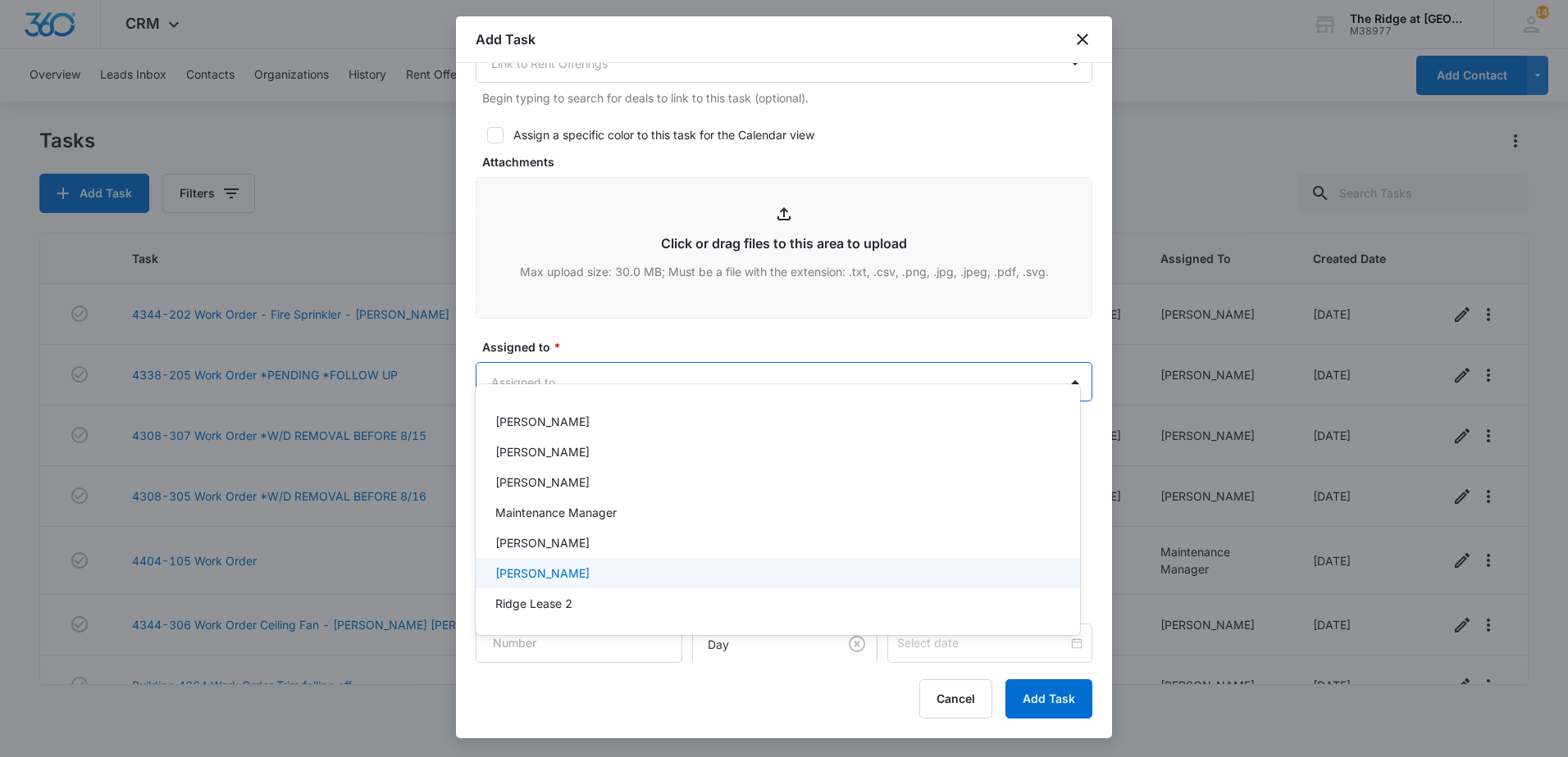
click at [529, 570] on p "Ricardo Marin" at bounding box center [542, 573] width 94 height 17
click at [641, 362] on div at bounding box center [784, 378] width 1568 height 757
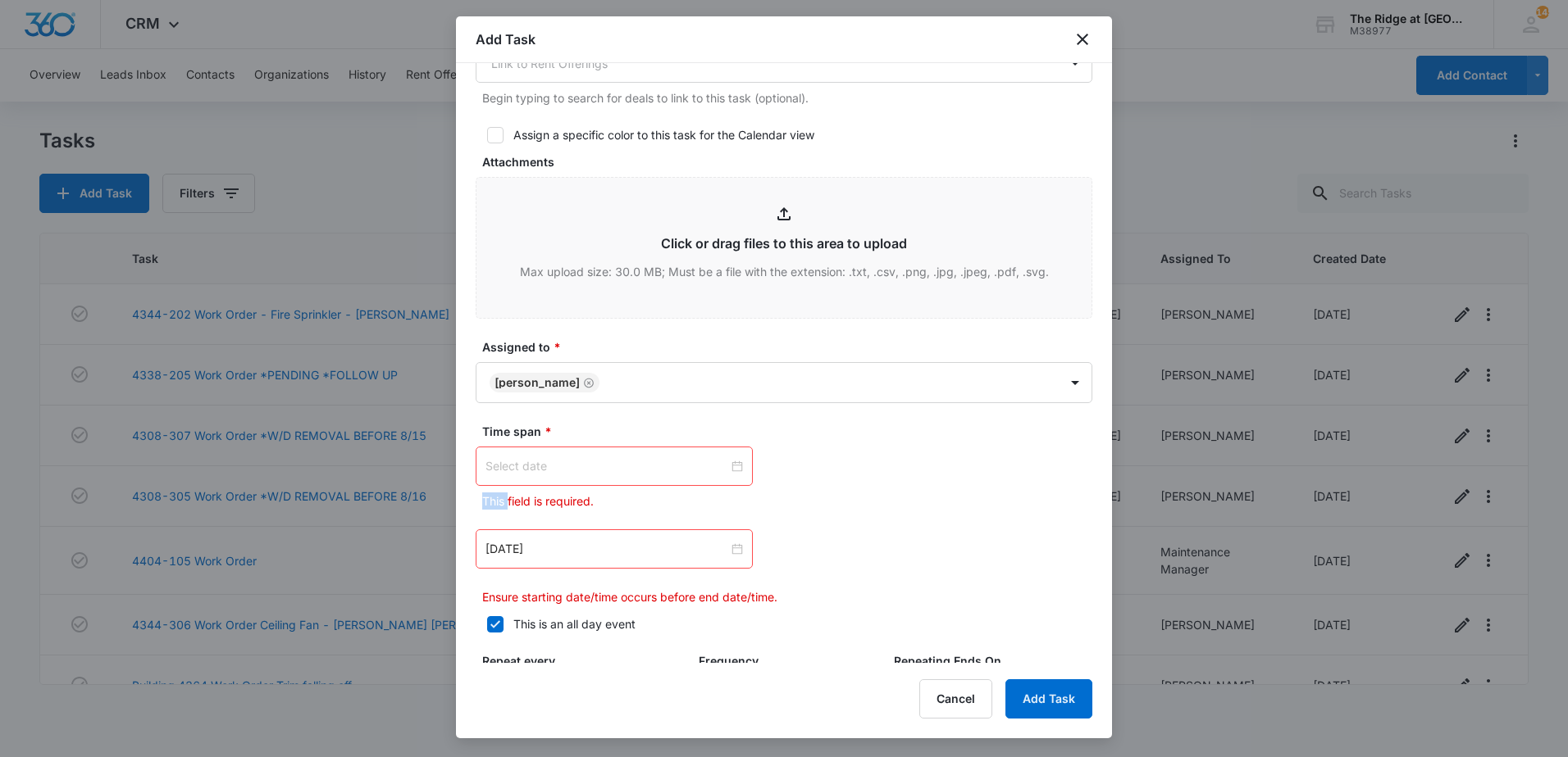
click at [729, 457] on div at bounding box center [614, 466] width 258 height 18
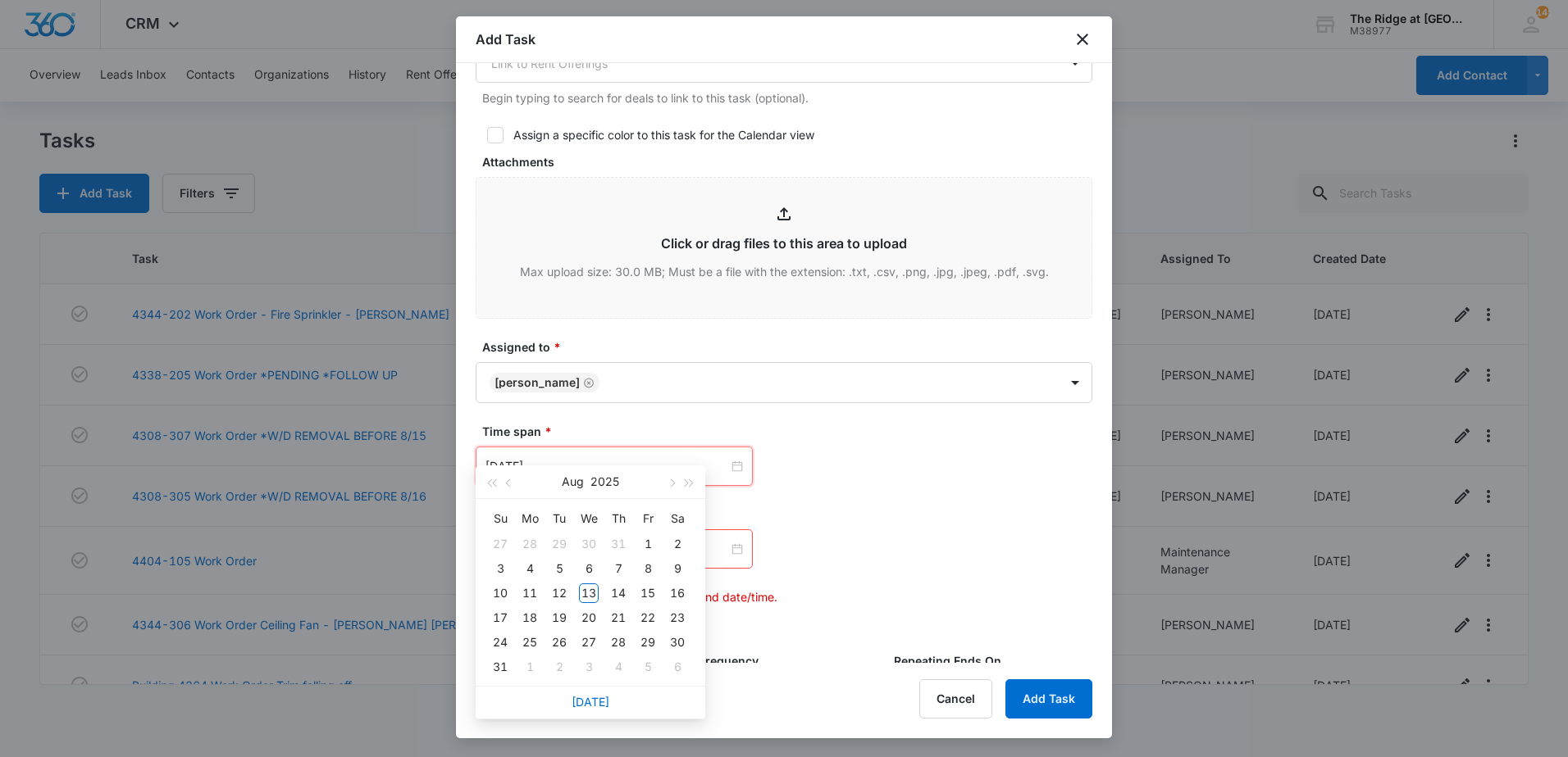
type input "Aug 21, 2025"
click at [589, 695] on div "Today" at bounding box center [591, 703] width 229 height 33
type input "Sep 3, 2025"
click at [593, 700] on link "Today" at bounding box center [590, 701] width 38 height 14
type input "Aug 13, 2025"
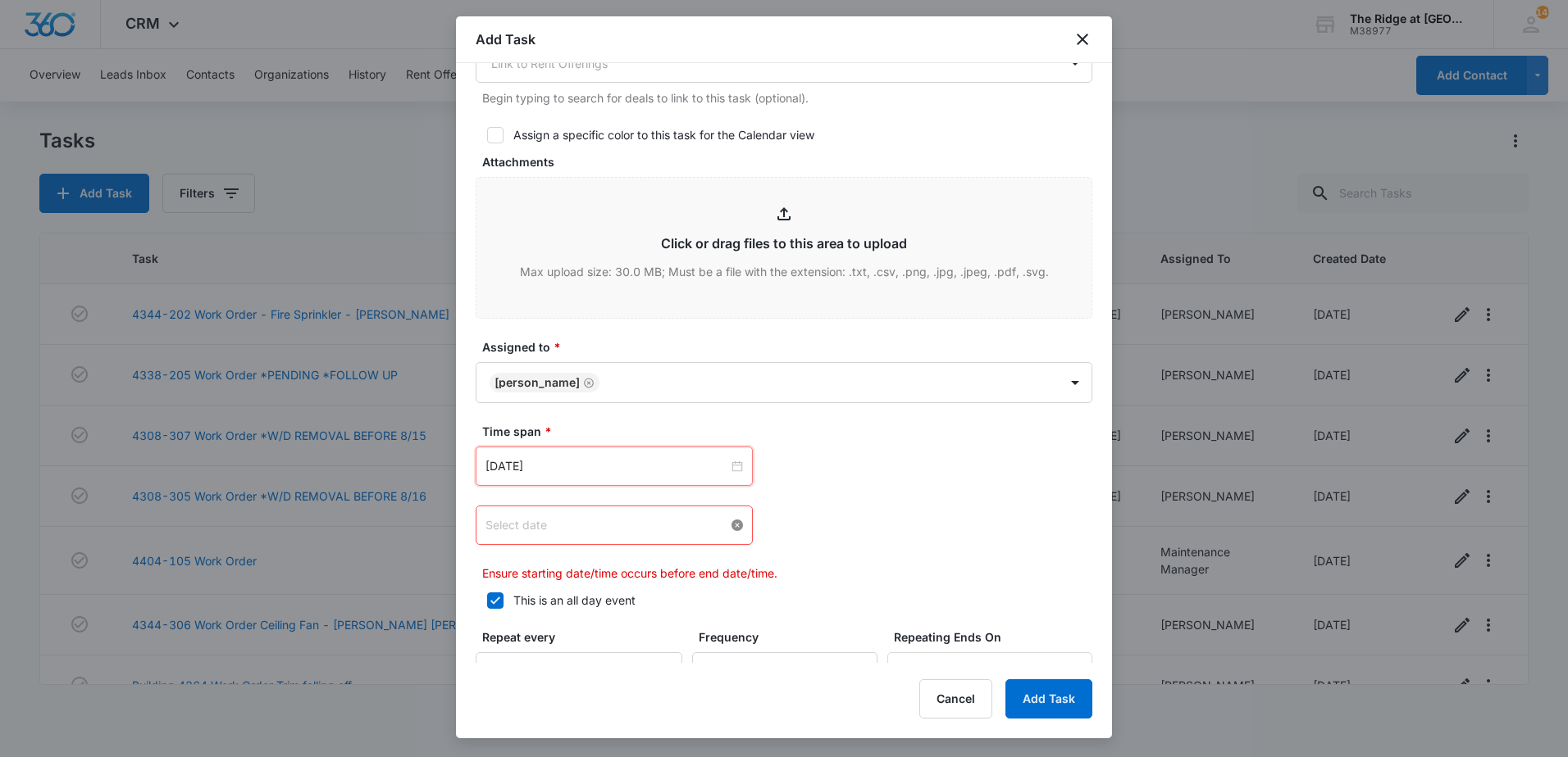
click at [727, 517] on div at bounding box center [614, 526] width 258 height 18
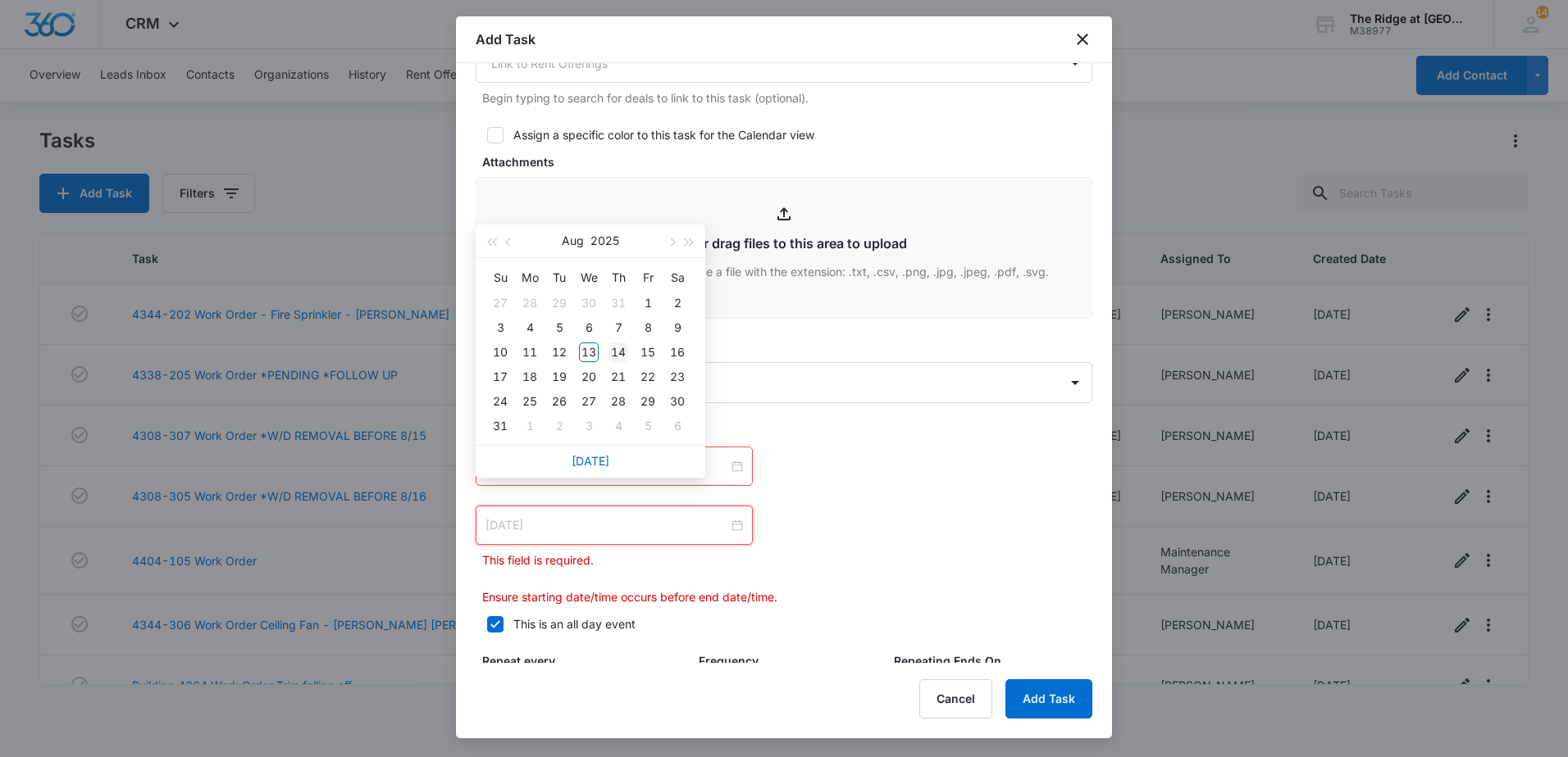
type input "Aug 14, 2025"
click at [613, 353] on div "14" at bounding box center [618, 352] width 19 height 19
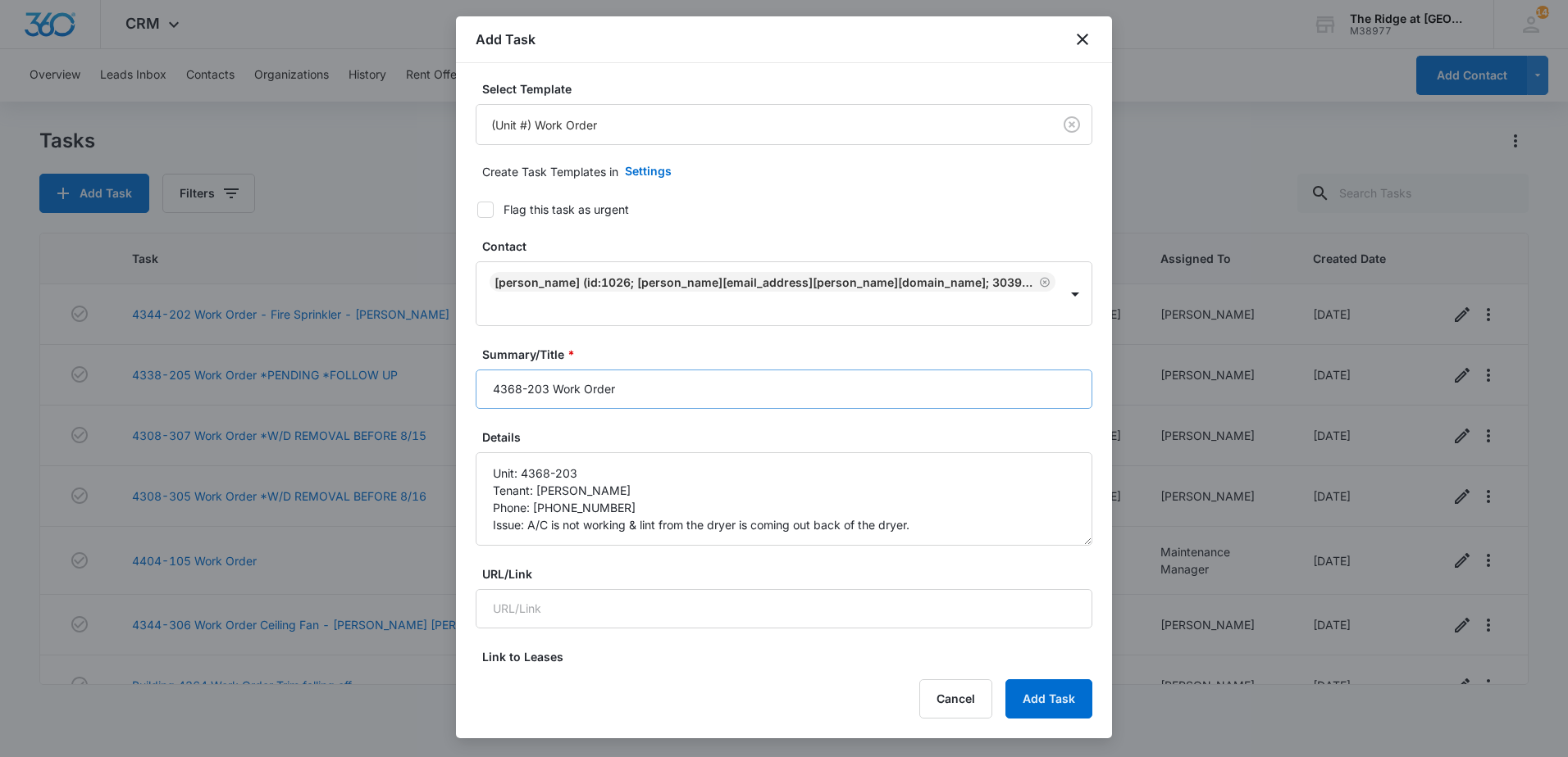
scroll to position [0, 0]
click at [526, 214] on div "Flag this task as urgent" at bounding box center [566, 212] width 126 height 17
click at [478, 214] on input "Flag this task as urgent" at bounding box center [471, 212] width 12 height 12
checkbox input "true"
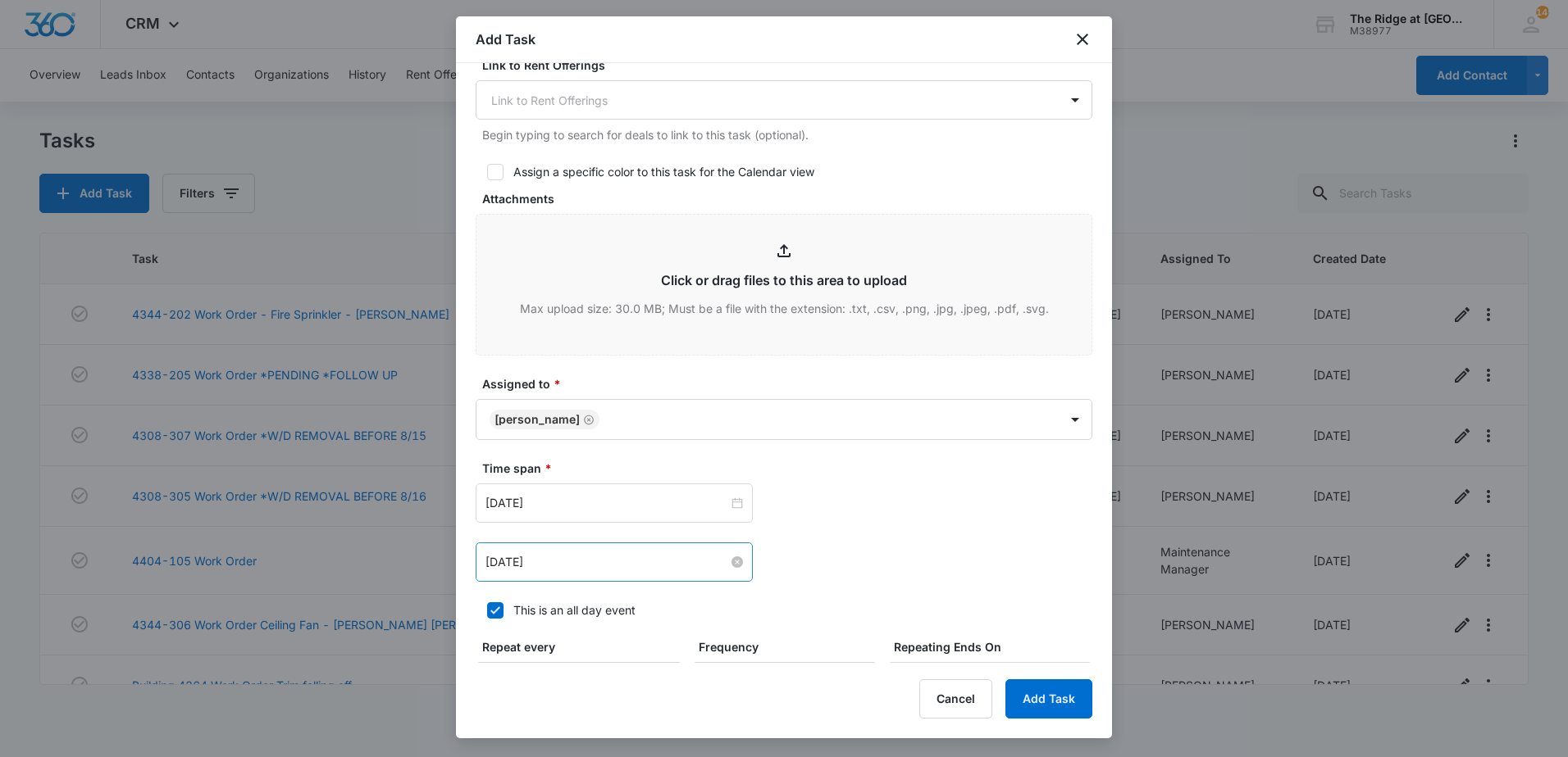
scroll to position [876, 0]
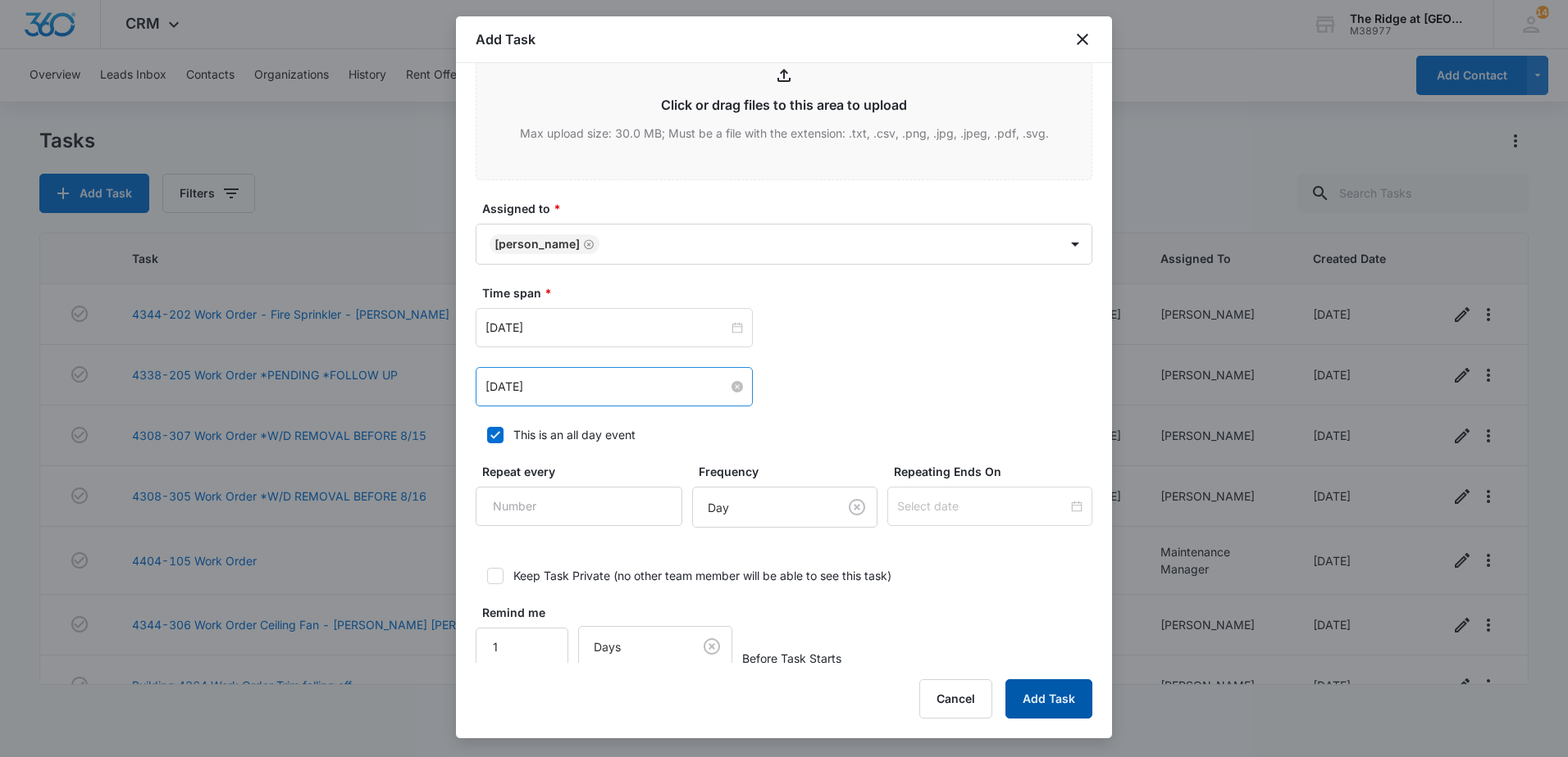
click at [1021, 705] on button "Add Task" at bounding box center [1049, 698] width 87 height 39
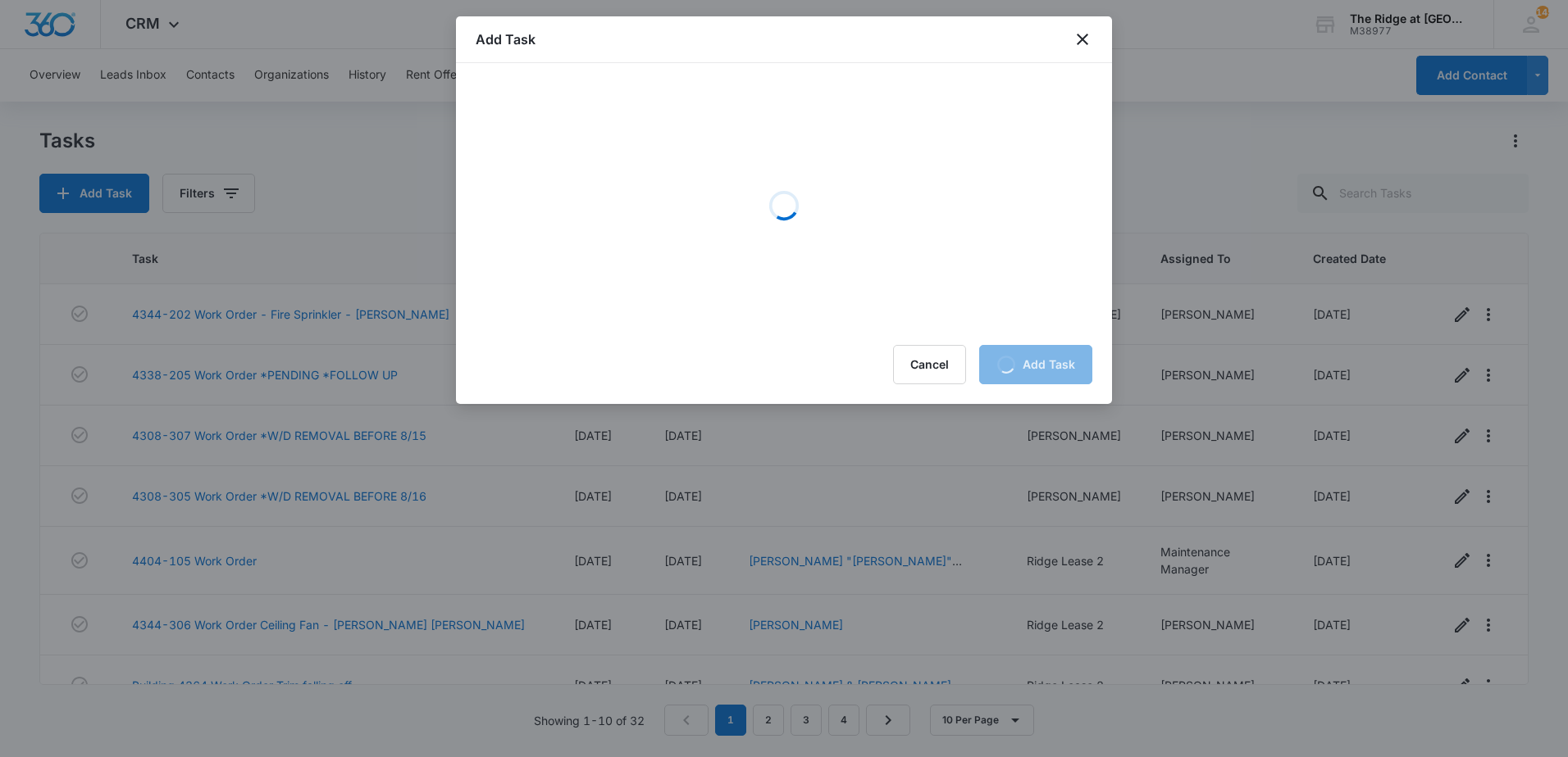
scroll to position [0, 0]
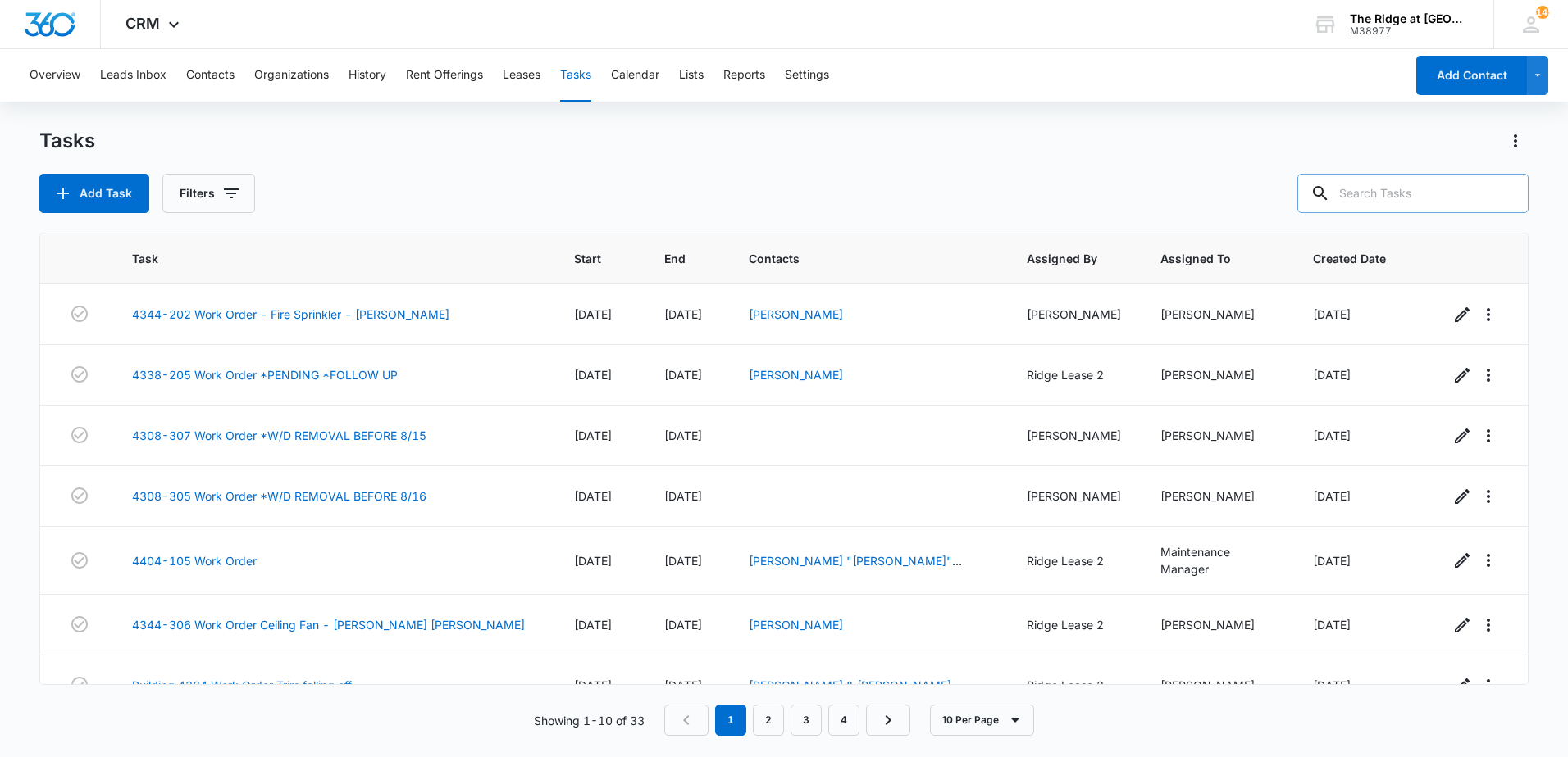
click at [1367, 194] on input "text" at bounding box center [1413, 193] width 231 height 39
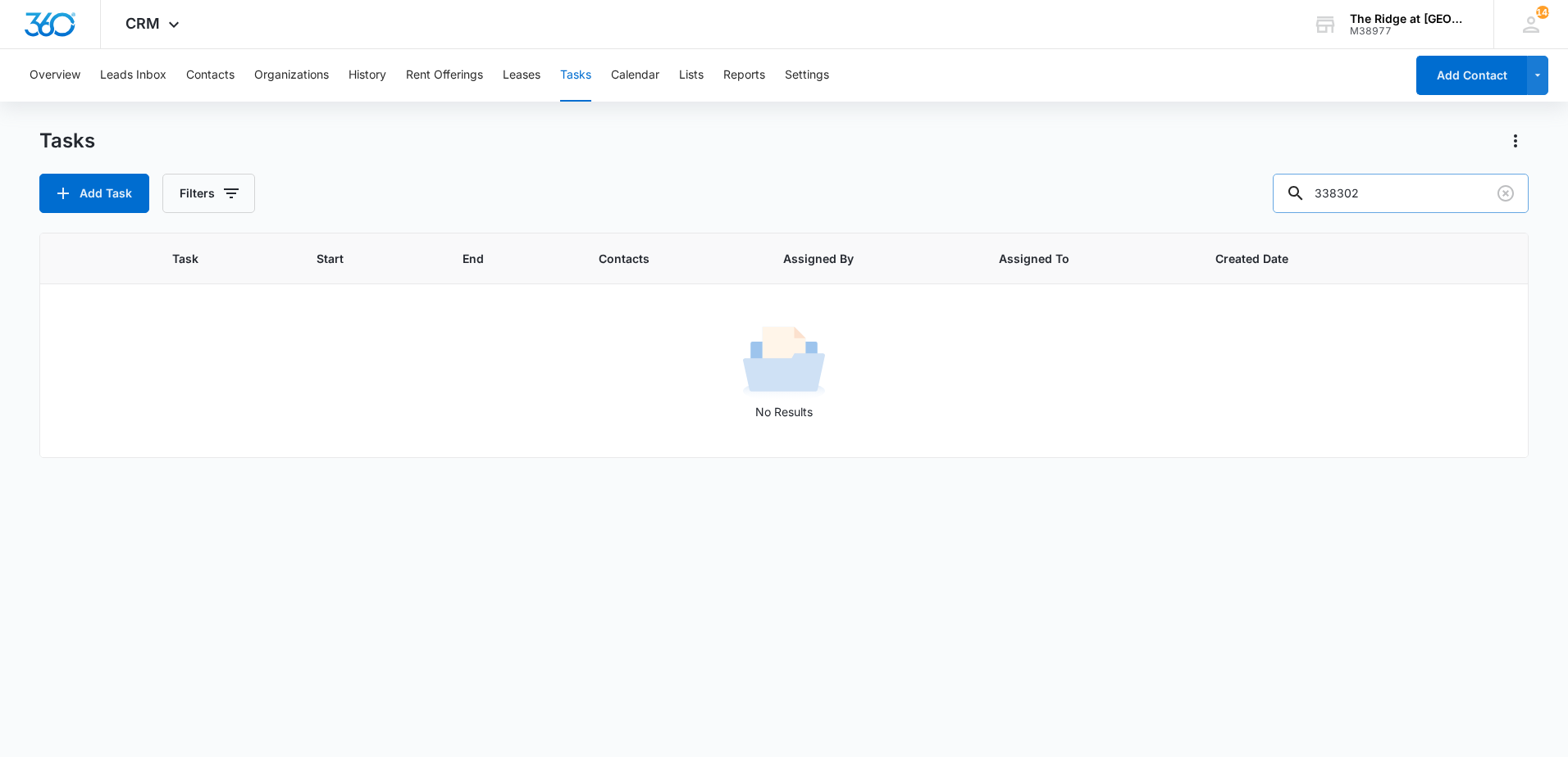
click at [1340, 191] on input "338302" at bounding box center [1400, 193] width 256 height 39
type input "38302"
click at [1369, 182] on input "38302" at bounding box center [1400, 193] width 256 height 39
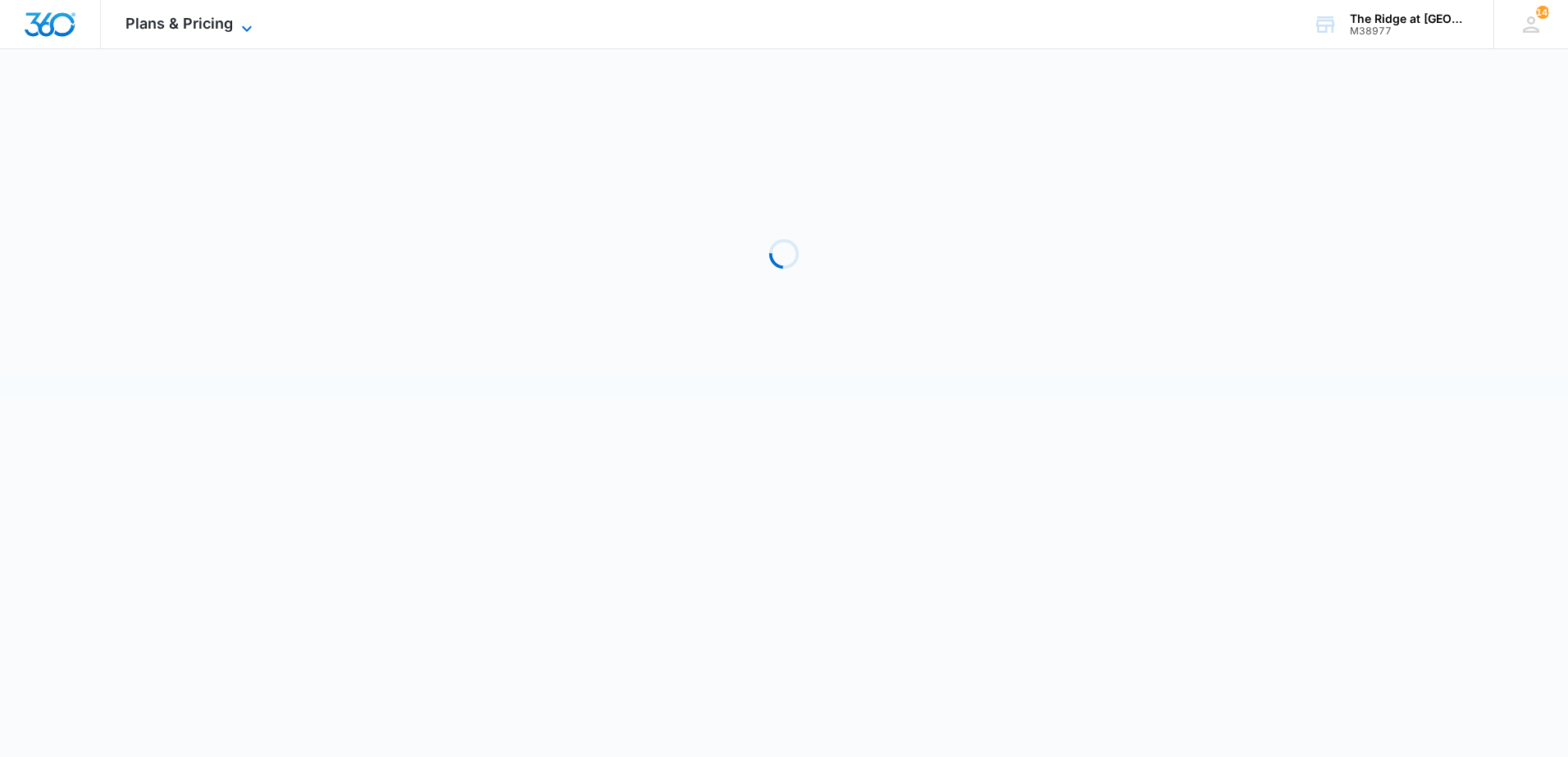
click at [201, 21] on span "Plans & Pricing" at bounding box center [179, 23] width 107 height 17
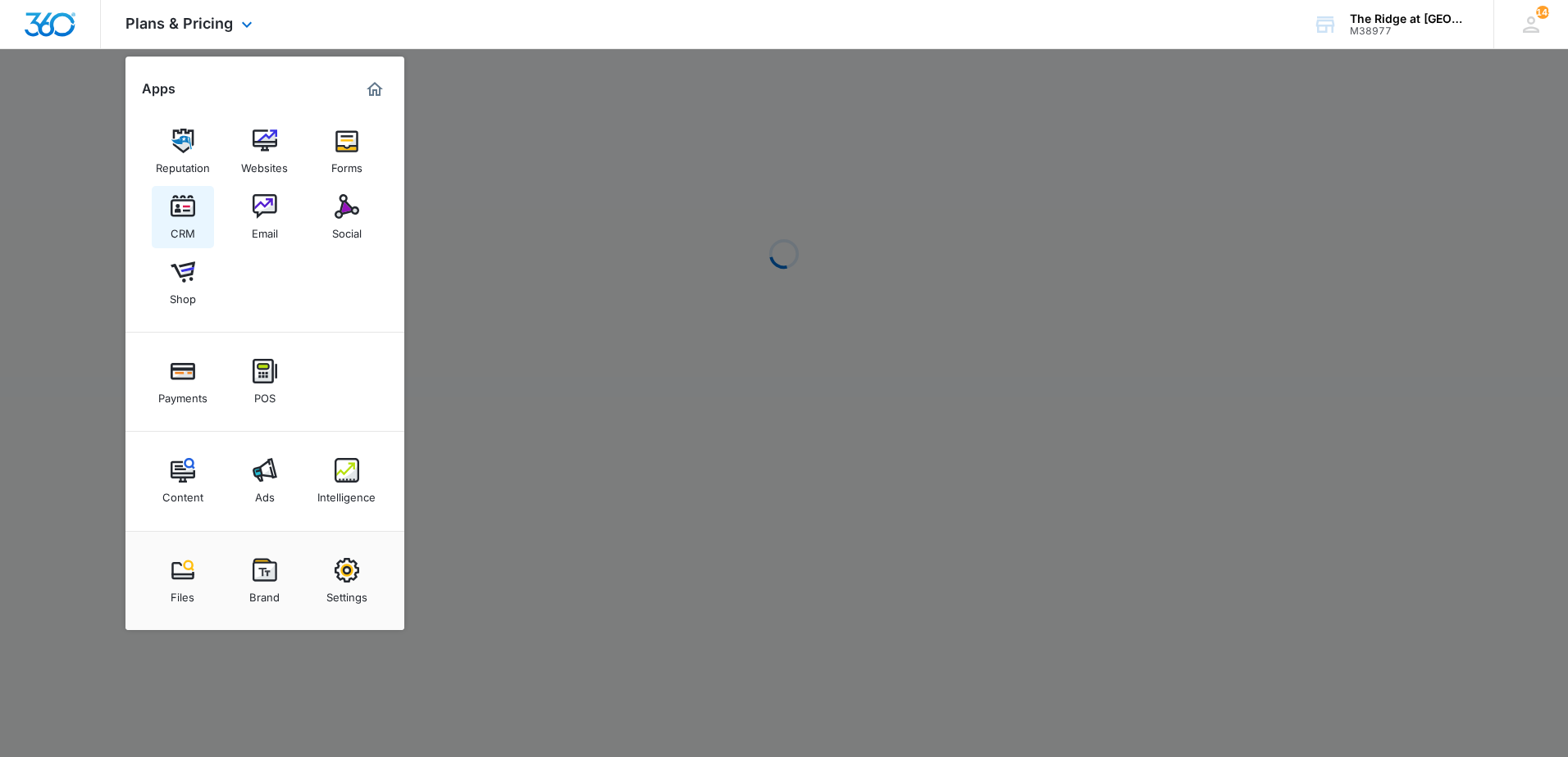
click at [191, 225] on div "CRM" at bounding box center [182, 229] width 25 height 21
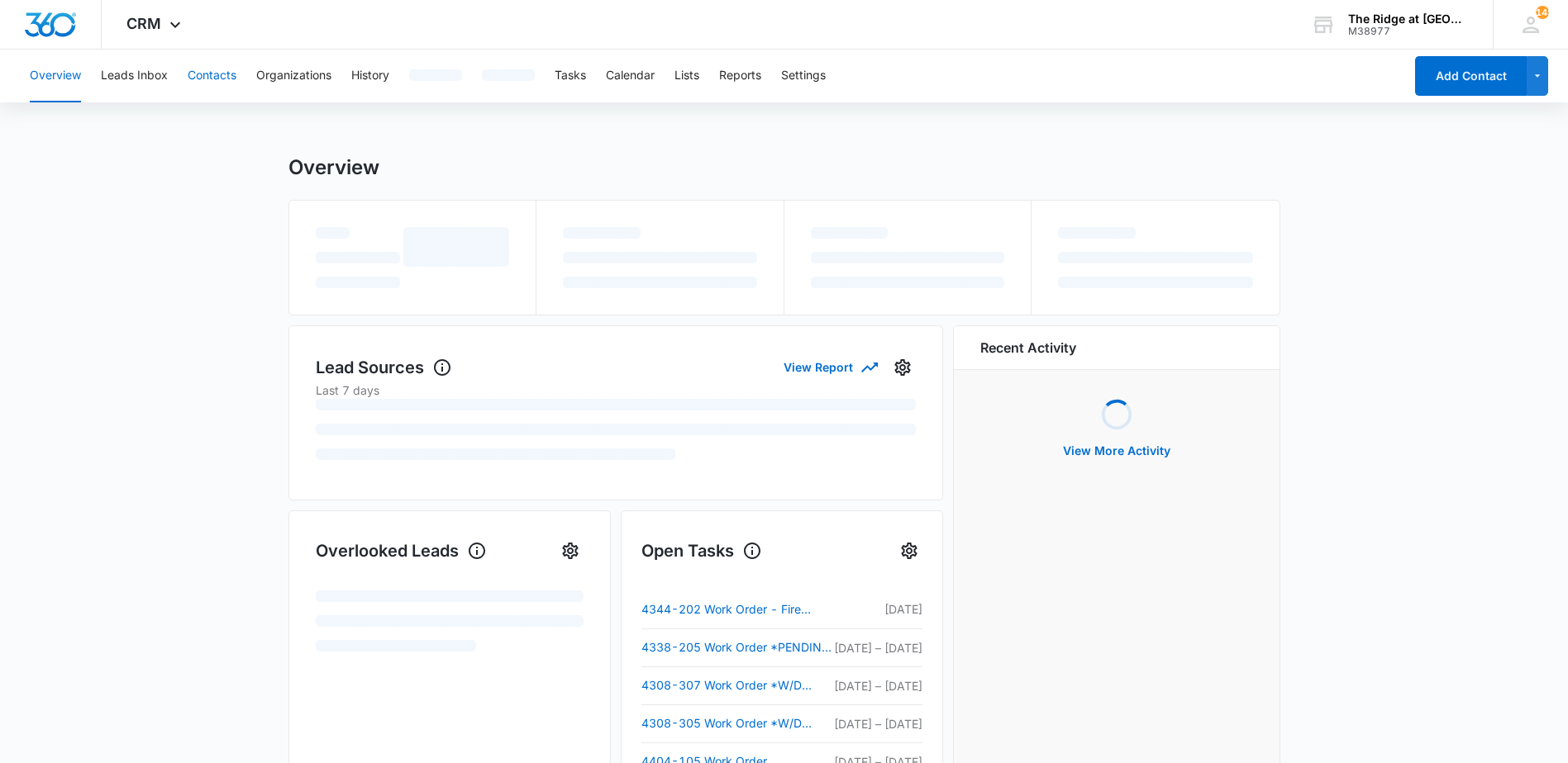
click at [216, 74] on button "Contacts" at bounding box center [212, 76] width 49 height 53
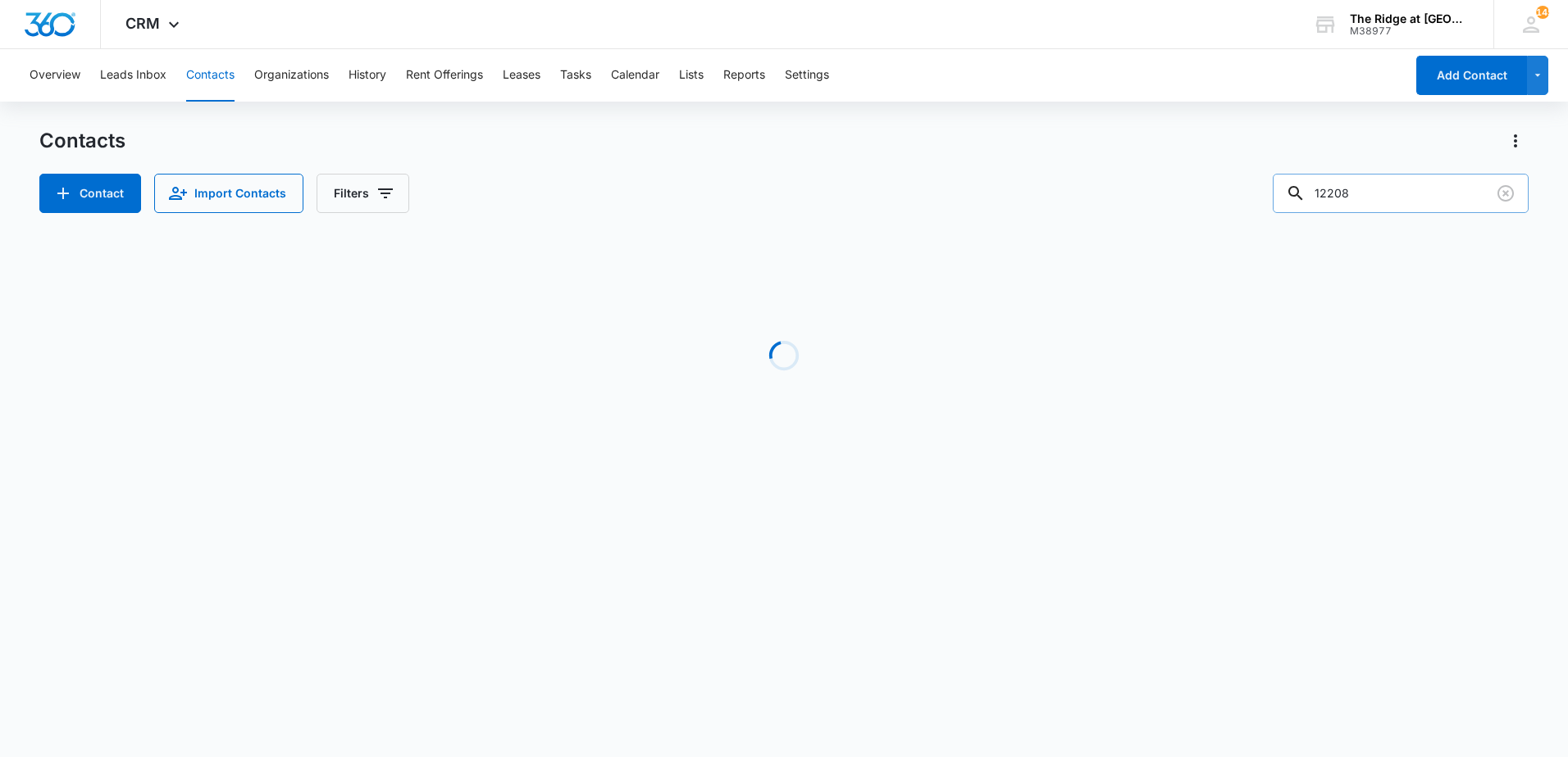
click at [1455, 194] on input "12208" at bounding box center [1400, 193] width 256 height 39
type input "44101"
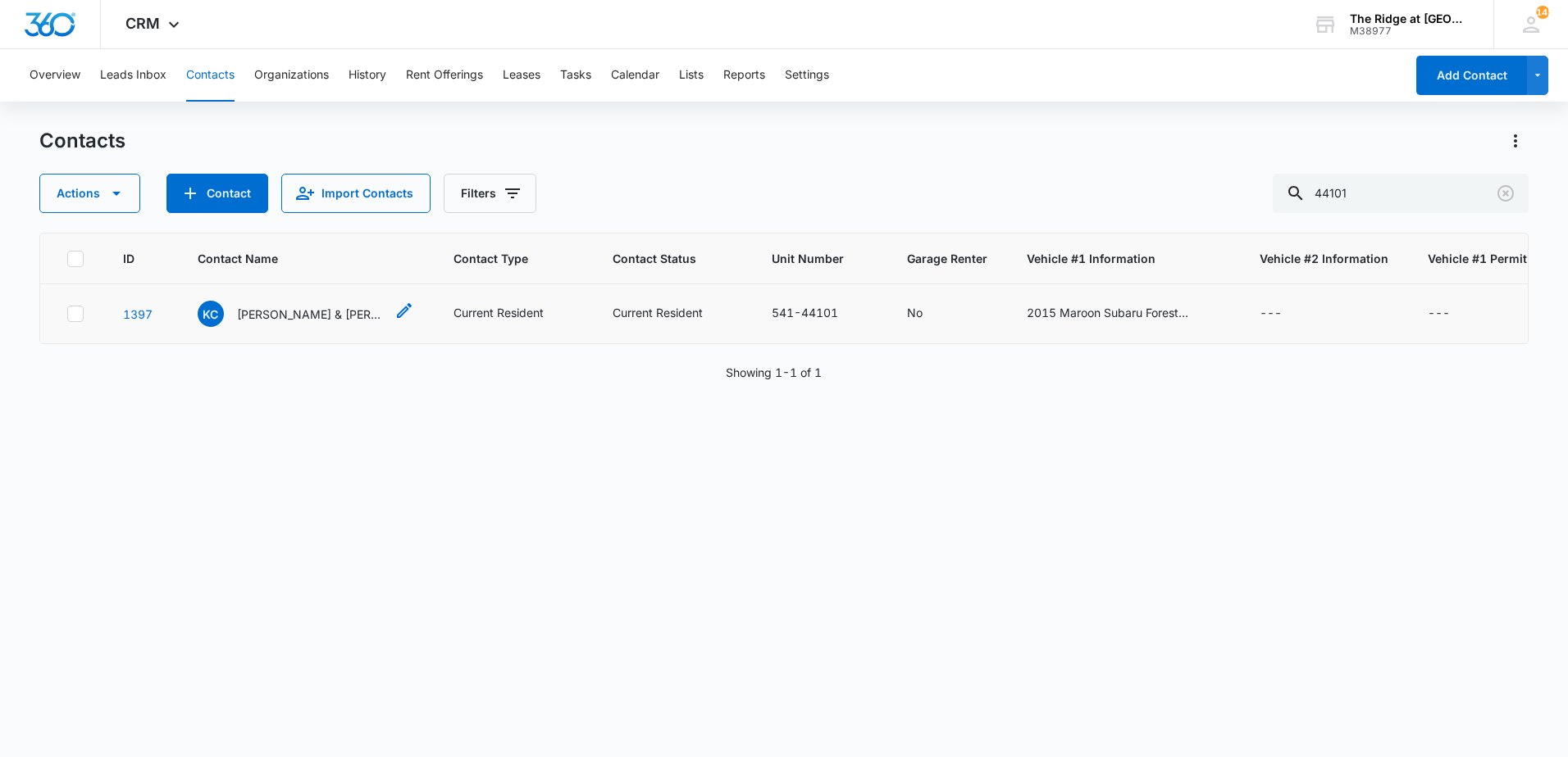
click at [288, 321] on p "[PERSON_NAME] & [PERSON_NAME]" at bounding box center [310, 314] width 148 height 17
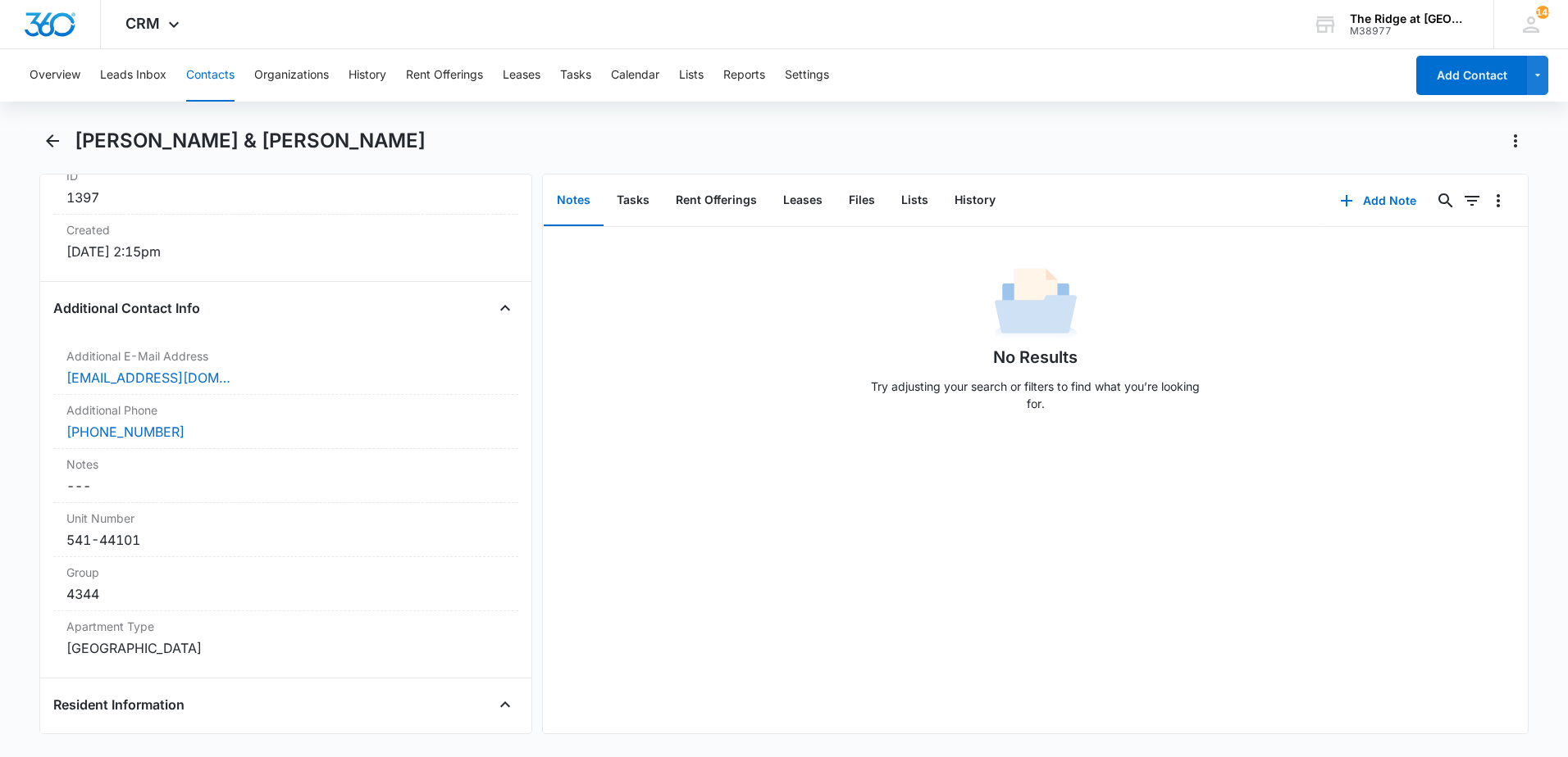
scroll to position [1147, 0]
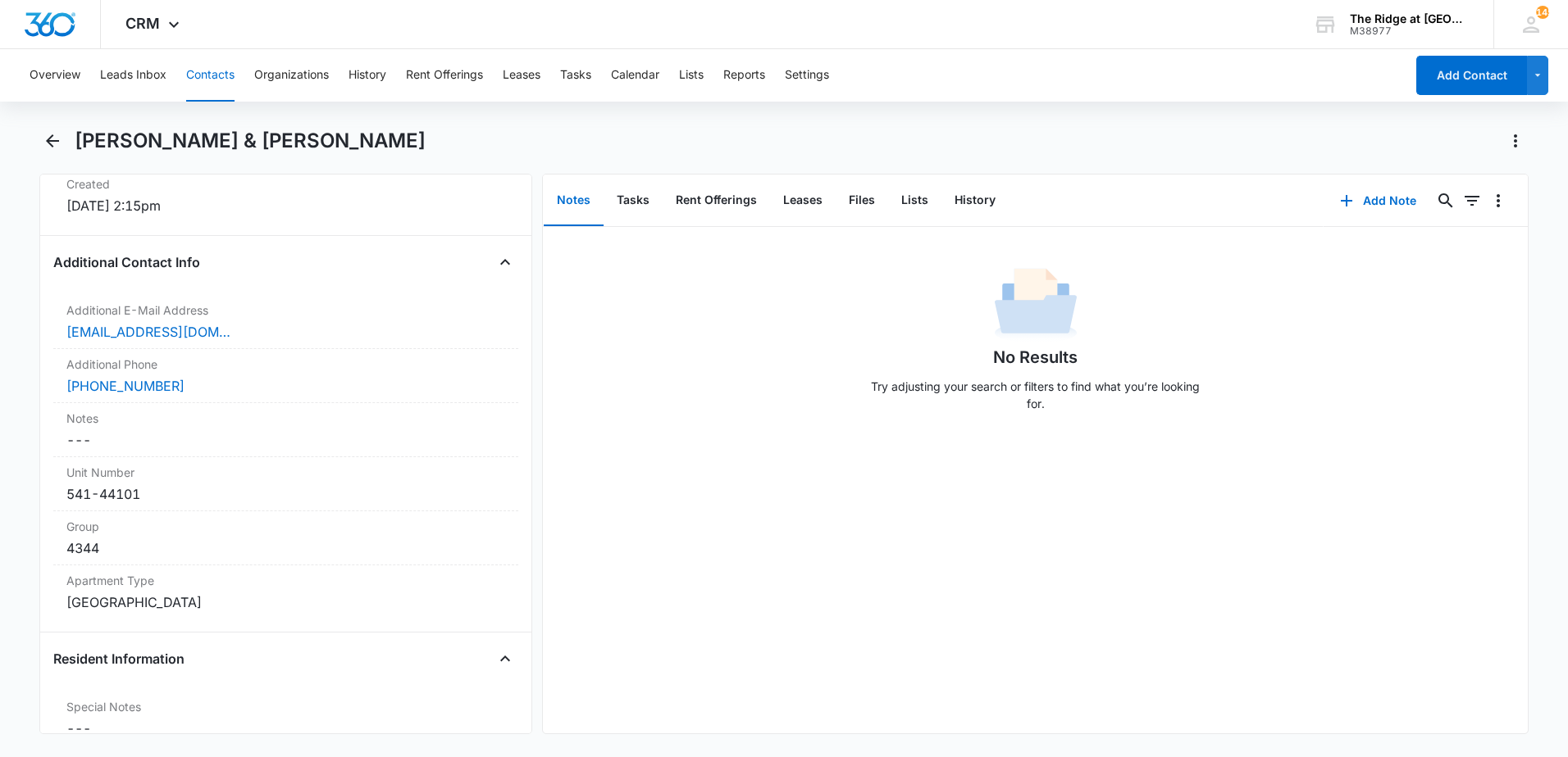
click at [219, 70] on button "Contacts" at bounding box center [210, 75] width 49 height 52
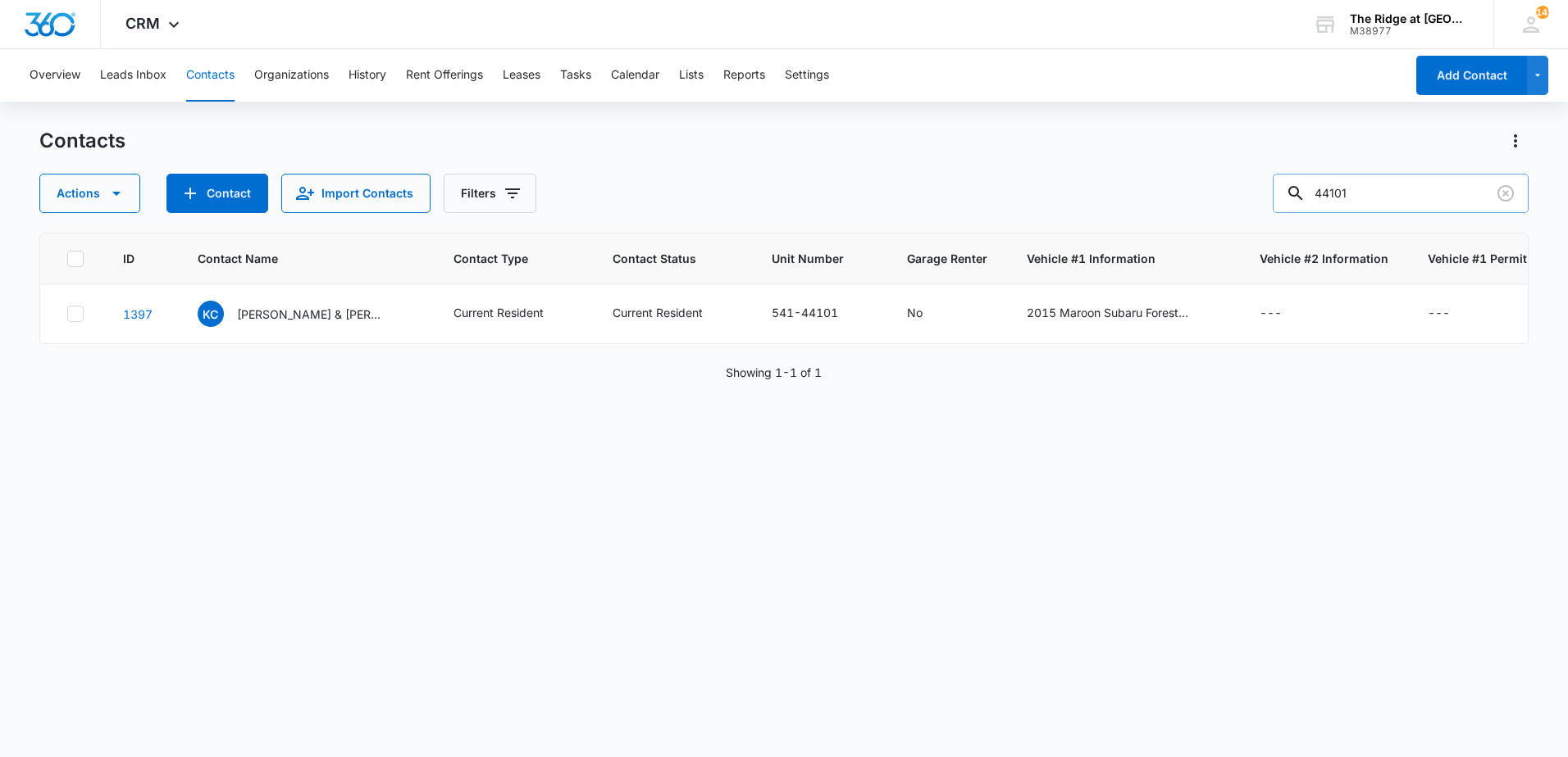
click at [1364, 187] on input "44101" at bounding box center [1400, 193] width 256 height 39
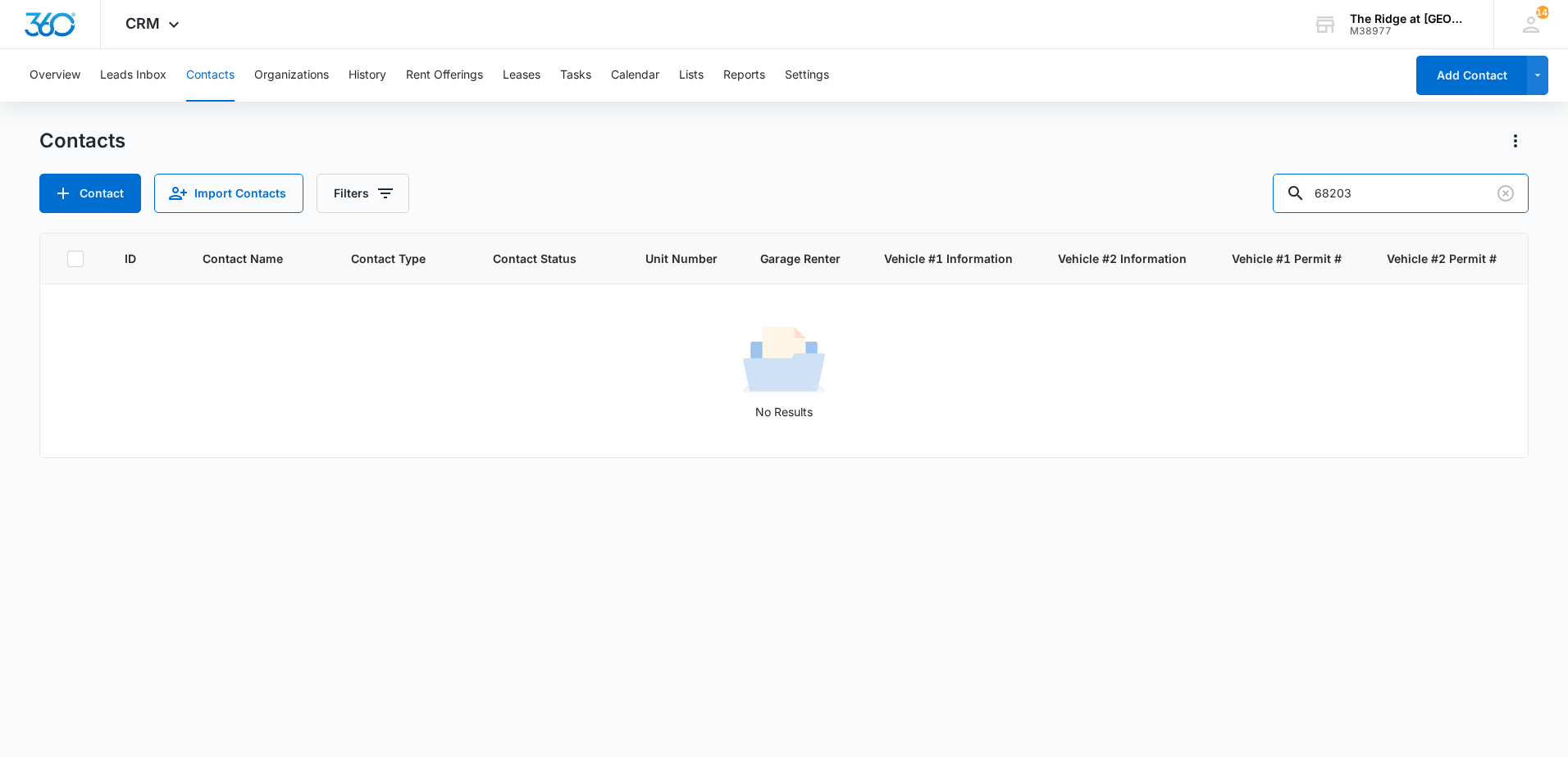
type input "68203"
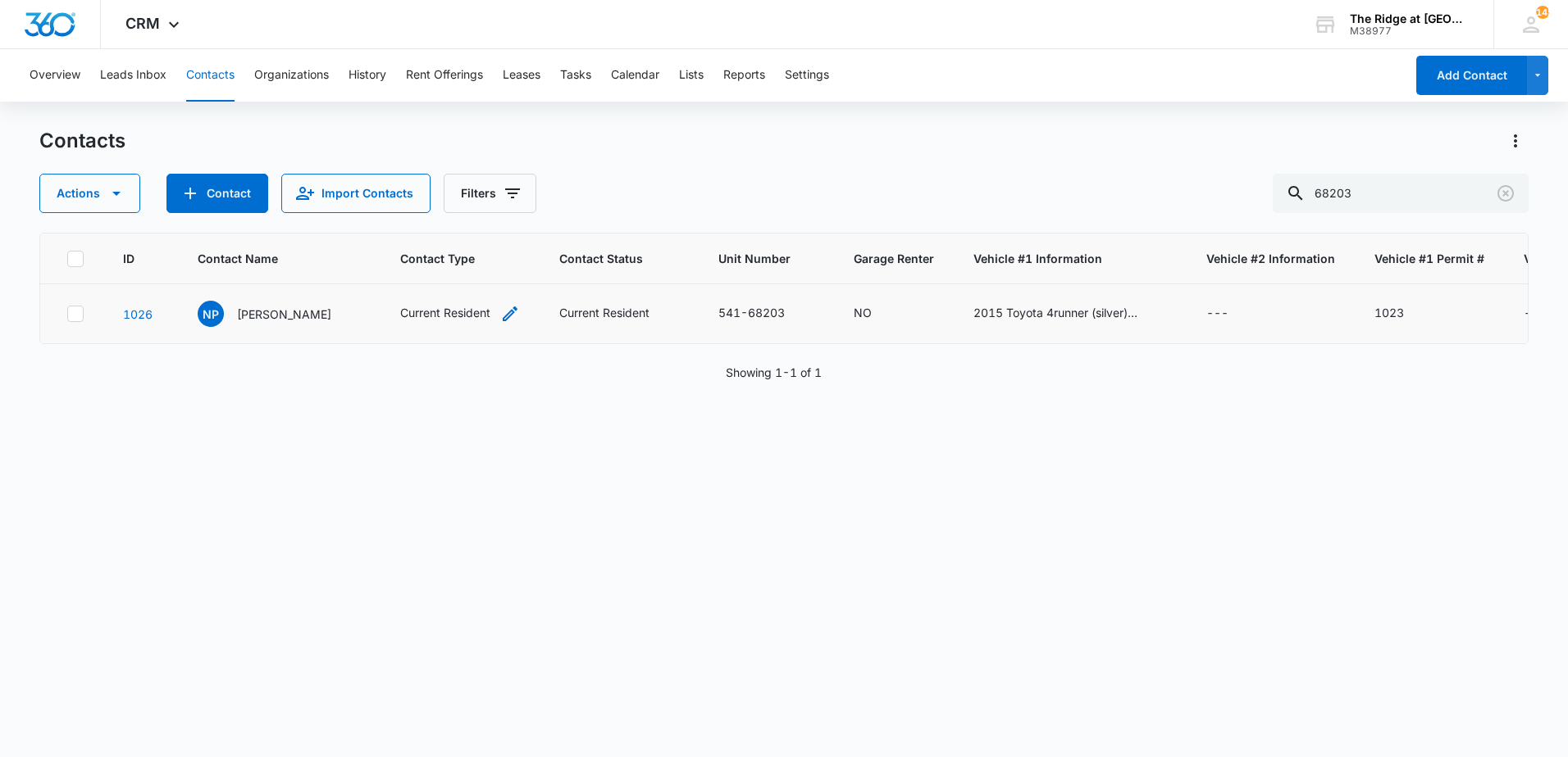
click at [400, 317] on div "Current Resident" at bounding box center [445, 313] width 90 height 17
click at [285, 307] on p "[PERSON_NAME]" at bounding box center [283, 314] width 94 height 17
